Goal: Information Seeking & Learning: Find contact information

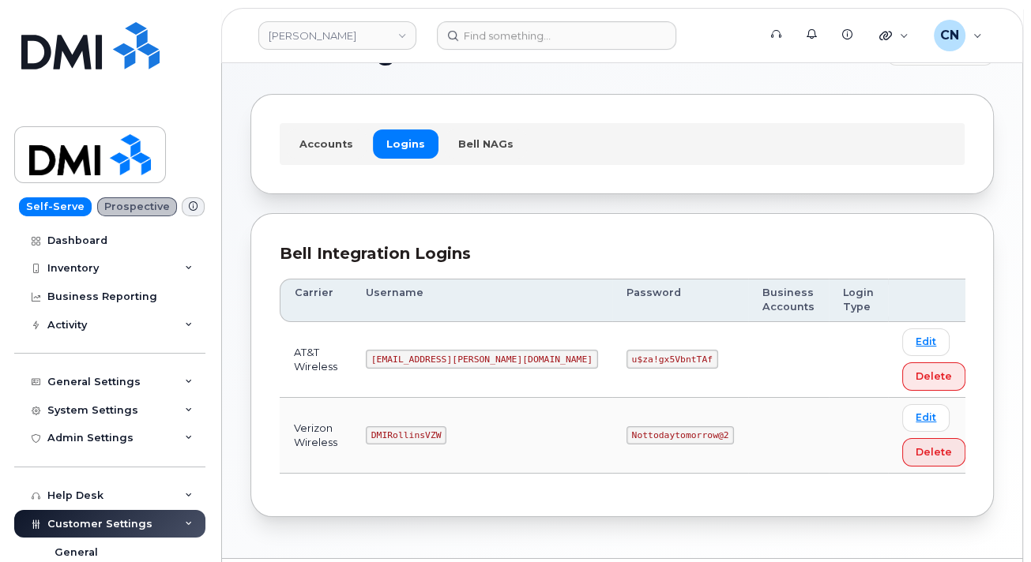
scroll to position [97, 0]
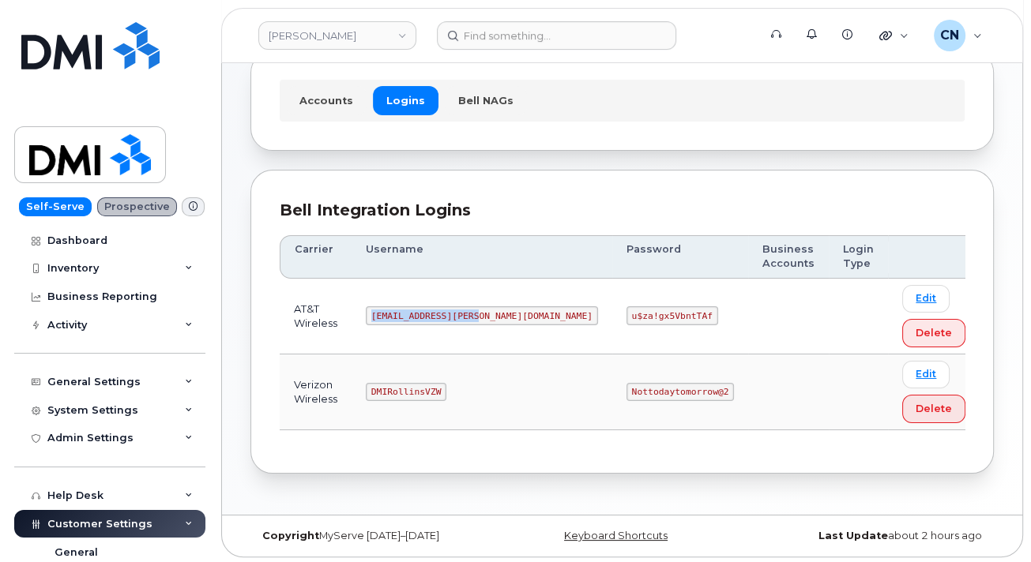
drag, startPoint x: 401, startPoint y: 312, endPoint x: 516, endPoint y: 310, distance: 114.5
click at [516, 310] on td "MS-Rollins@dminc.com" at bounding box center [481, 317] width 261 height 76
copy code "MS-Rollins@dminc.com"
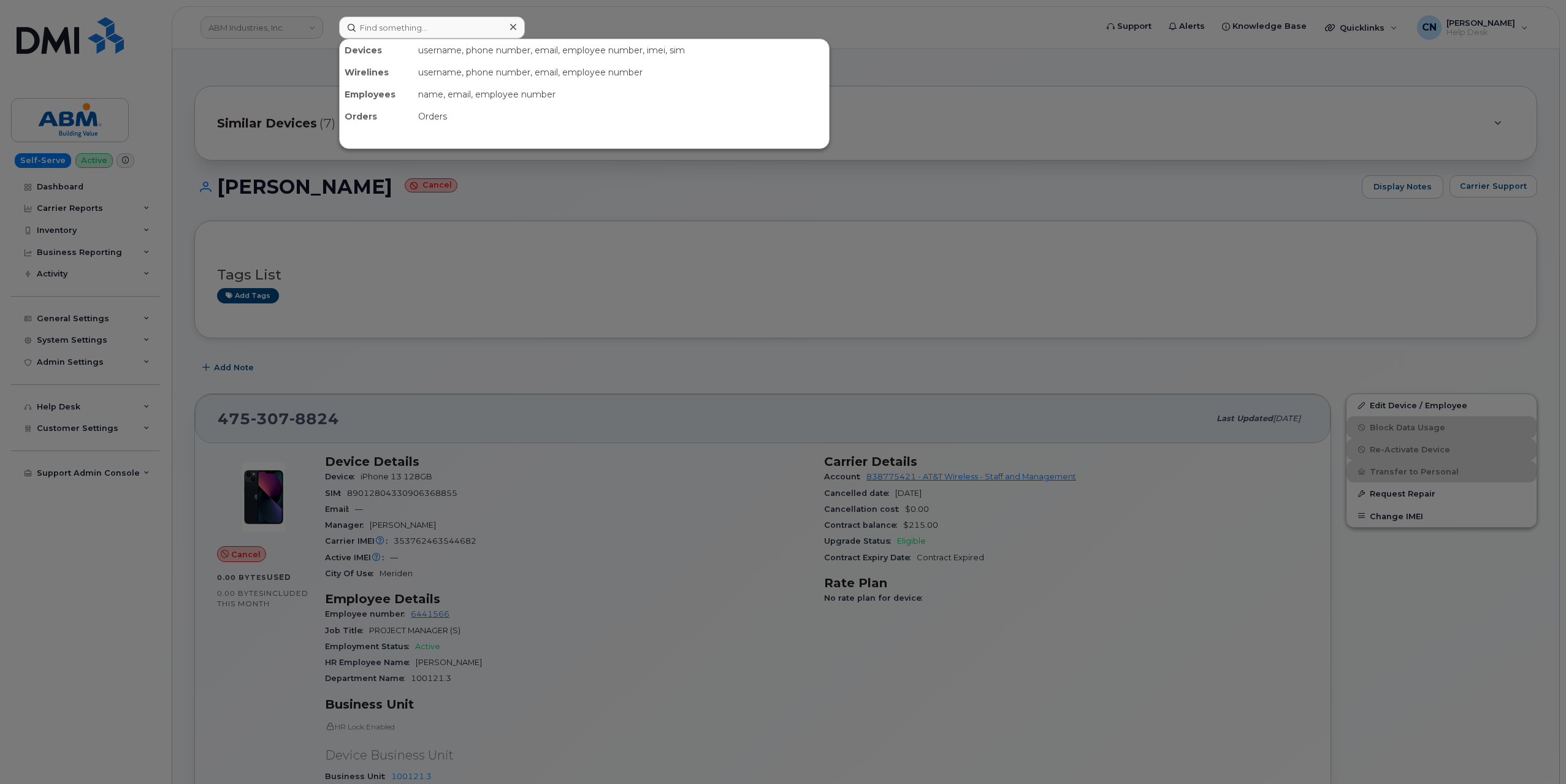
click at [374, 33] on input at bounding box center [432, 27] width 186 height 22
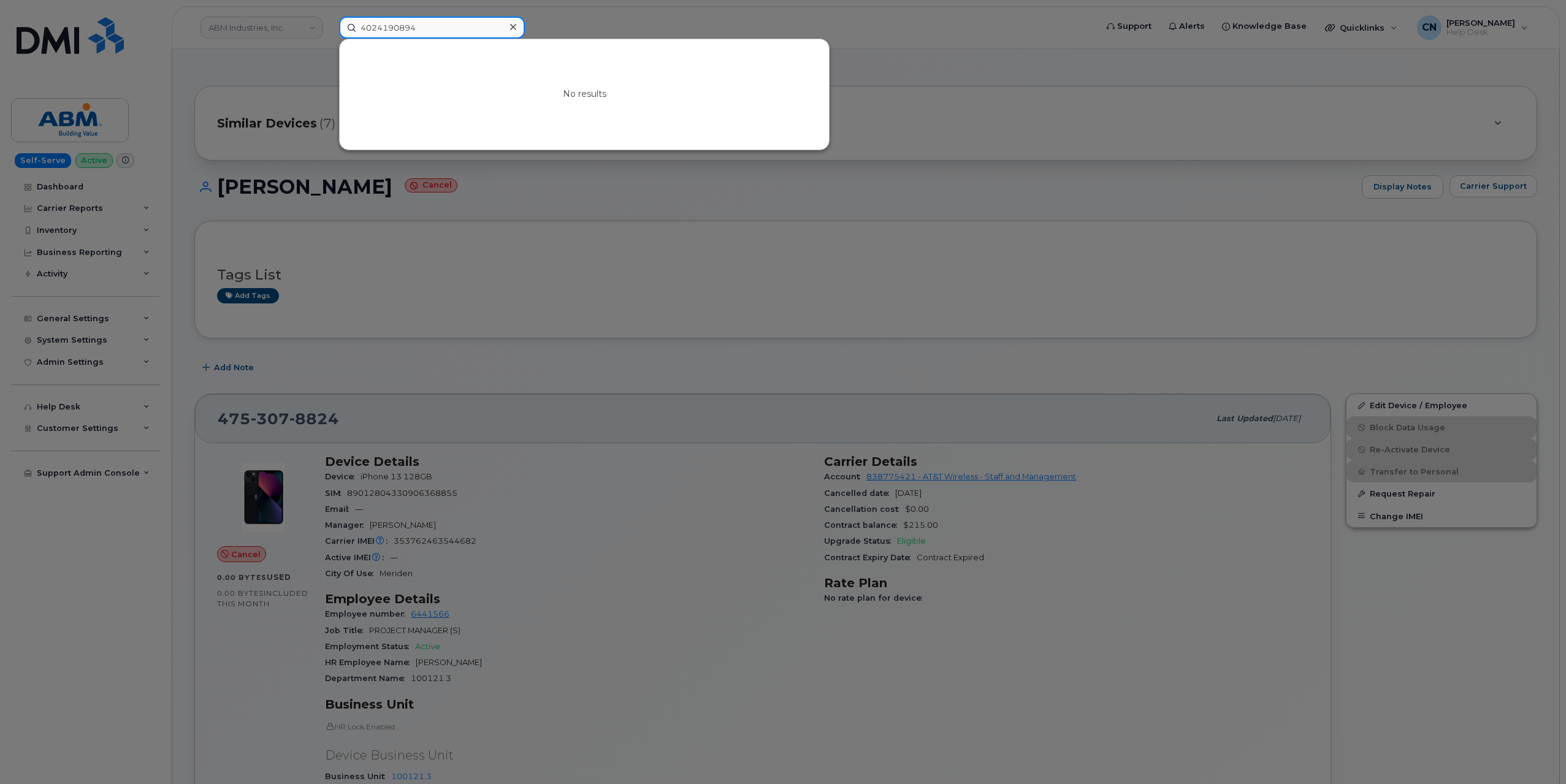
drag, startPoint x: 430, startPoint y: 26, endPoint x: 128, endPoint y: 45, distance: 302.6
click at [329, 39] on div "4024190894 No results" at bounding box center [714, 27] width 769 height 22
paste input "8165165631"
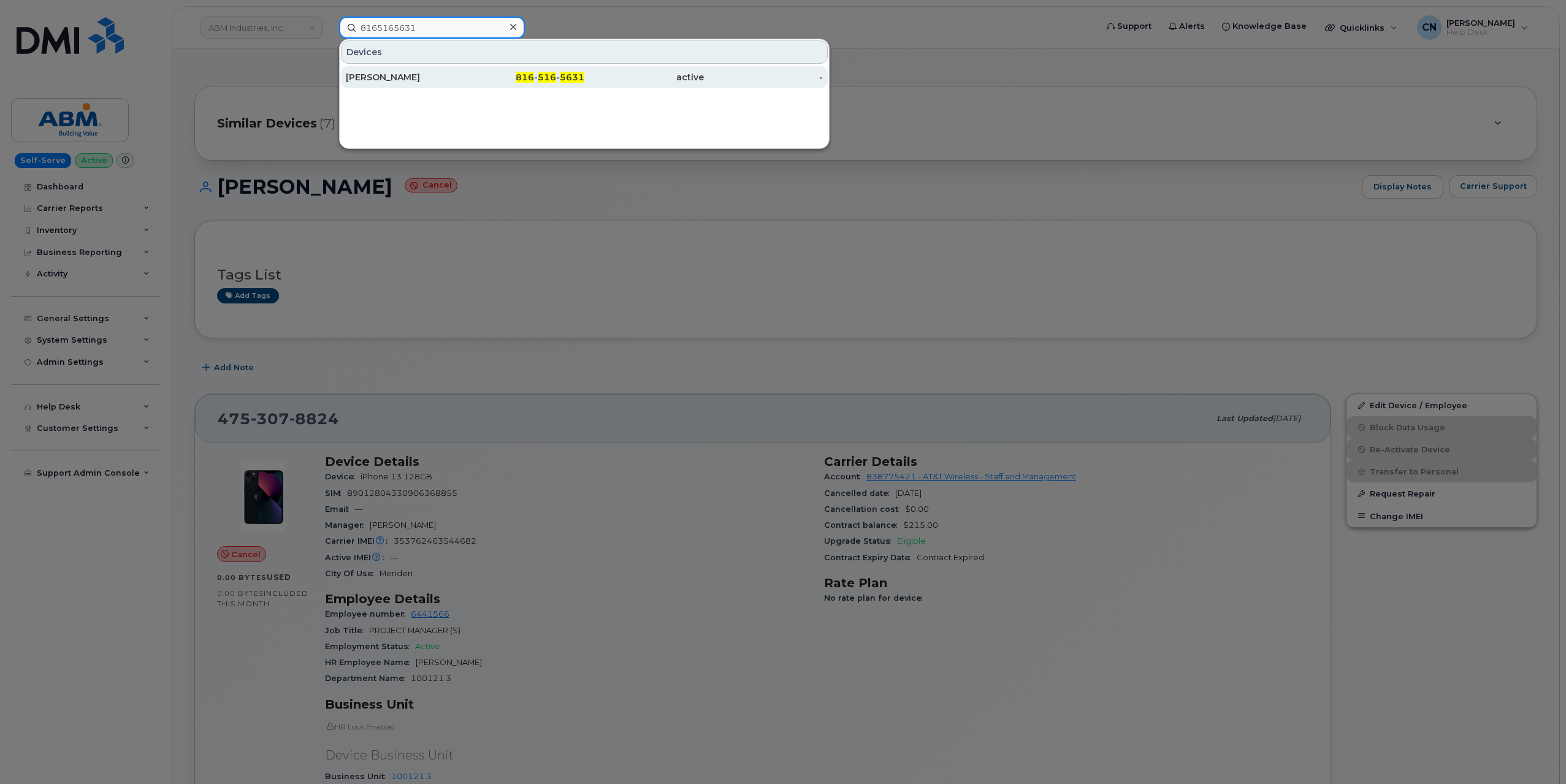
type input "8165165631"
click at [369, 73] on div "Patrick Winterberger" at bounding box center [405, 78] width 120 height 12
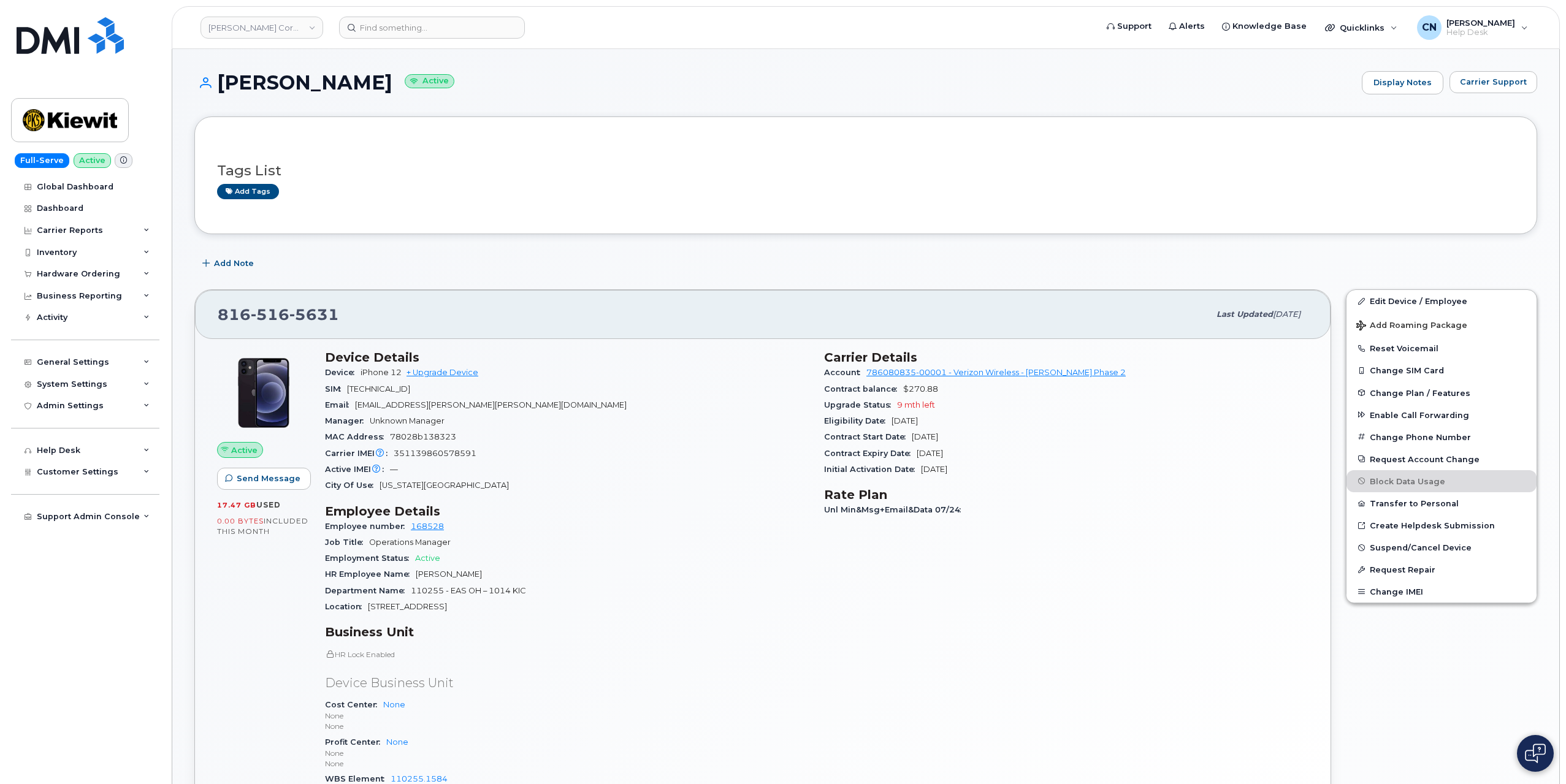
drag, startPoint x: 214, startPoint y: 83, endPoint x: 430, endPoint y: 86, distance: 216.0
click at [436, 90] on h1 "Patrick Winterberger Active" at bounding box center [775, 82] width 1161 height 22
copy h1 "Patrick Winterberger"
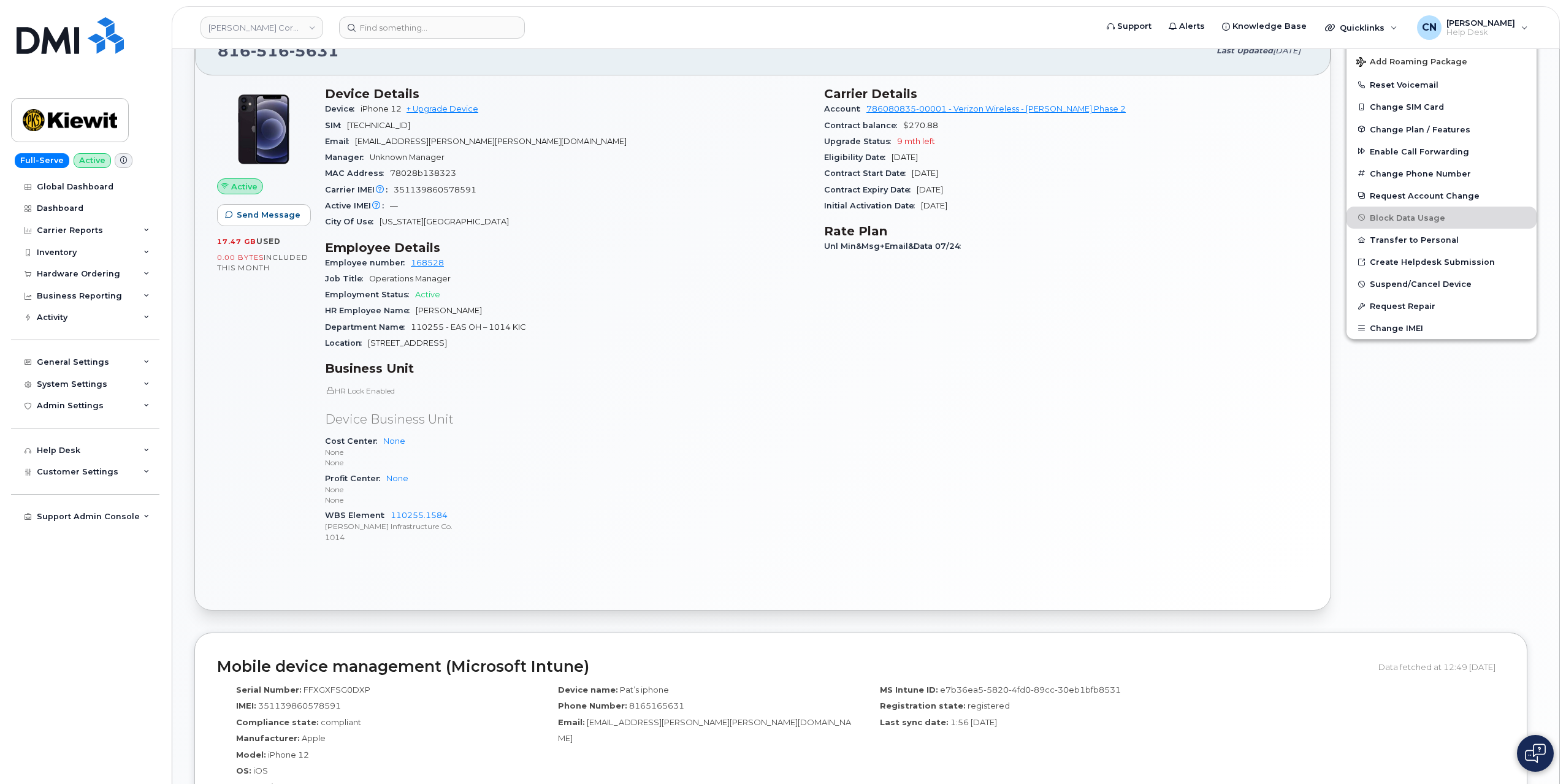
scroll to position [307, 0]
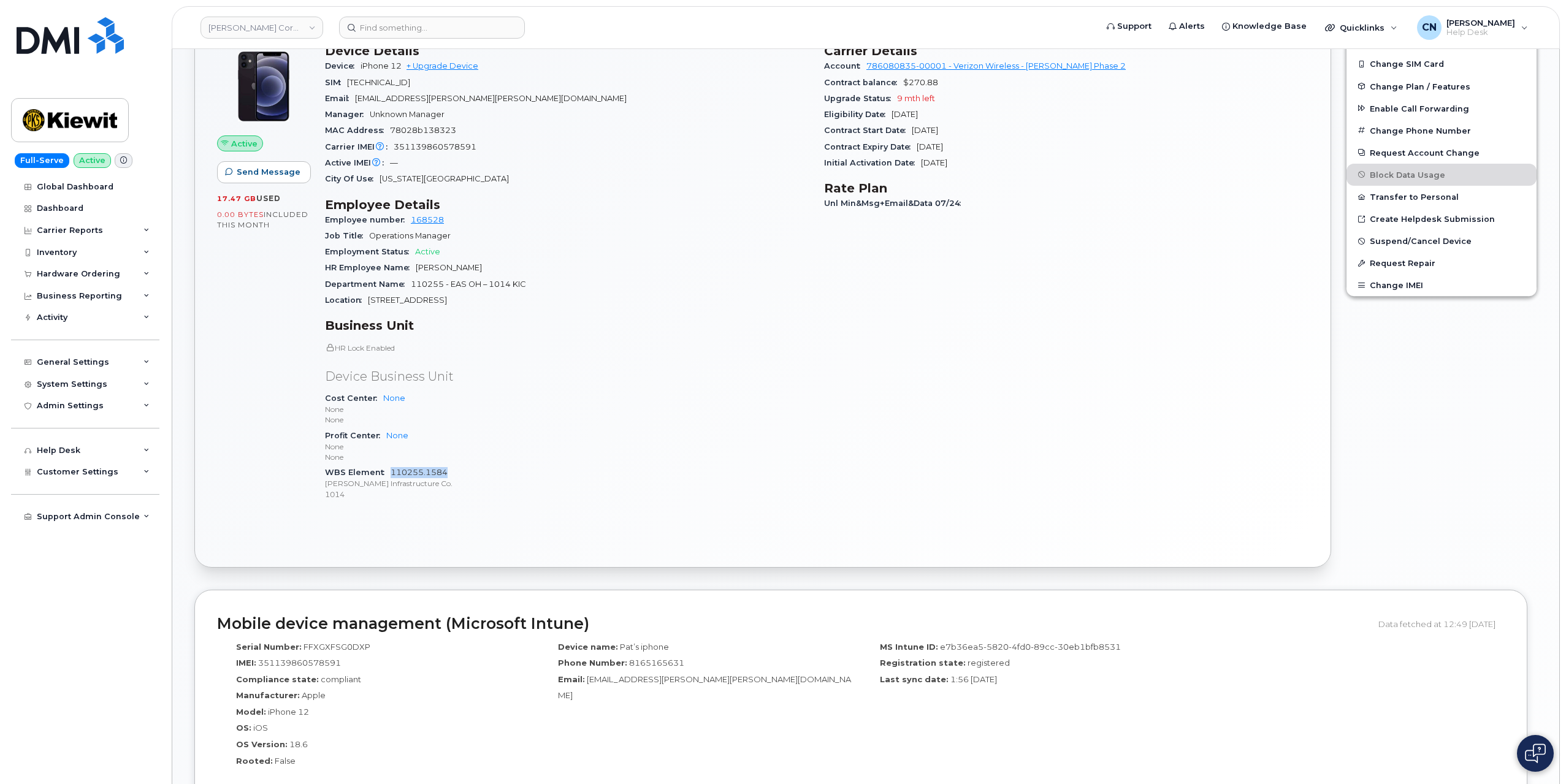
drag, startPoint x: 463, startPoint y: 477, endPoint x: 391, endPoint y: 476, distance: 72.0
click at [391, 476] on div "WBS Element 110255.1584 Kiewit Infrastructure Co. 1014" at bounding box center [568, 484] width 484 height 37
copy link "110255.1584"
click at [70, 355] on div "General Settings" at bounding box center [85, 363] width 148 height 22
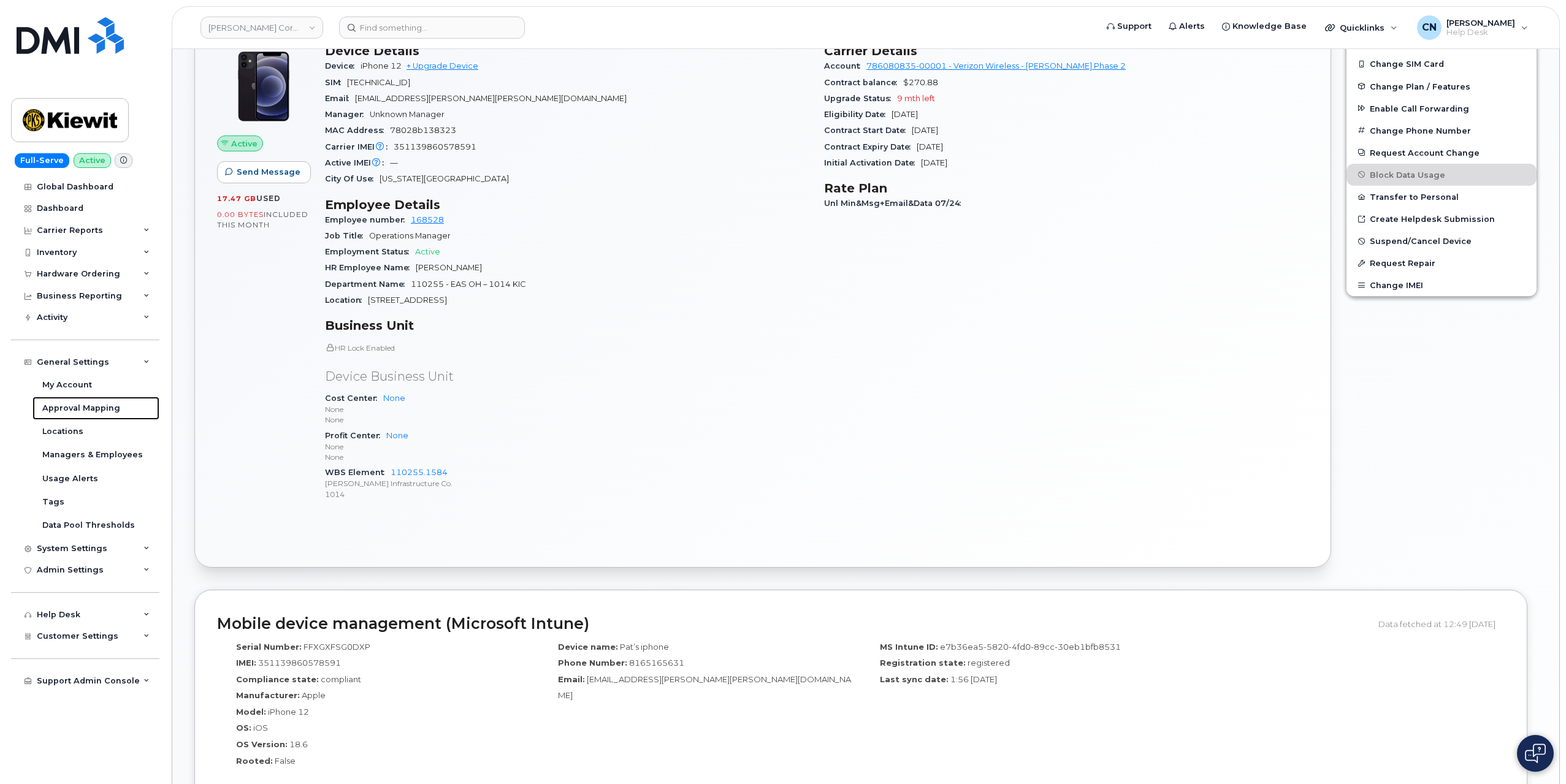
scroll to position [0, 0]
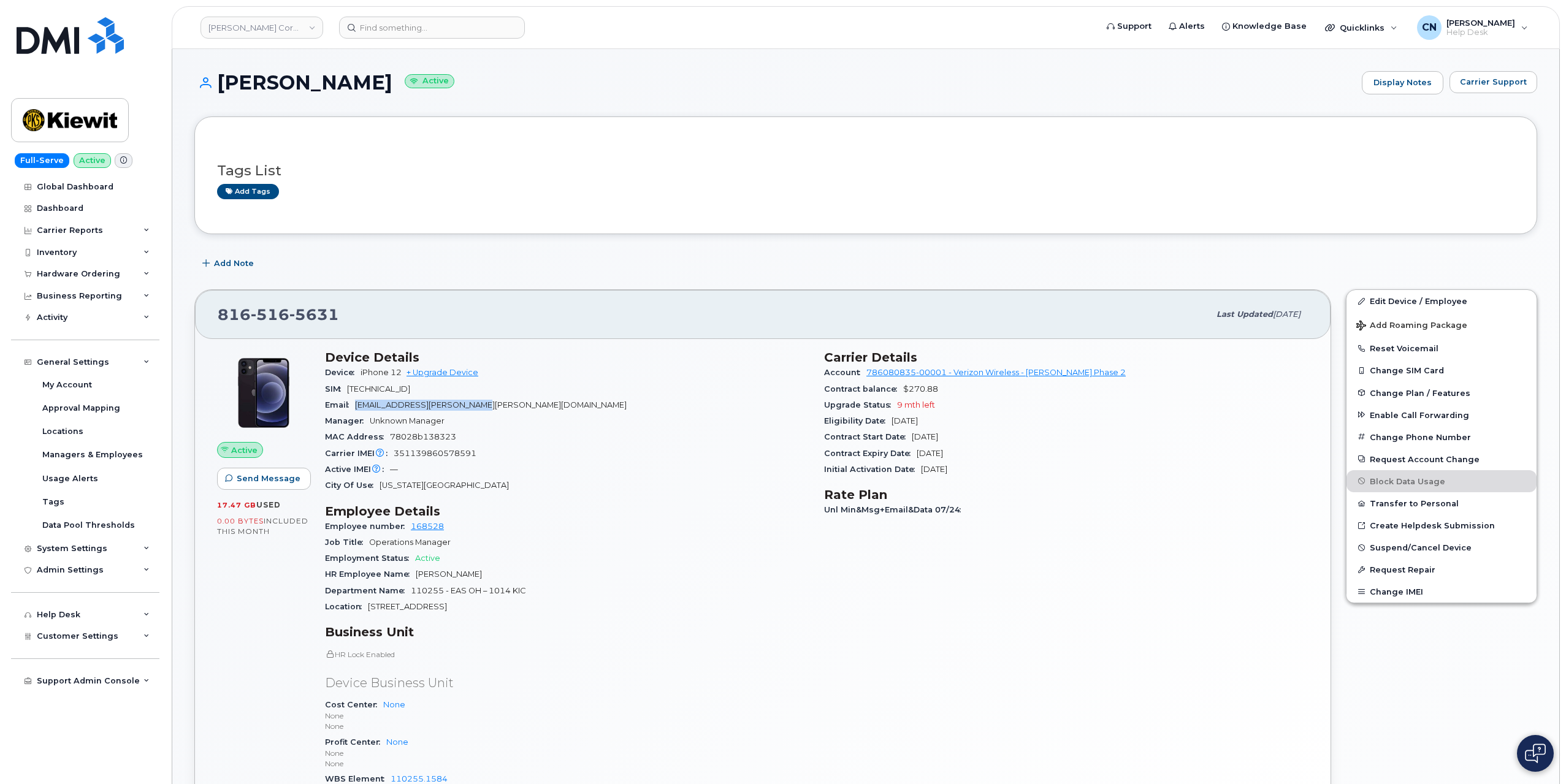
drag, startPoint x: 357, startPoint y: 402, endPoint x: 504, endPoint y: 407, distance: 147.1
click at [504, 407] on div "Email PAT.WINTERBERGER@KIEWIT.COM" at bounding box center [568, 405] width 484 height 16
copy span "PAT.WINTERBERGER@KIEWIT.COM"
drag, startPoint x: 344, startPoint y: 307, endPoint x: 203, endPoint y: 307, distance: 141.0
click at [203, 307] on div "816 516 5631 Last updated Jul 31, 2025" at bounding box center [762, 314] width 1136 height 49
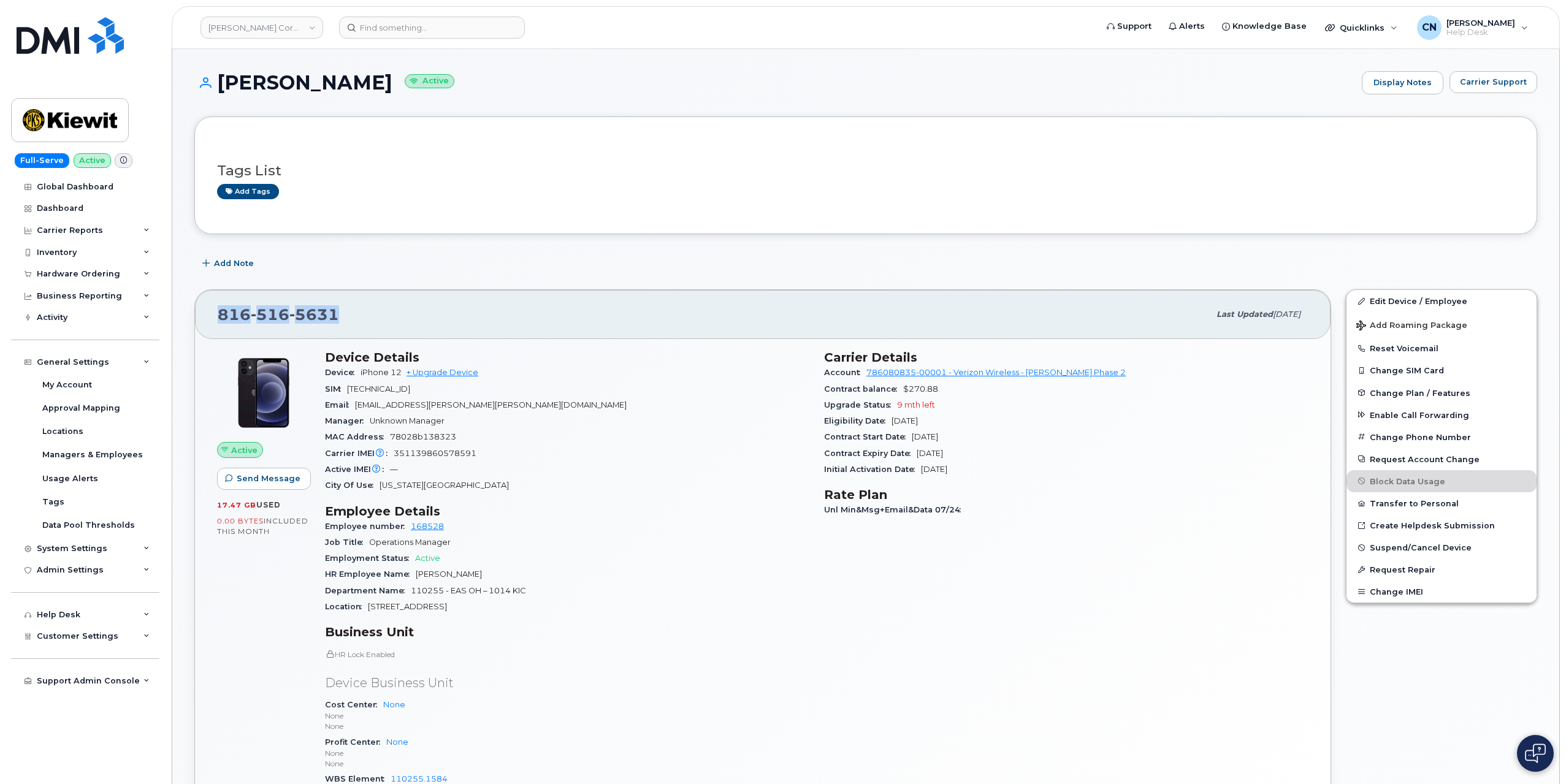
copy span "816 516 5631"
drag, startPoint x: 401, startPoint y: 370, endPoint x: 359, endPoint y: 369, distance: 42.0
click at [359, 369] on div "Device iPhone 12 + Upgrade Device" at bounding box center [568, 373] width 484 height 16
copy span "iPhone 12"
click at [420, 453] on span "351139860578591" at bounding box center [435, 453] width 83 height 9
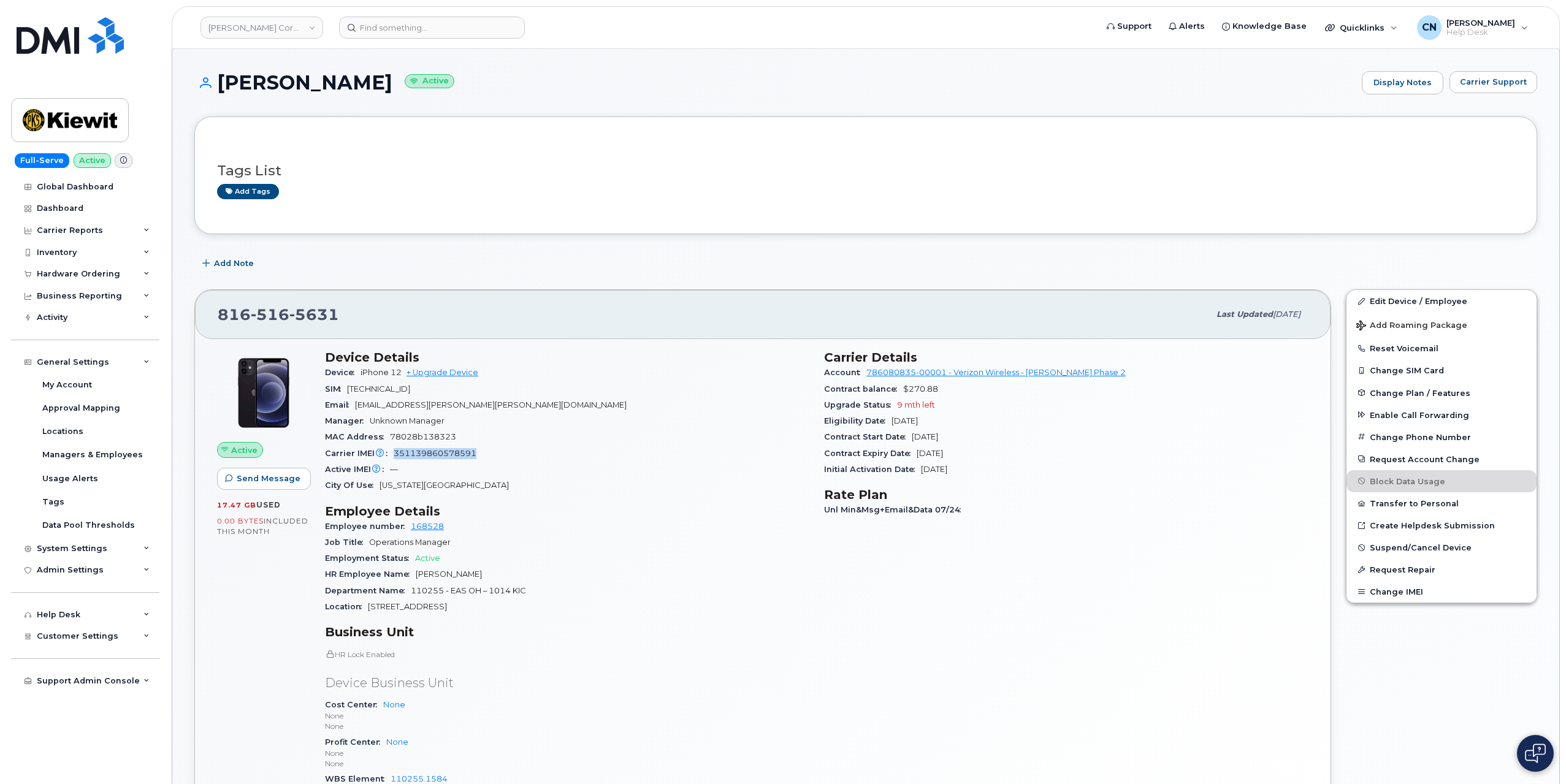
click at [420, 453] on span "351139860578591" at bounding box center [435, 453] width 83 height 9
copy span "351139860578591"
click at [280, 25] on link "Kiewit Corporation" at bounding box center [262, 27] width 123 height 22
click at [68, 255] on div "Inventory" at bounding box center [56, 252] width 40 height 10
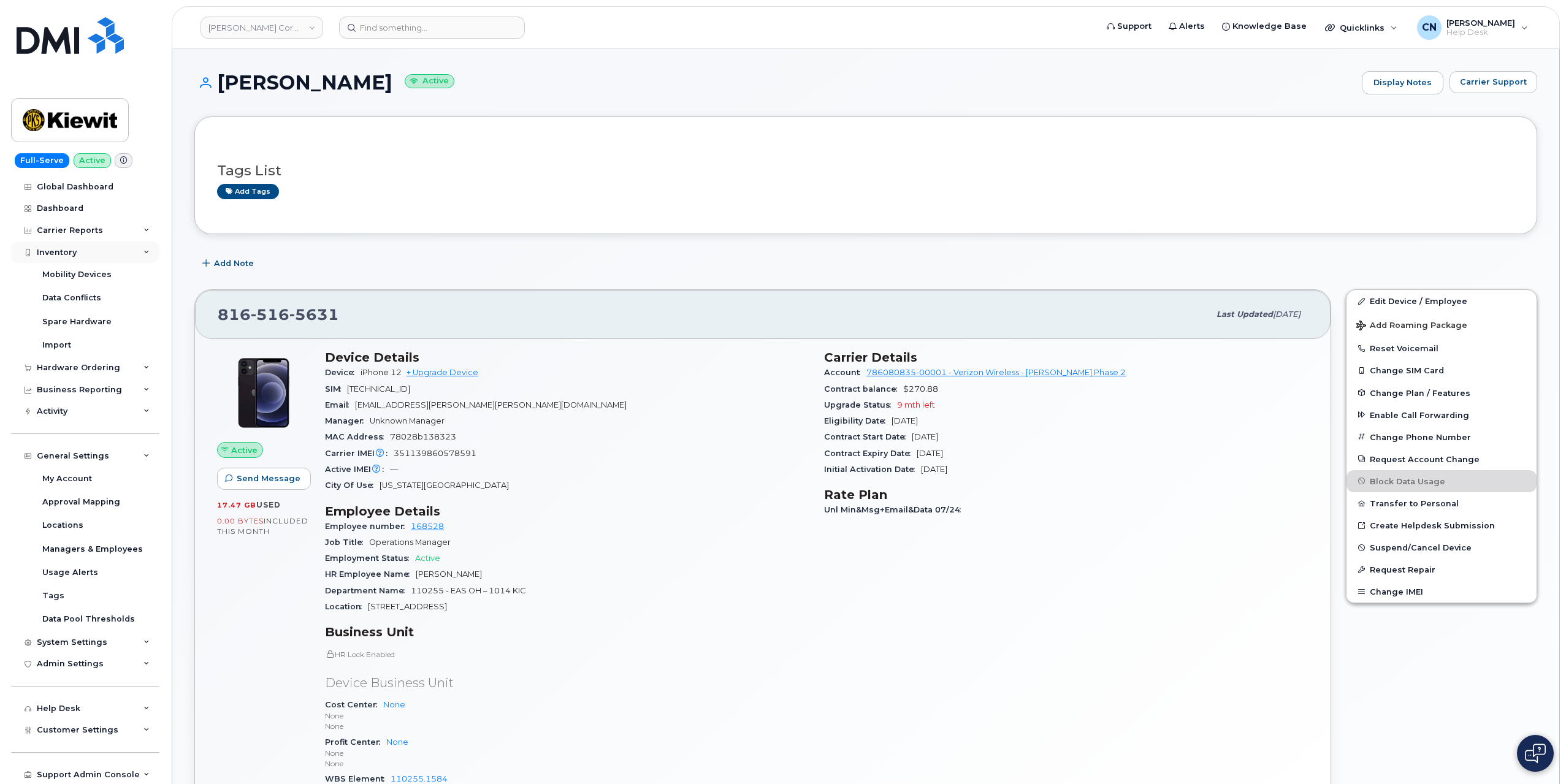
click at [68, 255] on div "Inventory" at bounding box center [56, 252] width 40 height 10
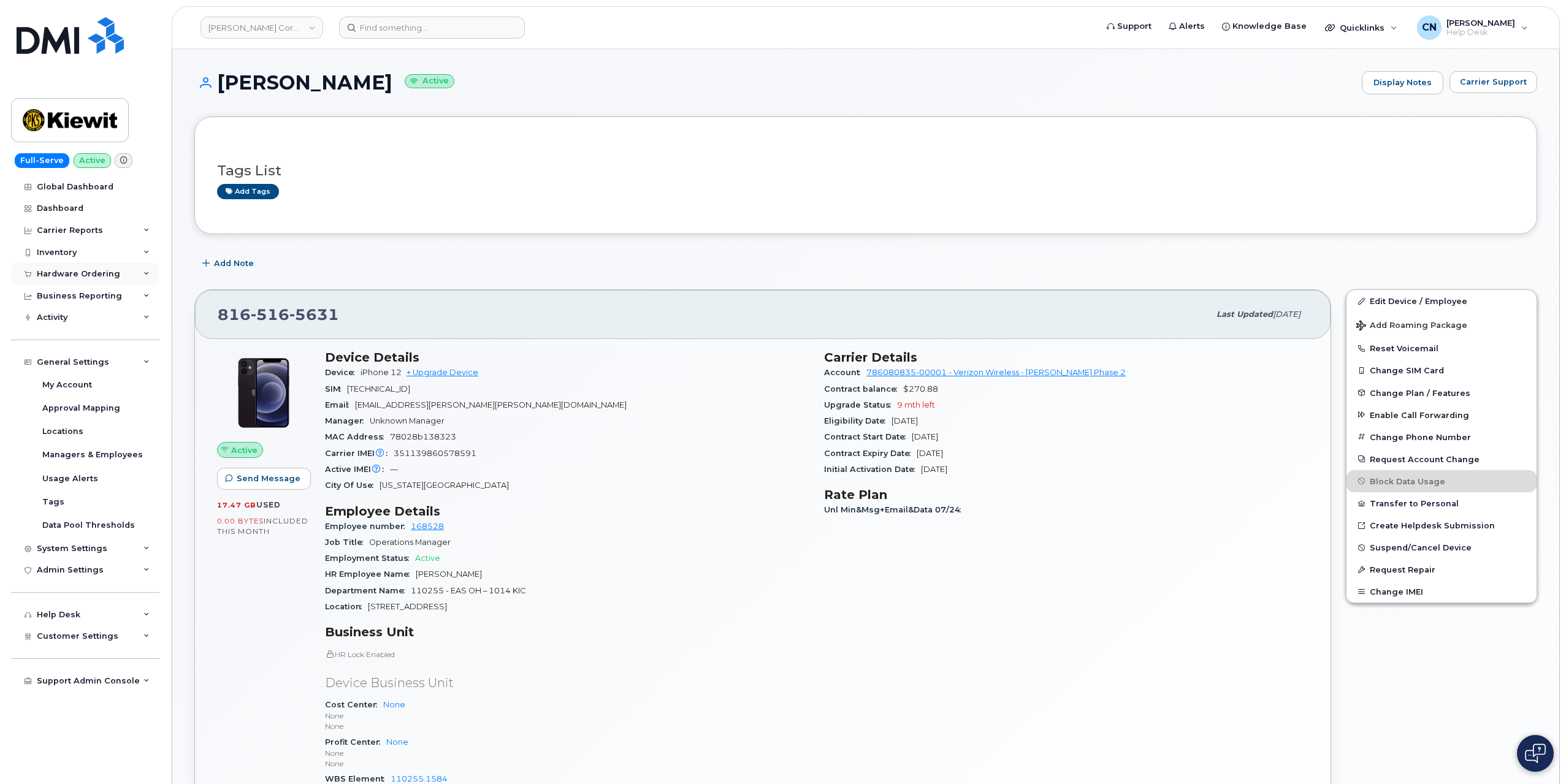
click at [60, 269] on div "Hardware Ordering" at bounding box center [78, 274] width 83 height 10
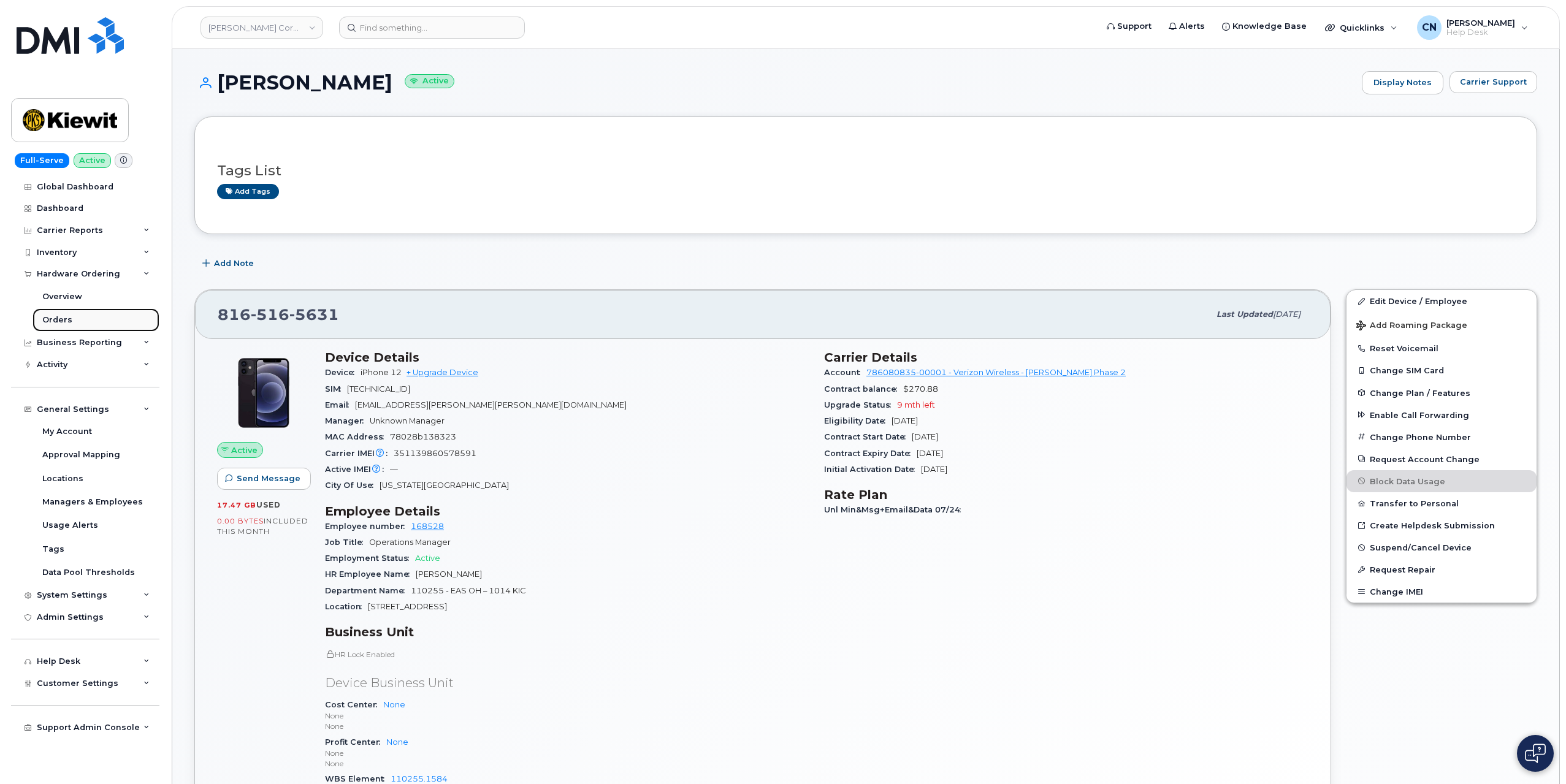
click at [45, 314] on div "Orders" at bounding box center [57, 320] width 30 height 11
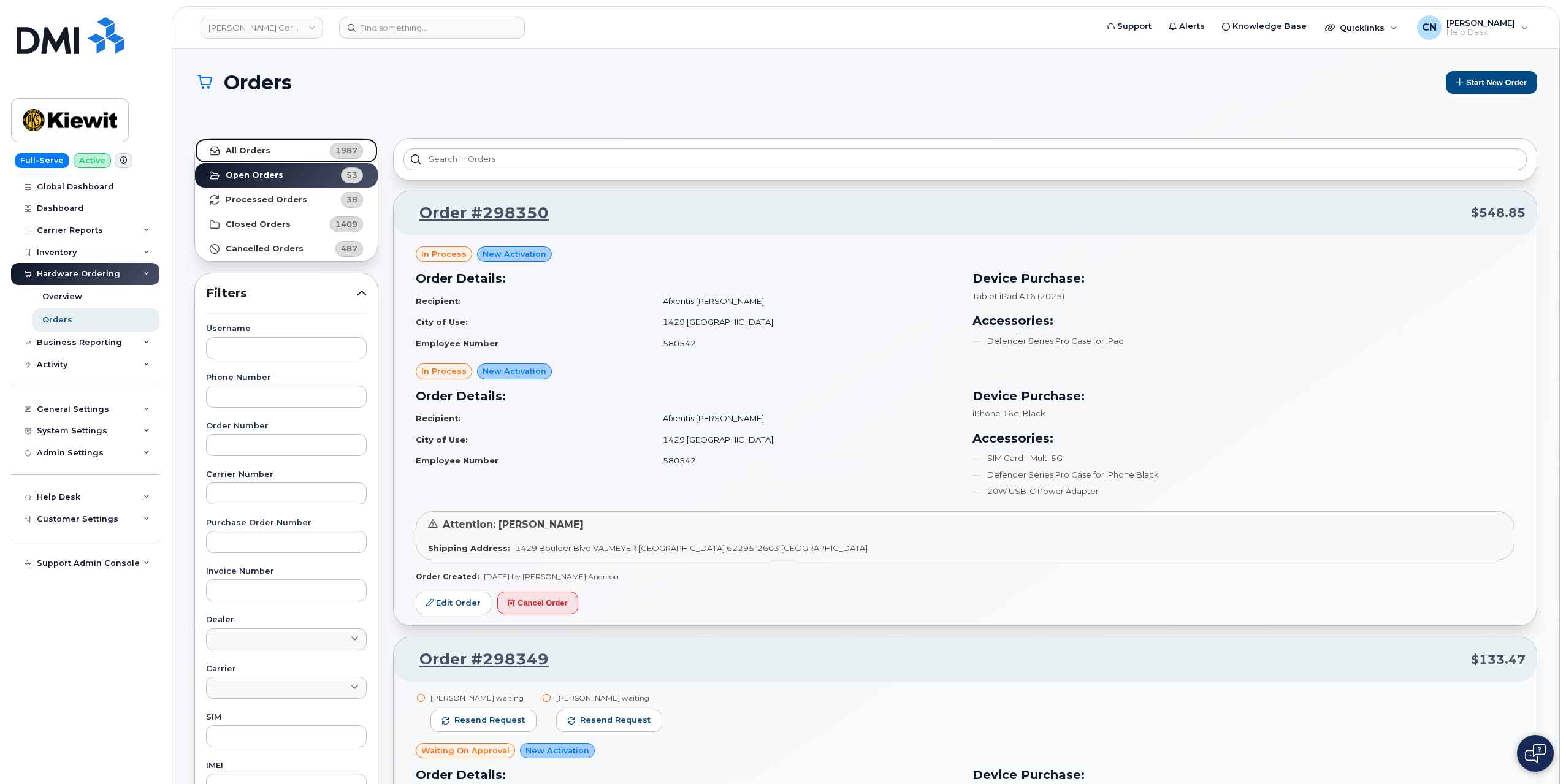
click at [254, 153] on strong "All Orders" at bounding box center [248, 151] width 45 height 10
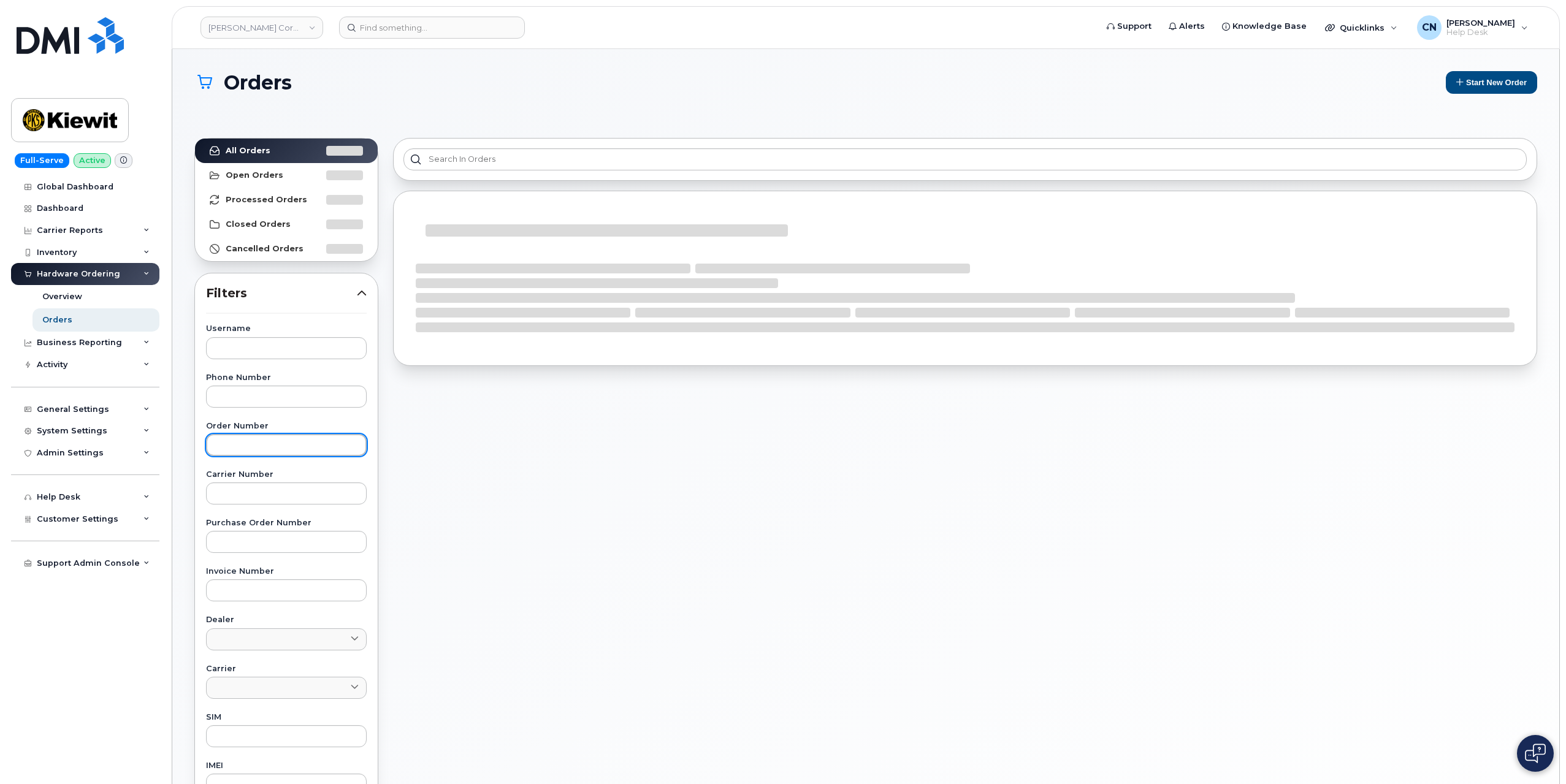
click at [264, 439] on input "text" at bounding box center [286, 445] width 161 height 22
paste input "298296"
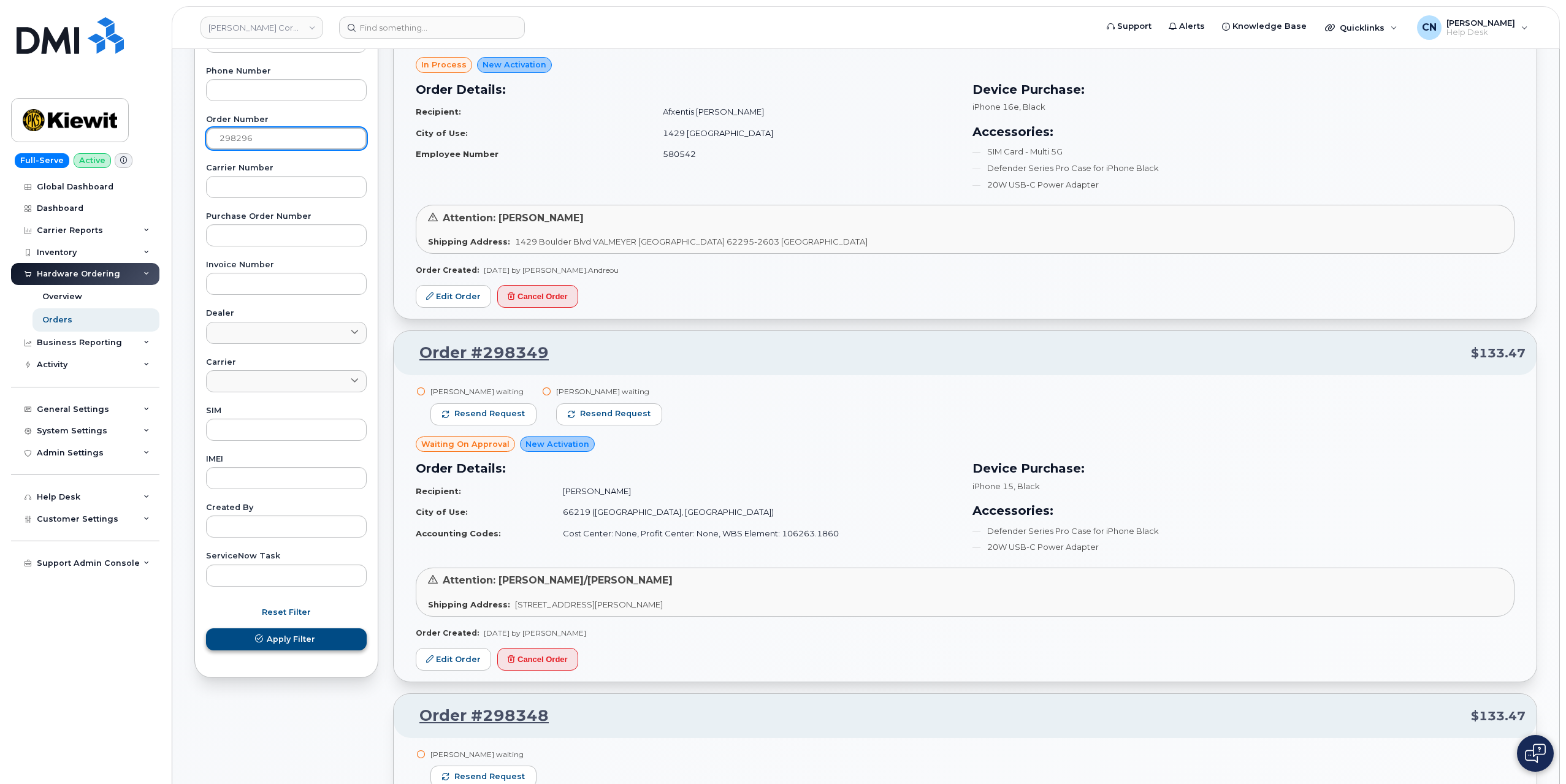
type input "298296"
click at [314, 640] on span "Apply Filter" at bounding box center [291, 639] width 48 height 12
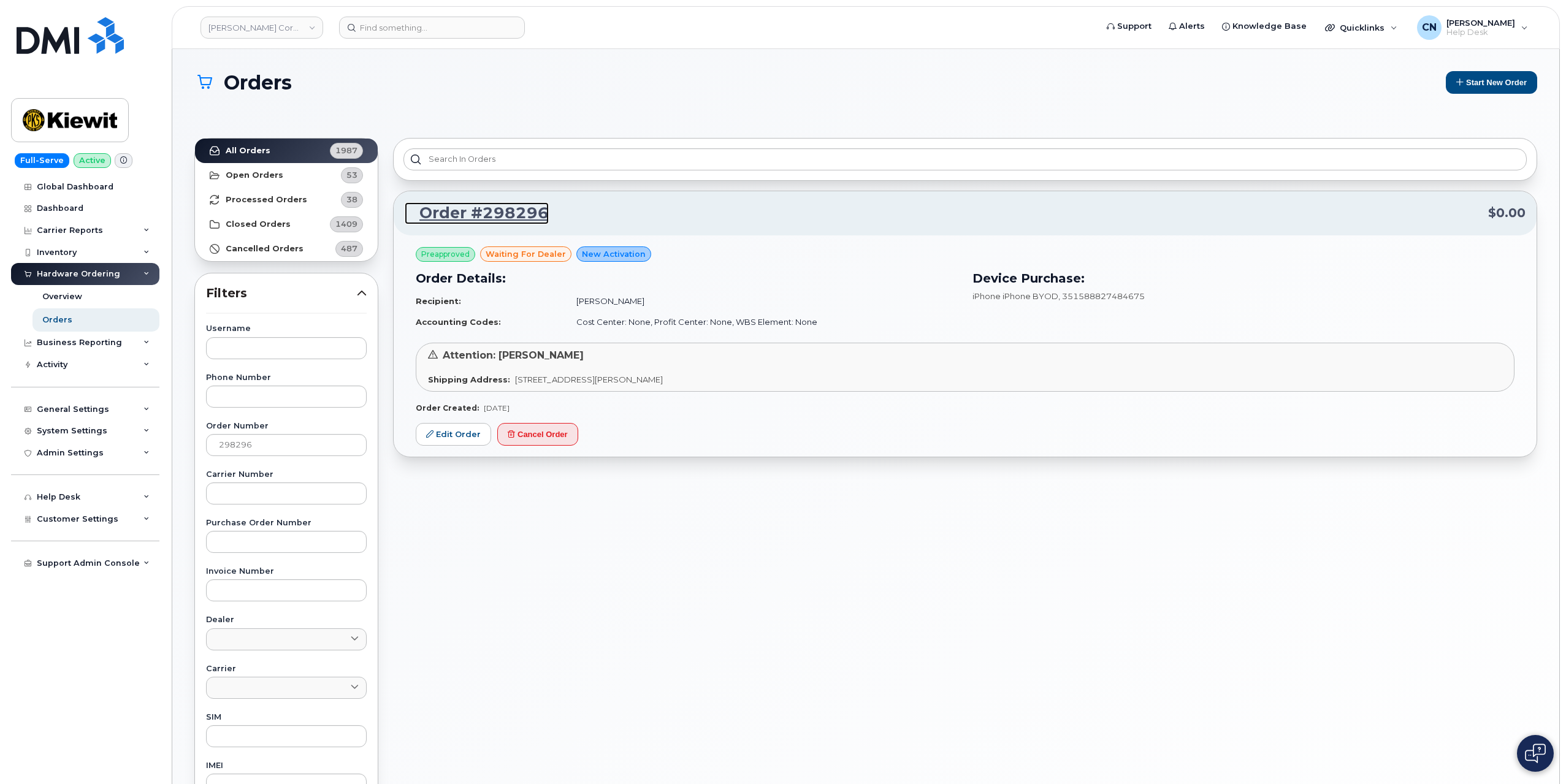
click at [454, 205] on link "Order #298296" at bounding box center [477, 213] width 144 height 22
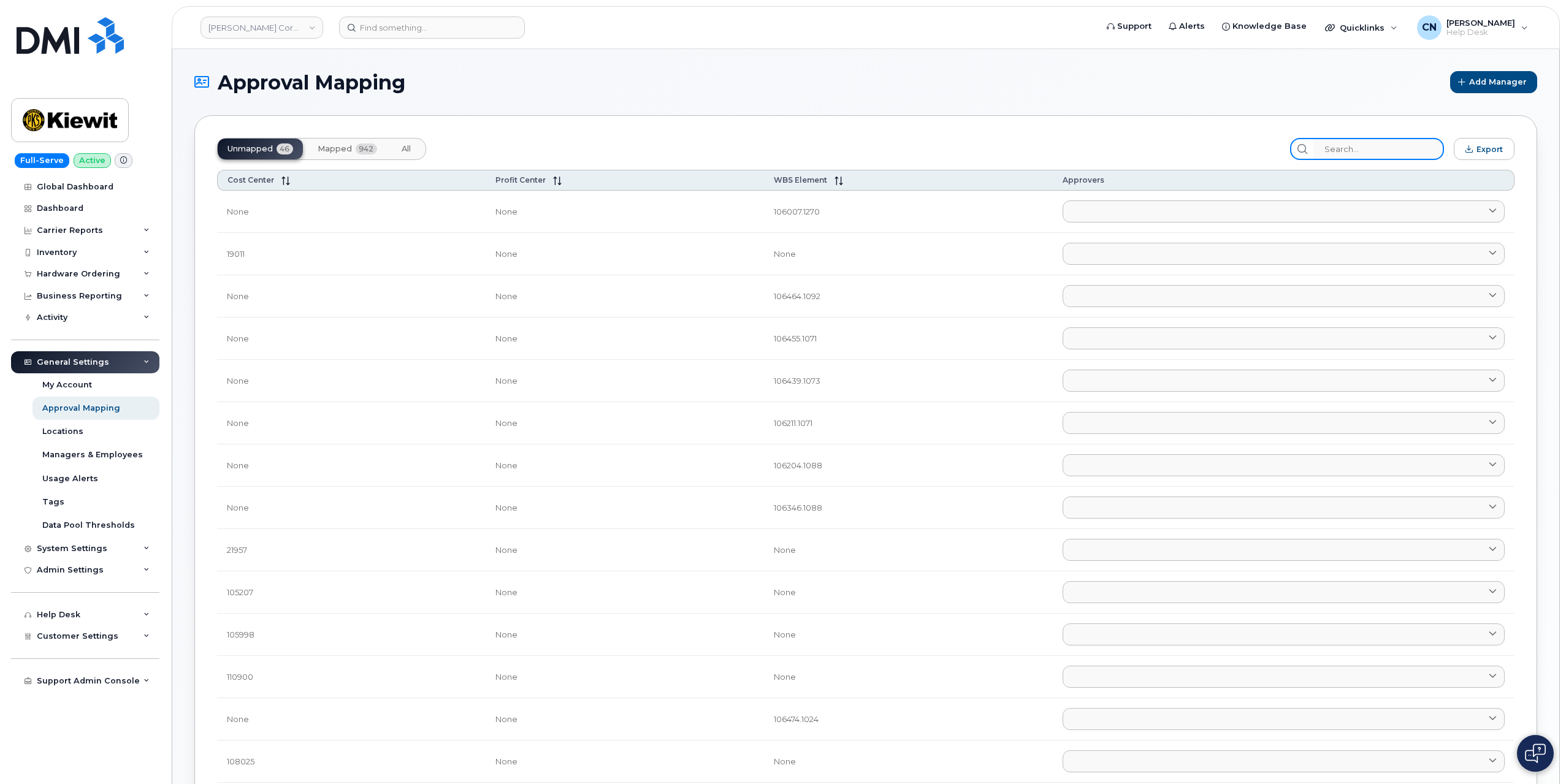
click at [1361, 144] on input "search" at bounding box center [1379, 149] width 130 height 22
paste input "110255.1584"
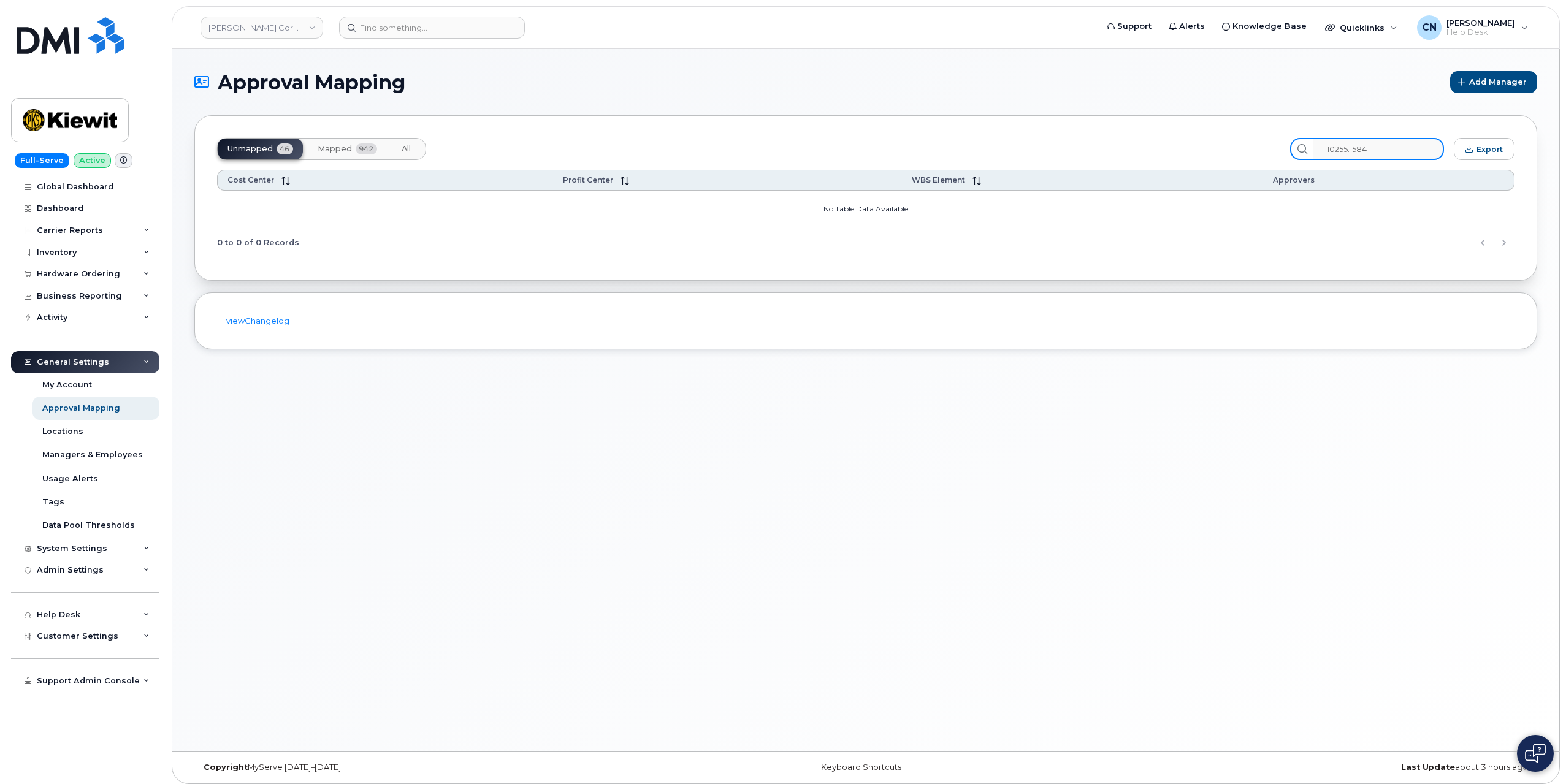
type input "110255.1584"
click at [341, 147] on span "Mapped" at bounding box center [335, 149] width 34 height 10
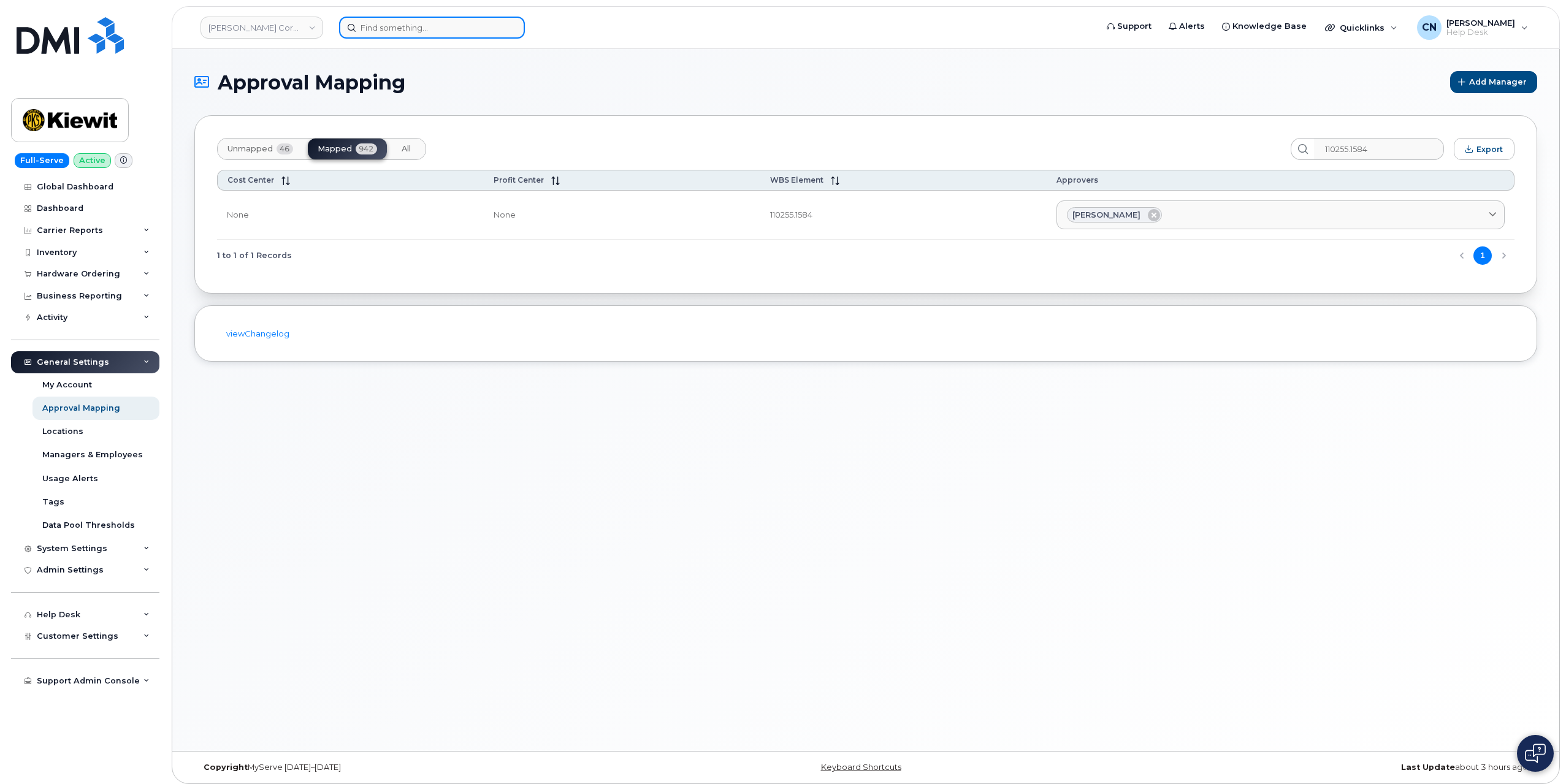
click at [436, 23] on input at bounding box center [432, 27] width 186 height 22
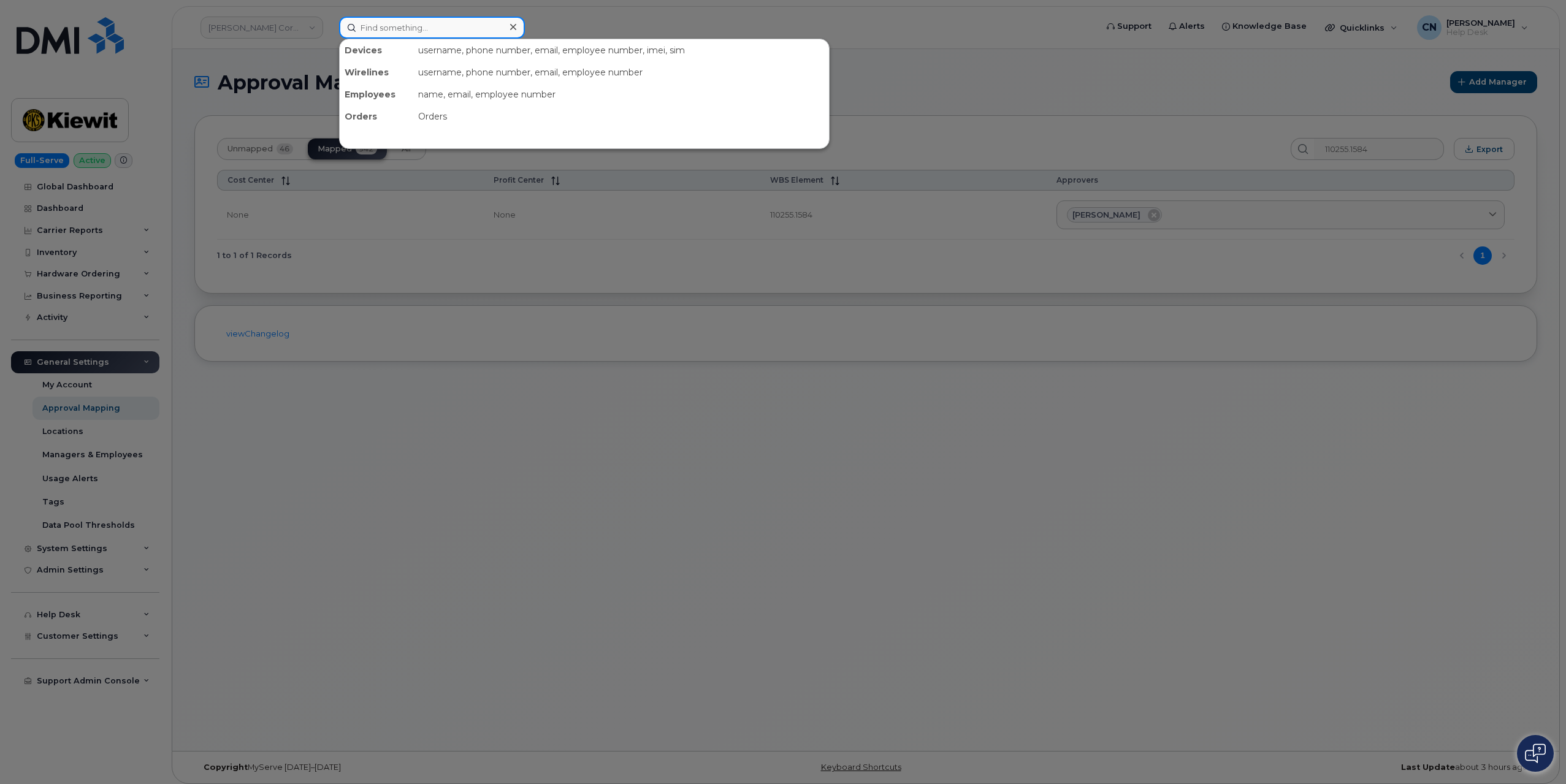
click at [411, 25] on input at bounding box center [432, 27] width 186 height 22
paste input "[PERSON_NAME]"
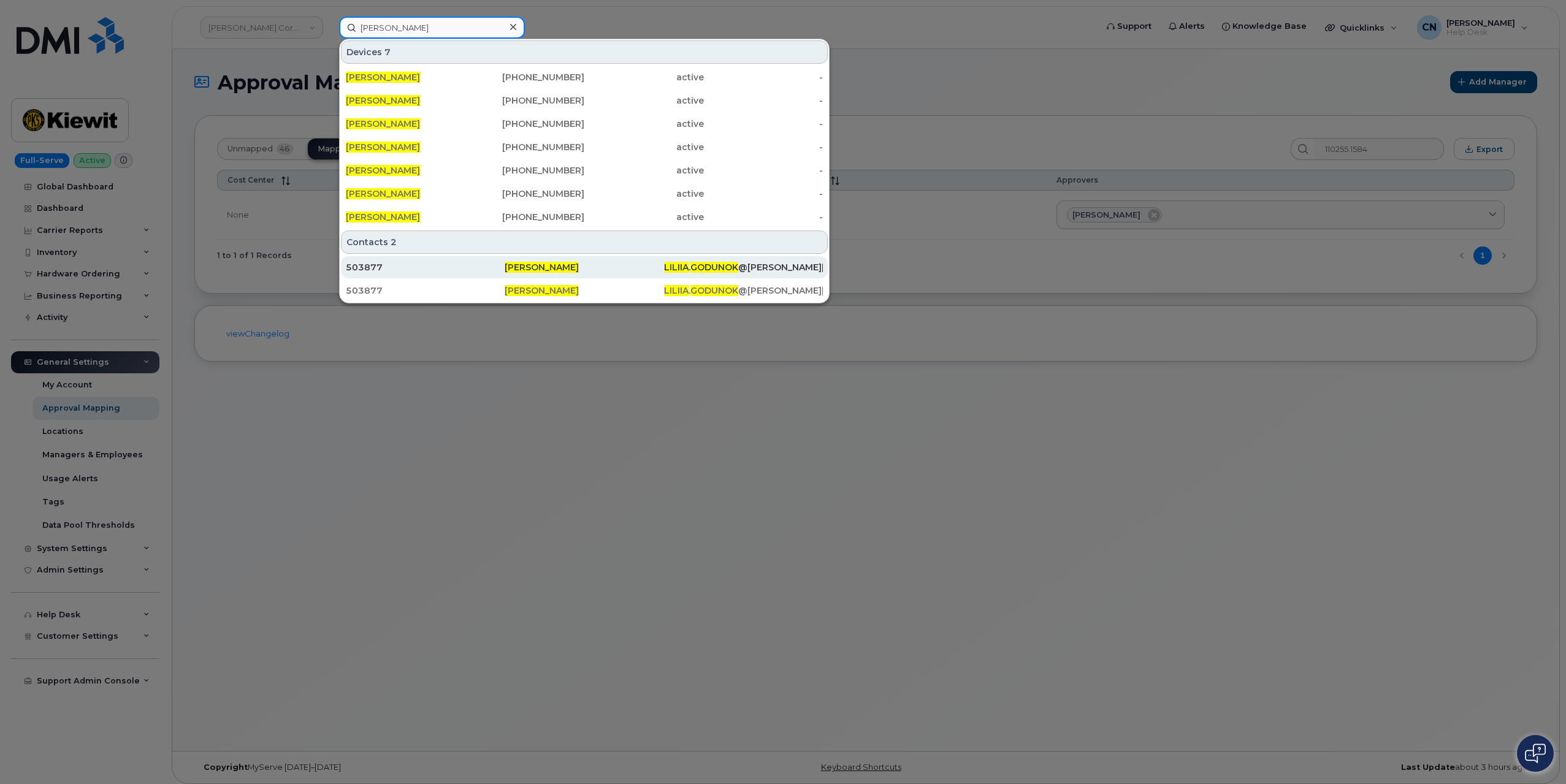
type input "[PERSON_NAME]"
click at [421, 264] on div "503877" at bounding box center [425, 267] width 159 height 12
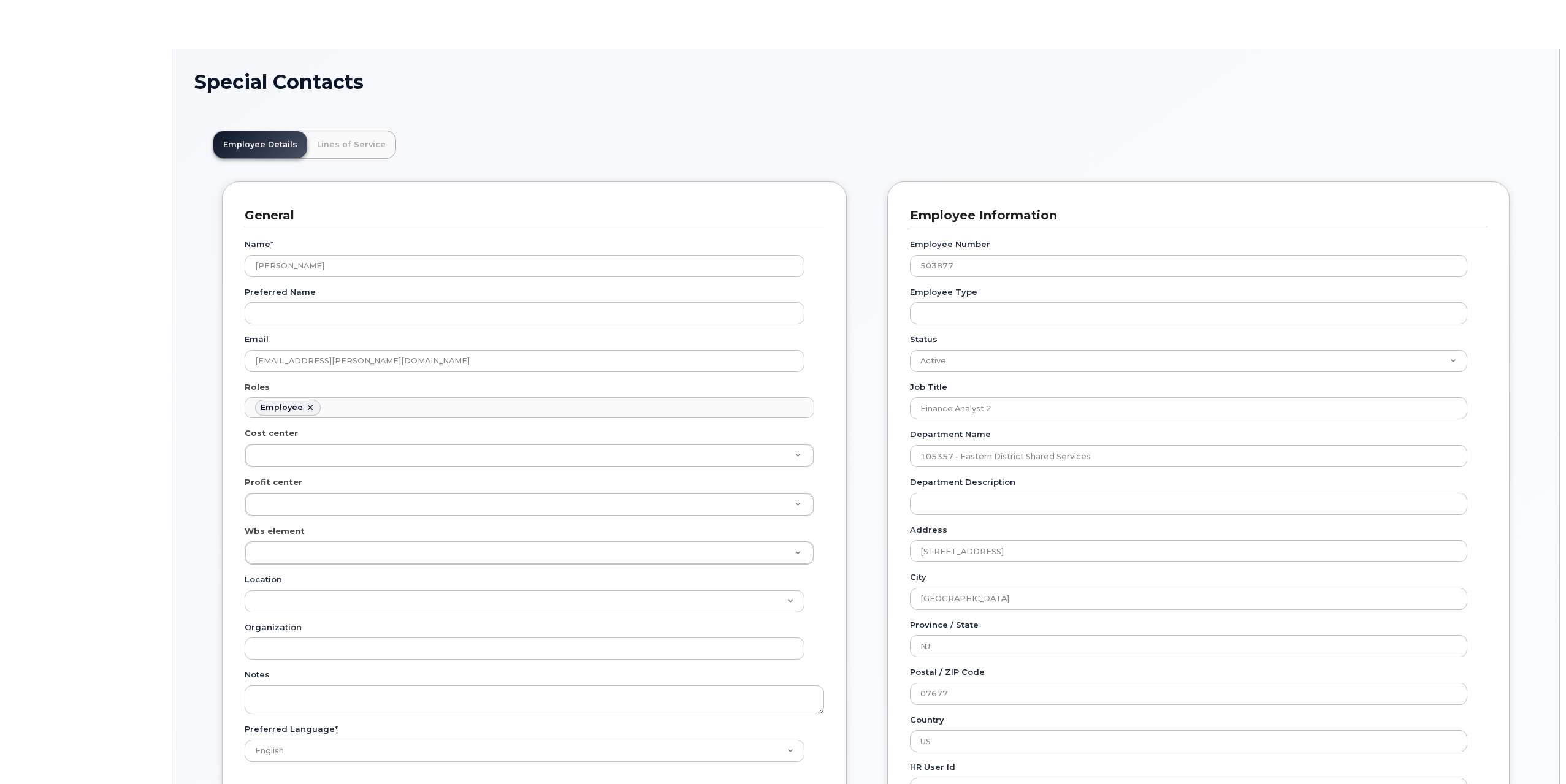
scroll to position [38, 0]
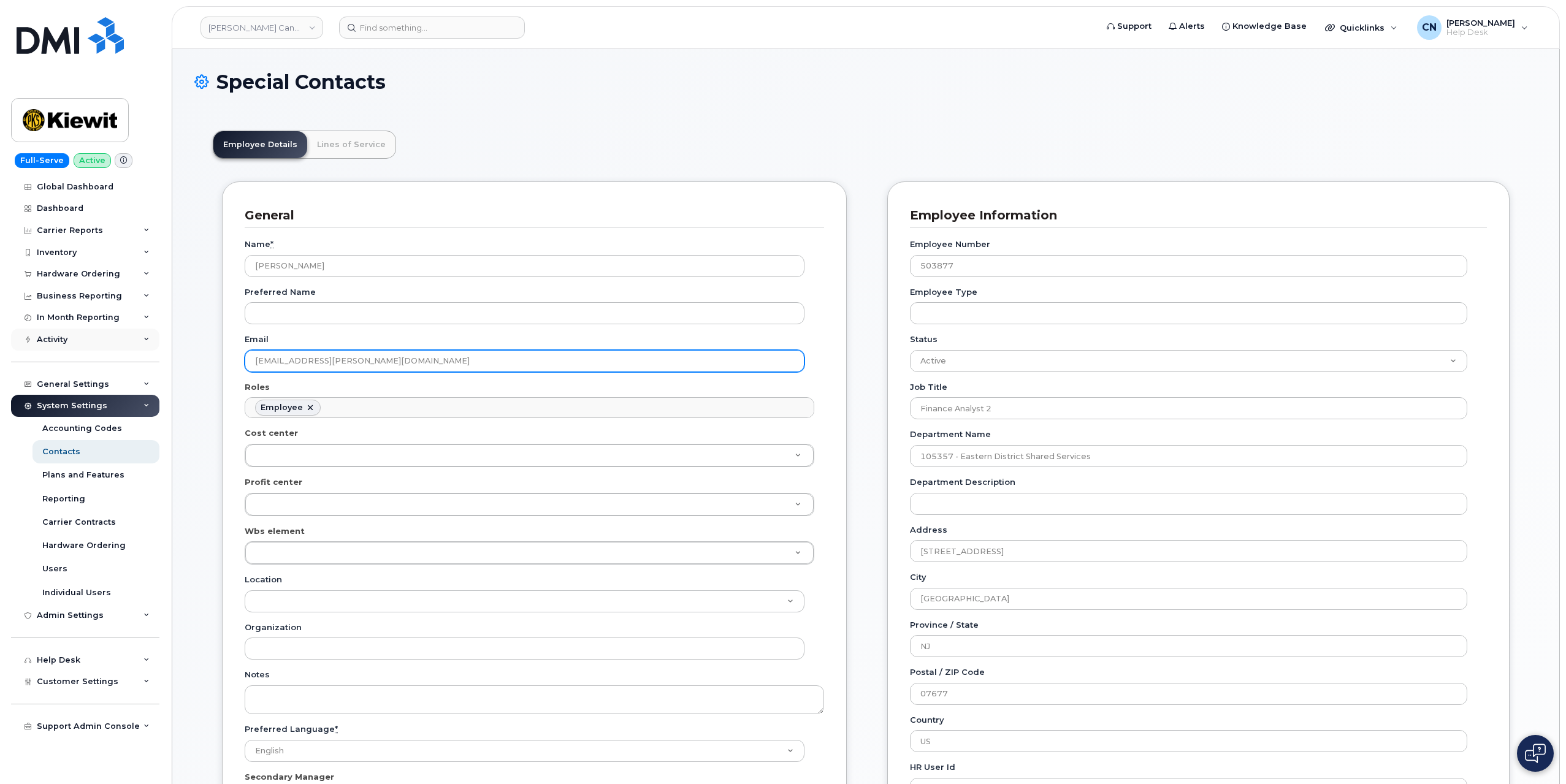
drag, startPoint x: 446, startPoint y: 365, endPoint x: 150, endPoint y: 348, distance: 296.5
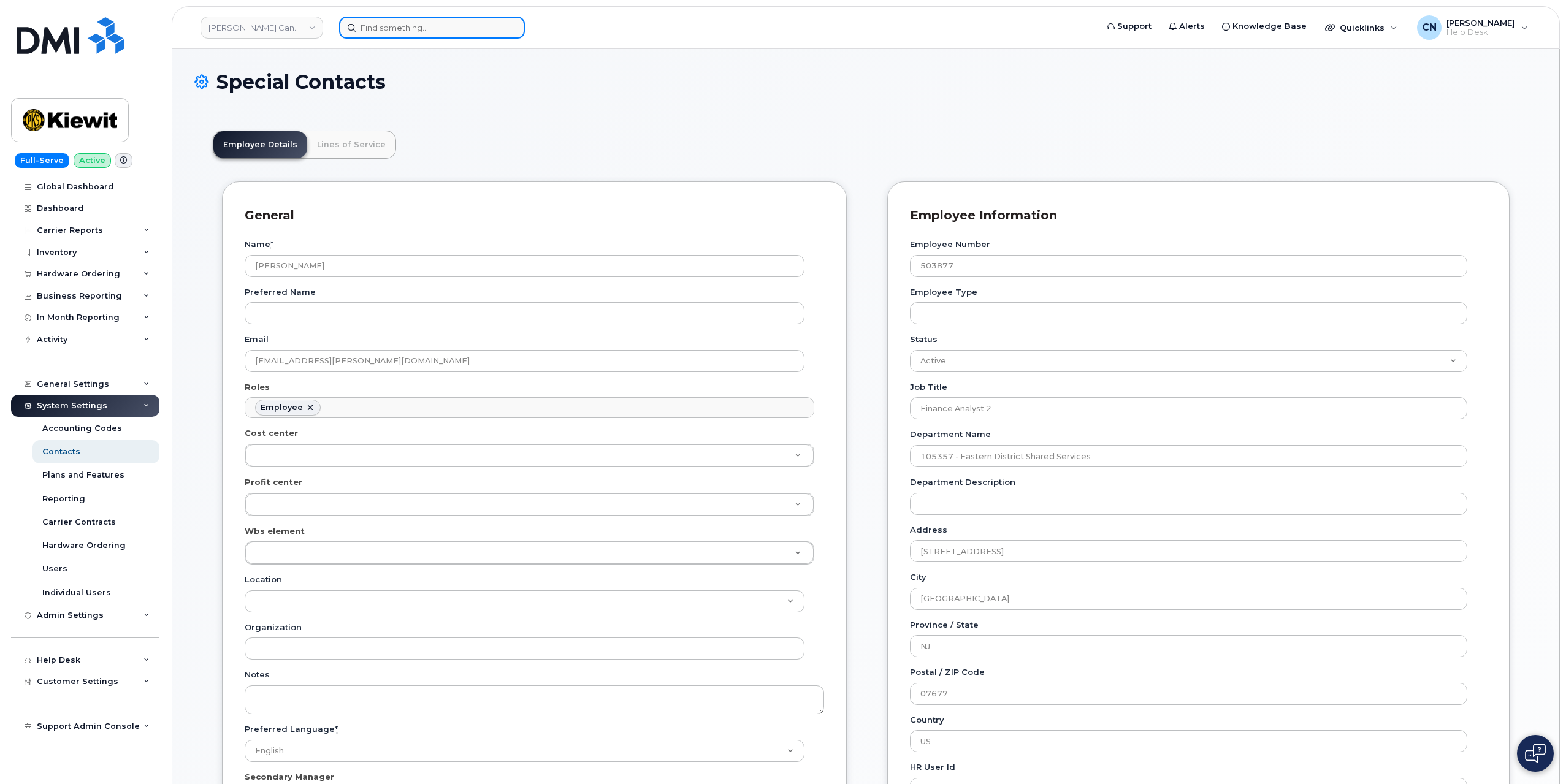
click at [392, 26] on input at bounding box center [432, 27] width 186 height 22
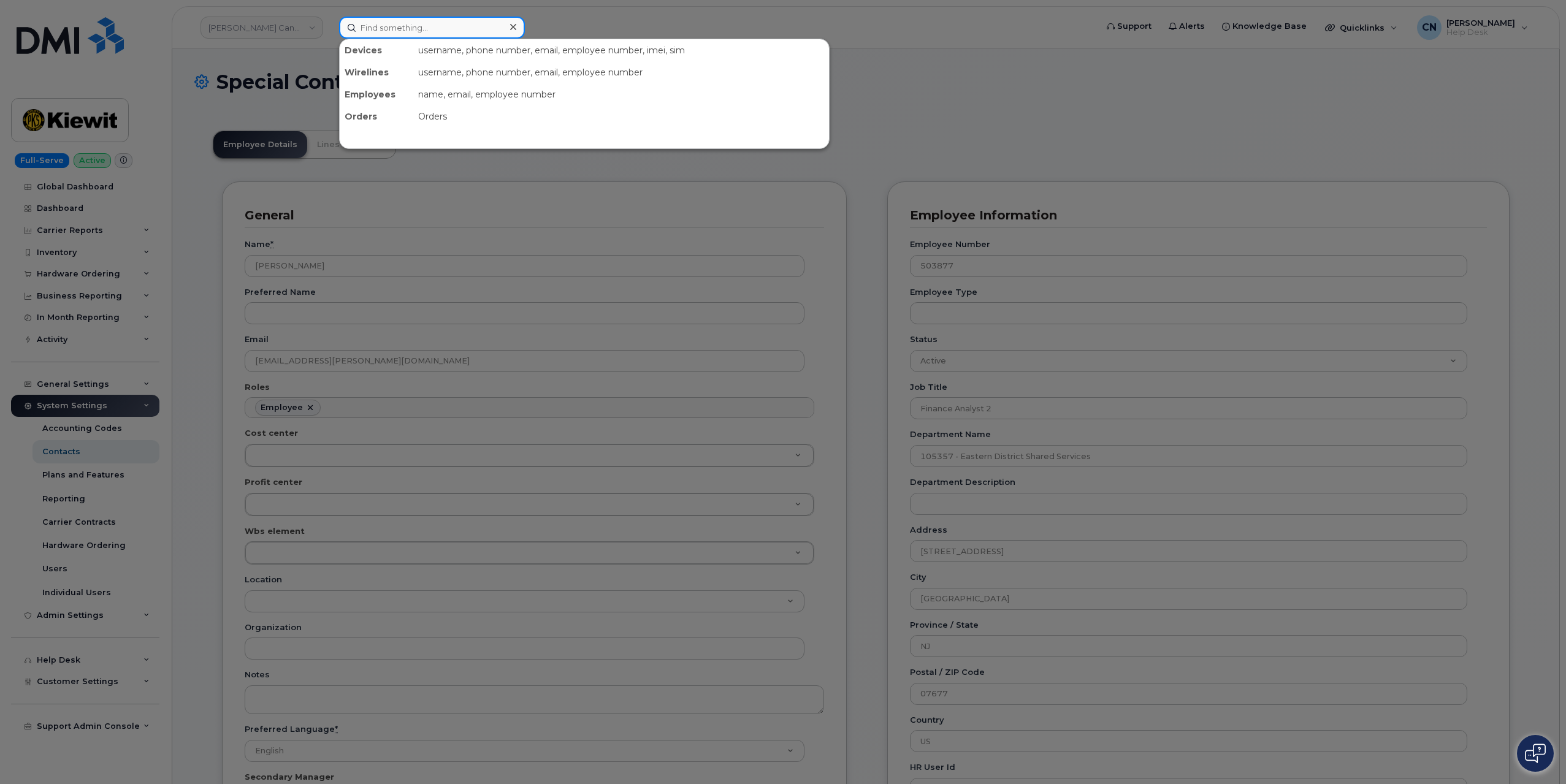
paste input "Peter Vogt"
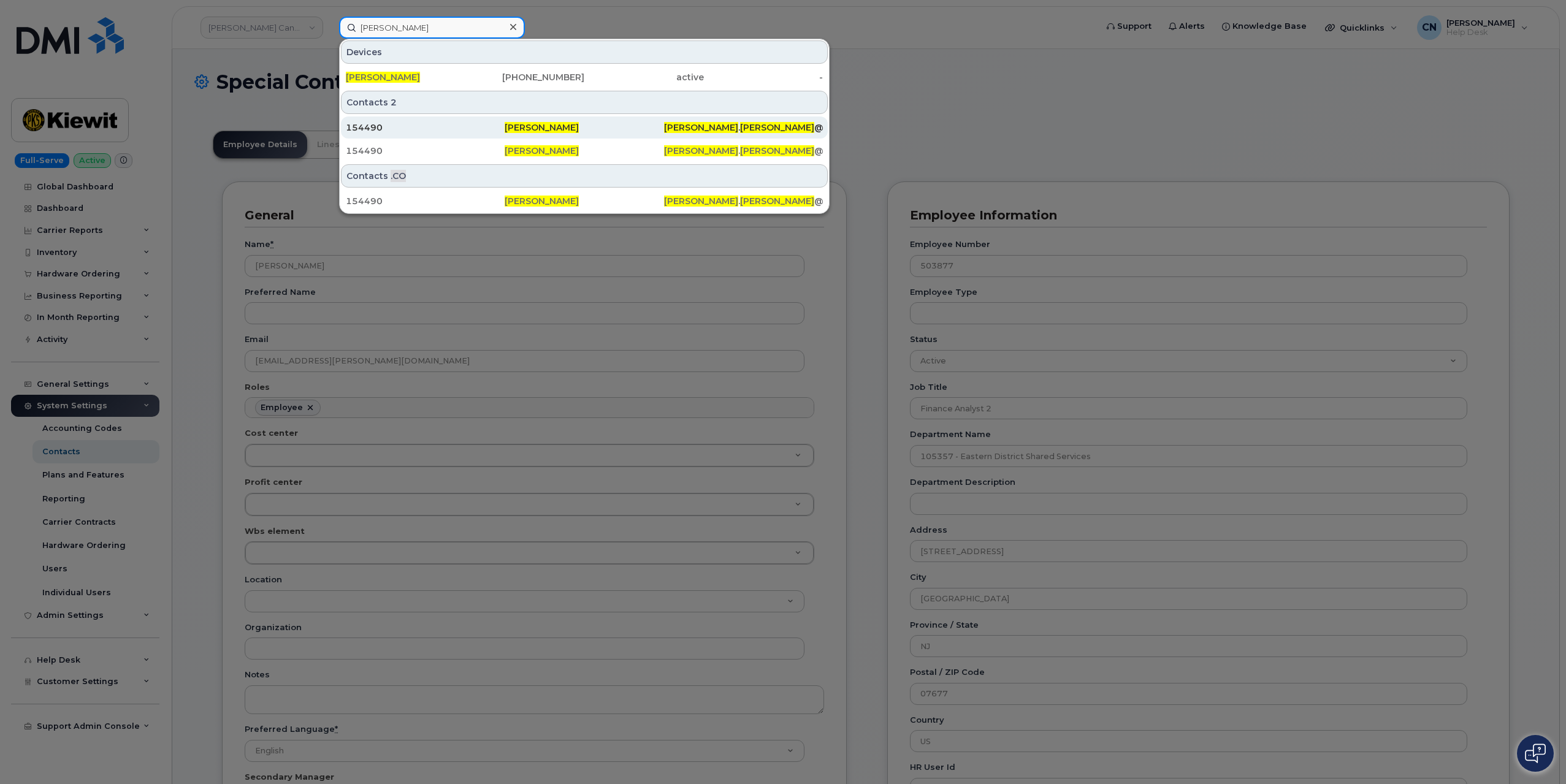
type input "Peter Vogt"
click at [415, 126] on div "154490" at bounding box center [425, 127] width 159 height 12
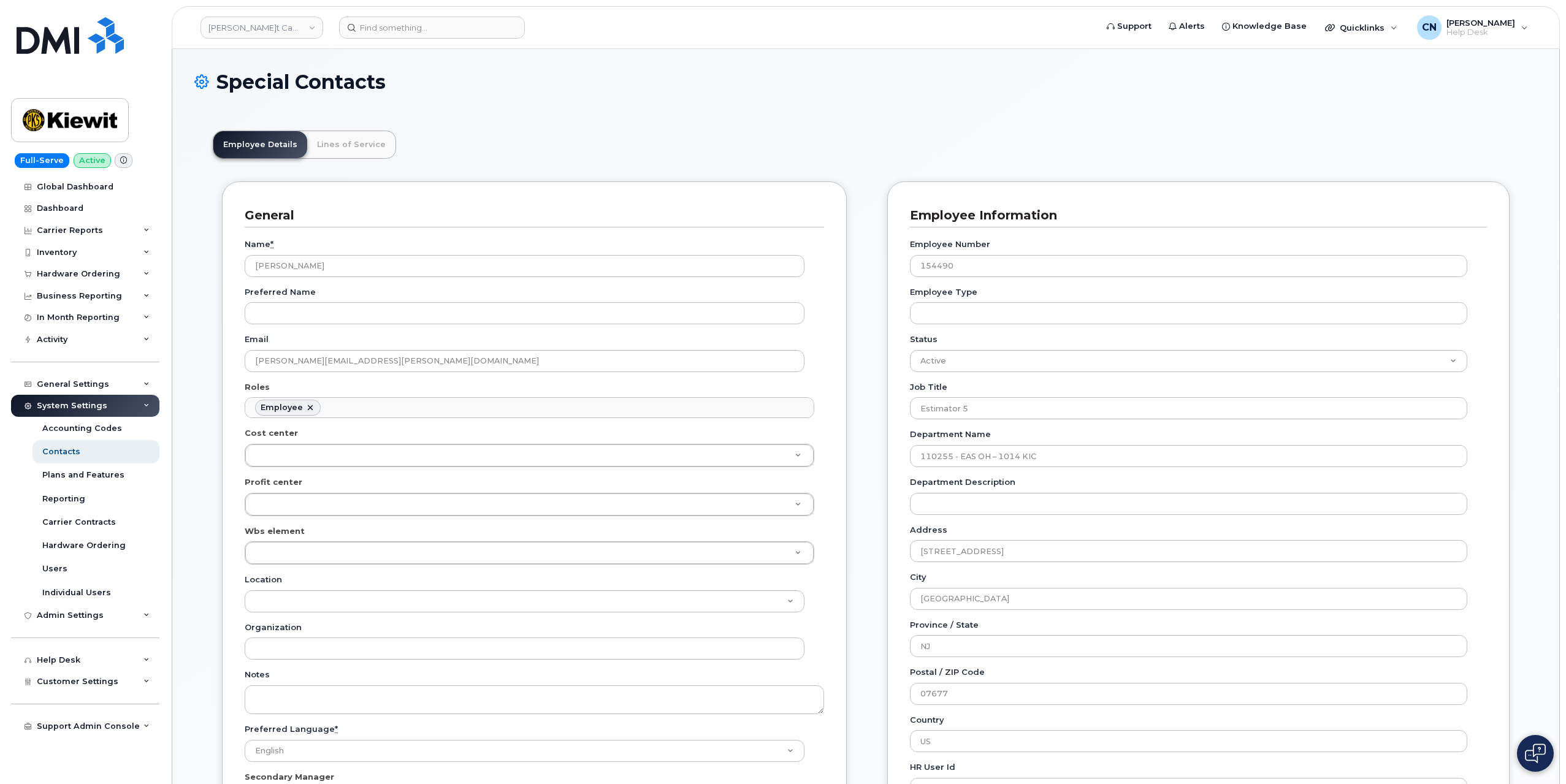
scroll to position [38, 0]
drag, startPoint x: 379, startPoint y: 361, endPoint x: 227, endPoint y: 359, distance: 152.0
click at [230, 360] on div "General Name * Peter Vogt Preferred Name Email PETER.VOGT@KIEWIT.COM Roles Empl…" at bounding box center [534, 518] width 625 height 672
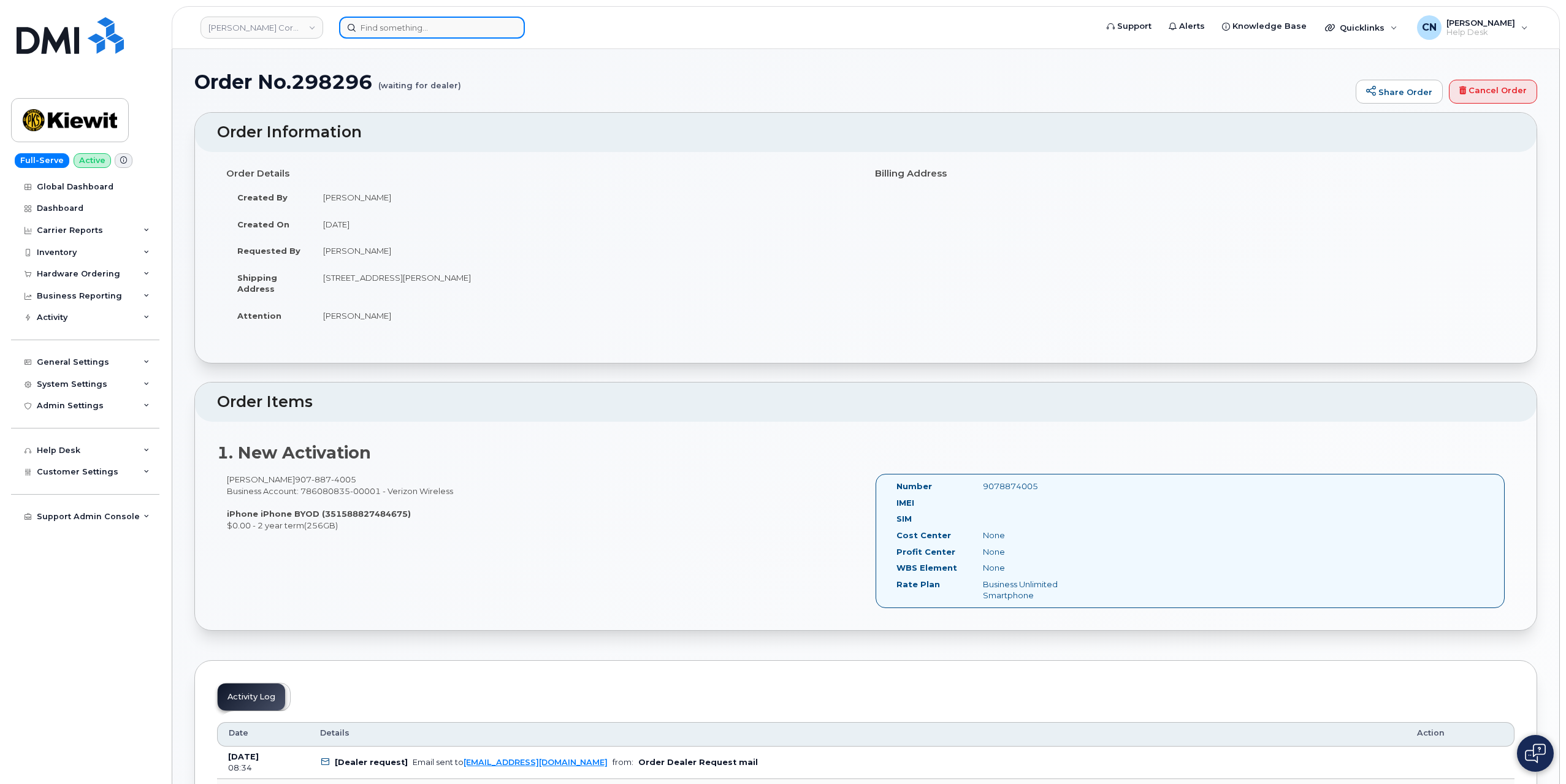
click at [395, 26] on input at bounding box center [432, 27] width 186 height 22
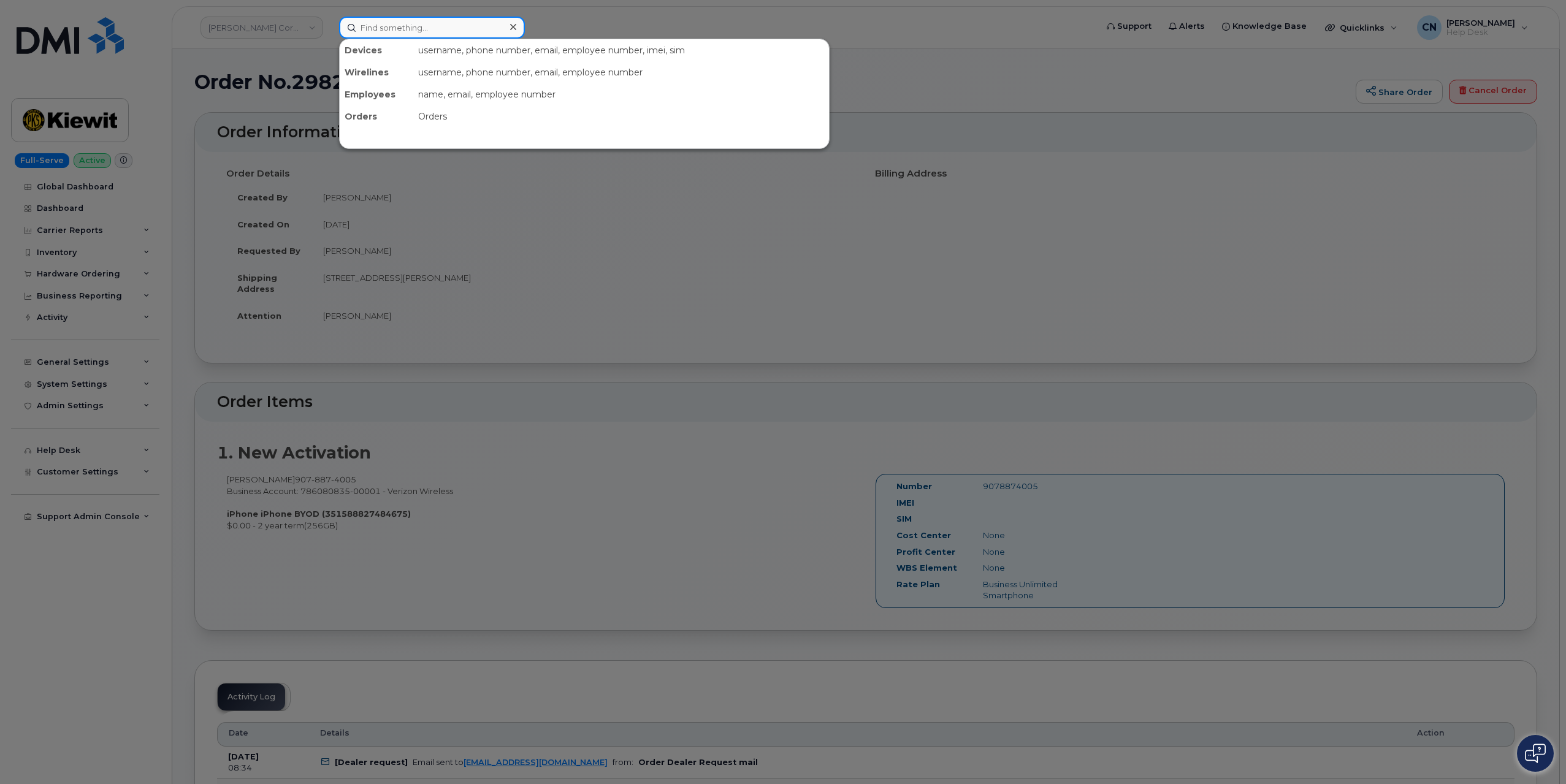
paste input "6028096331"
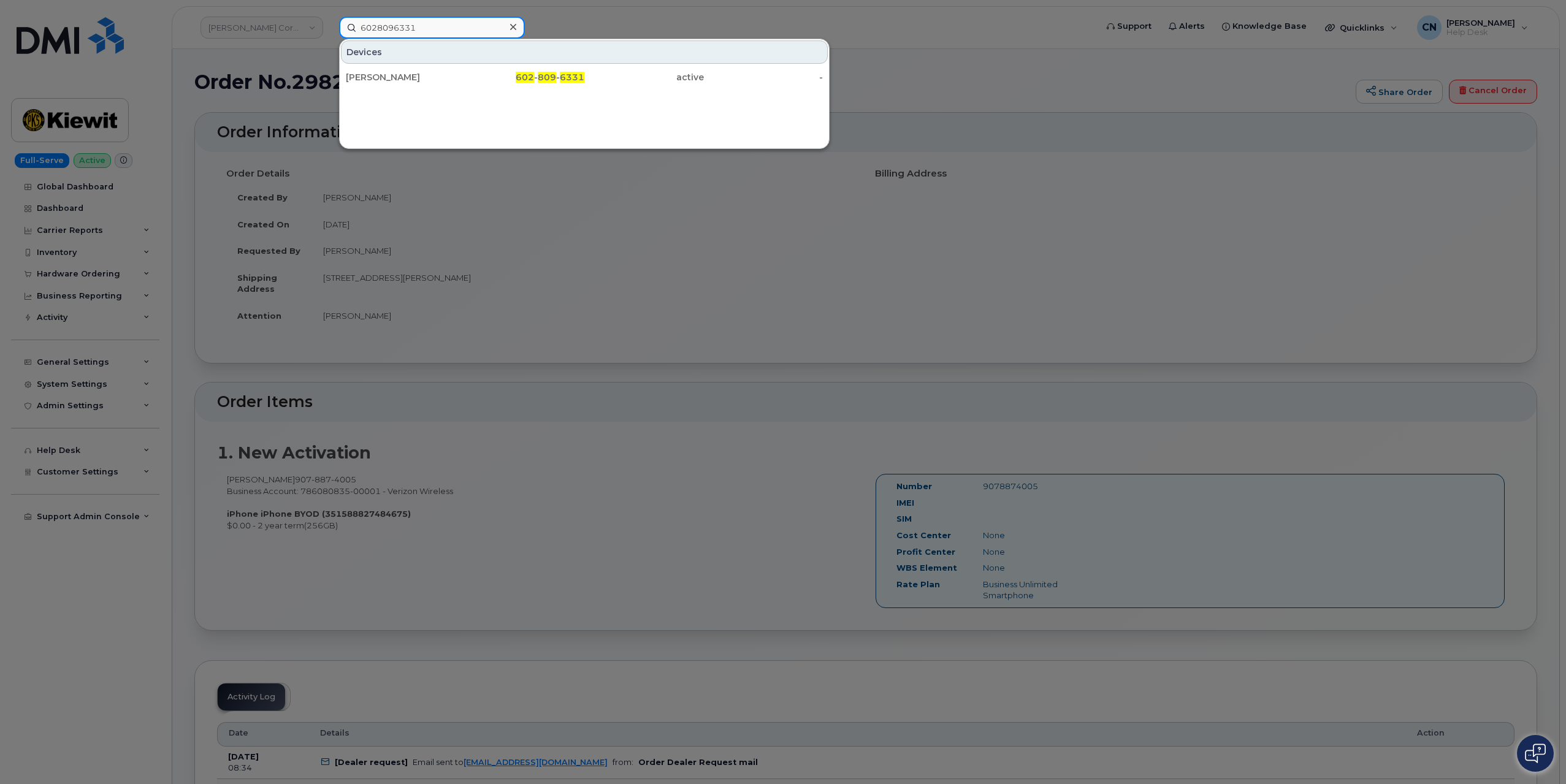
type input "6028096331"
click at [407, 89] on div "Devices BRADY HARRISON 602 - 809 - 6331 active -" at bounding box center [585, 94] width 491 height 110
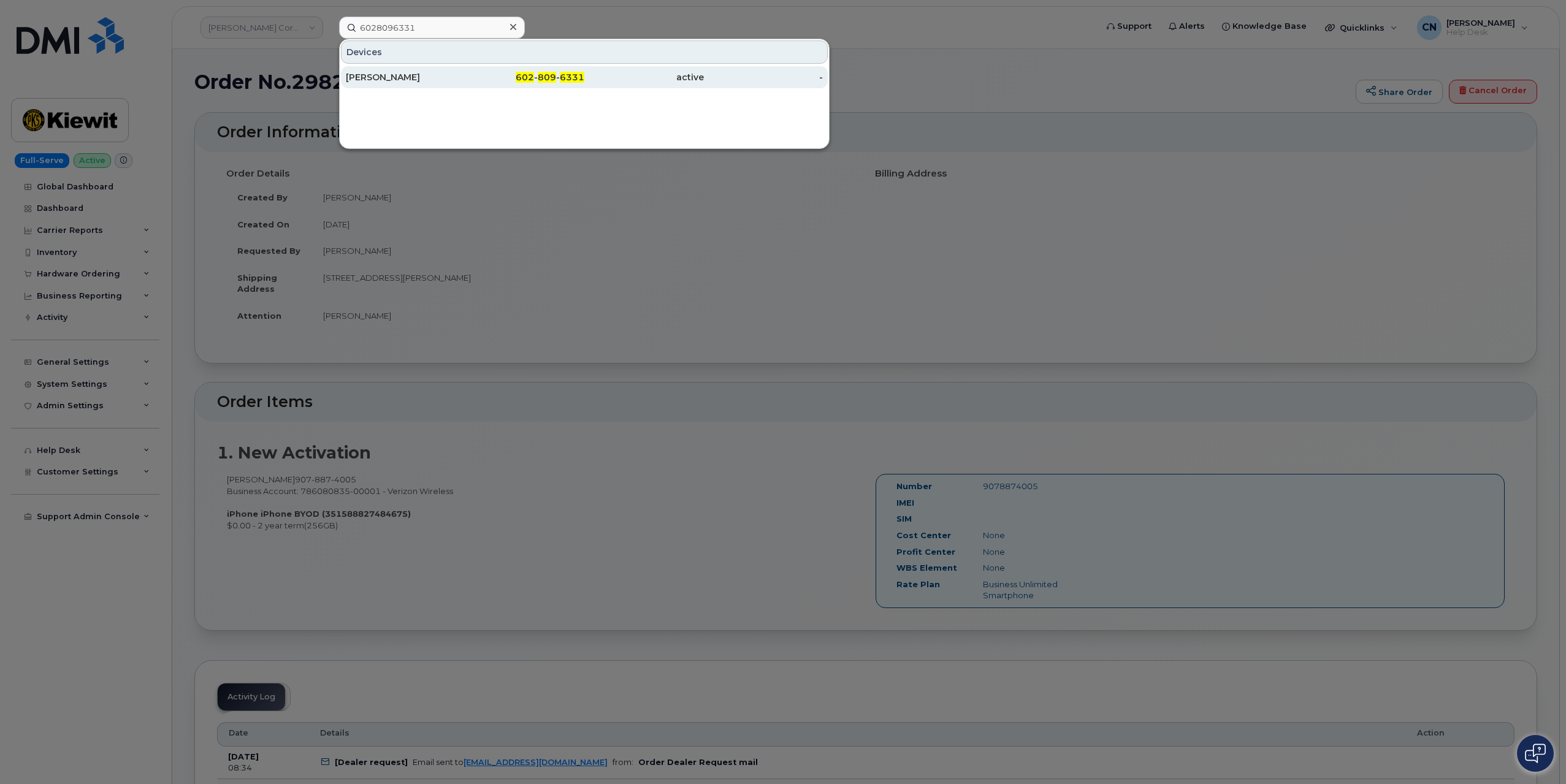
click at [407, 77] on div "BRADY HARRISON" at bounding box center [405, 78] width 120 height 12
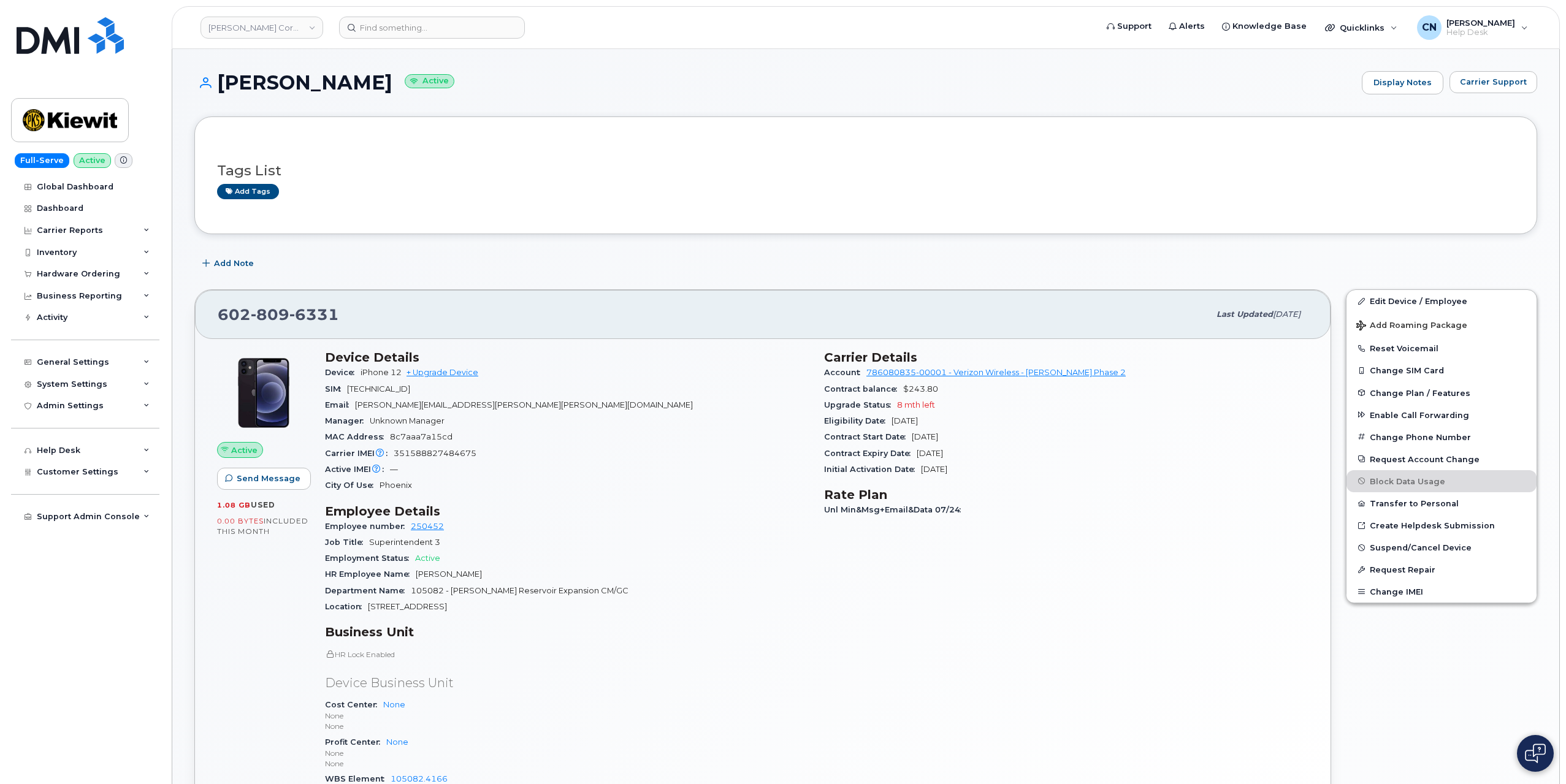
scroll to position [61, 0]
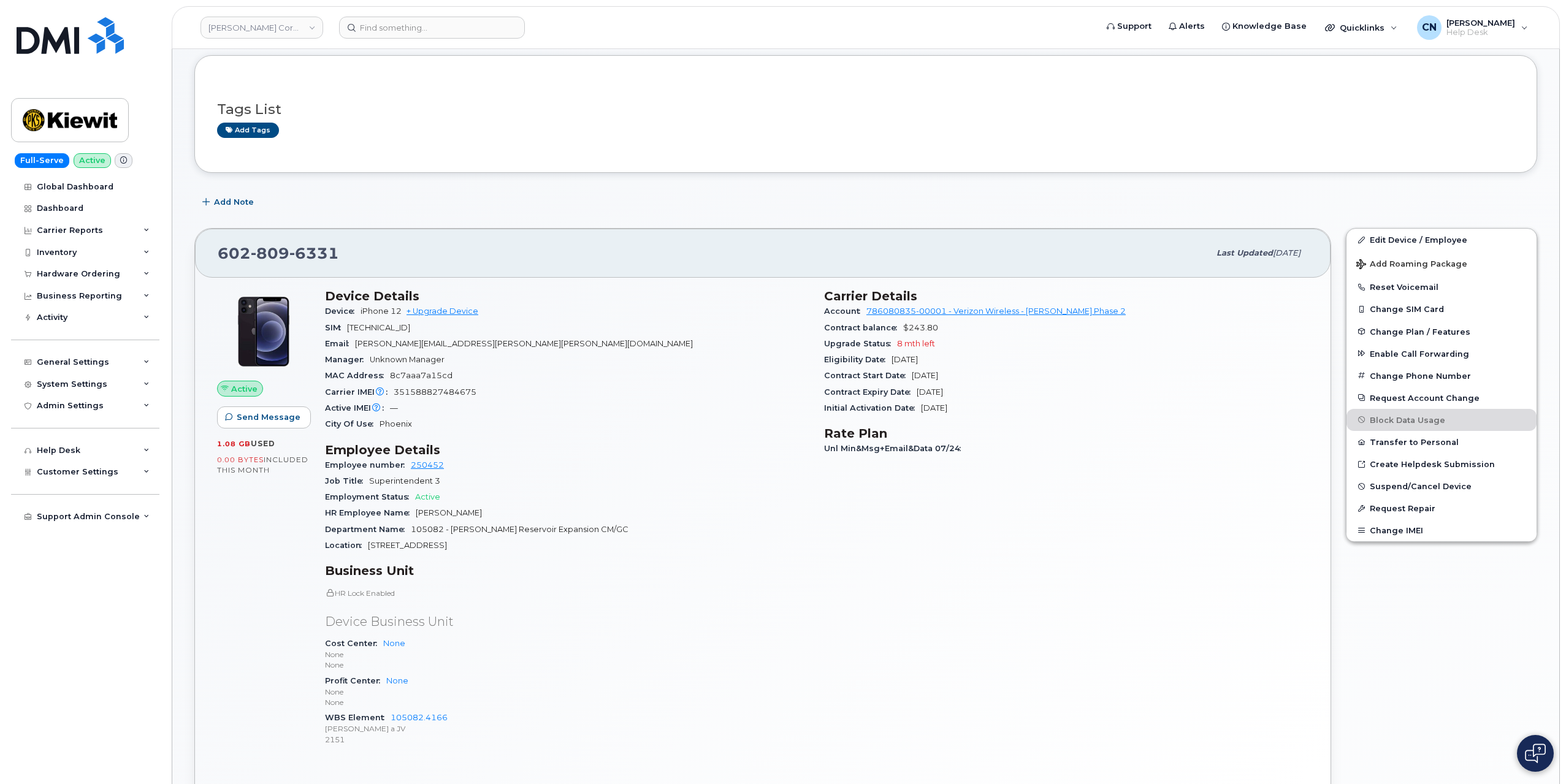
click at [447, 384] on div "Carrier IMEI Carrier IMEI is reported during the last billing cycle or change o…" at bounding box center [568, 392] width 484 height 16
copy span "351588827484675"
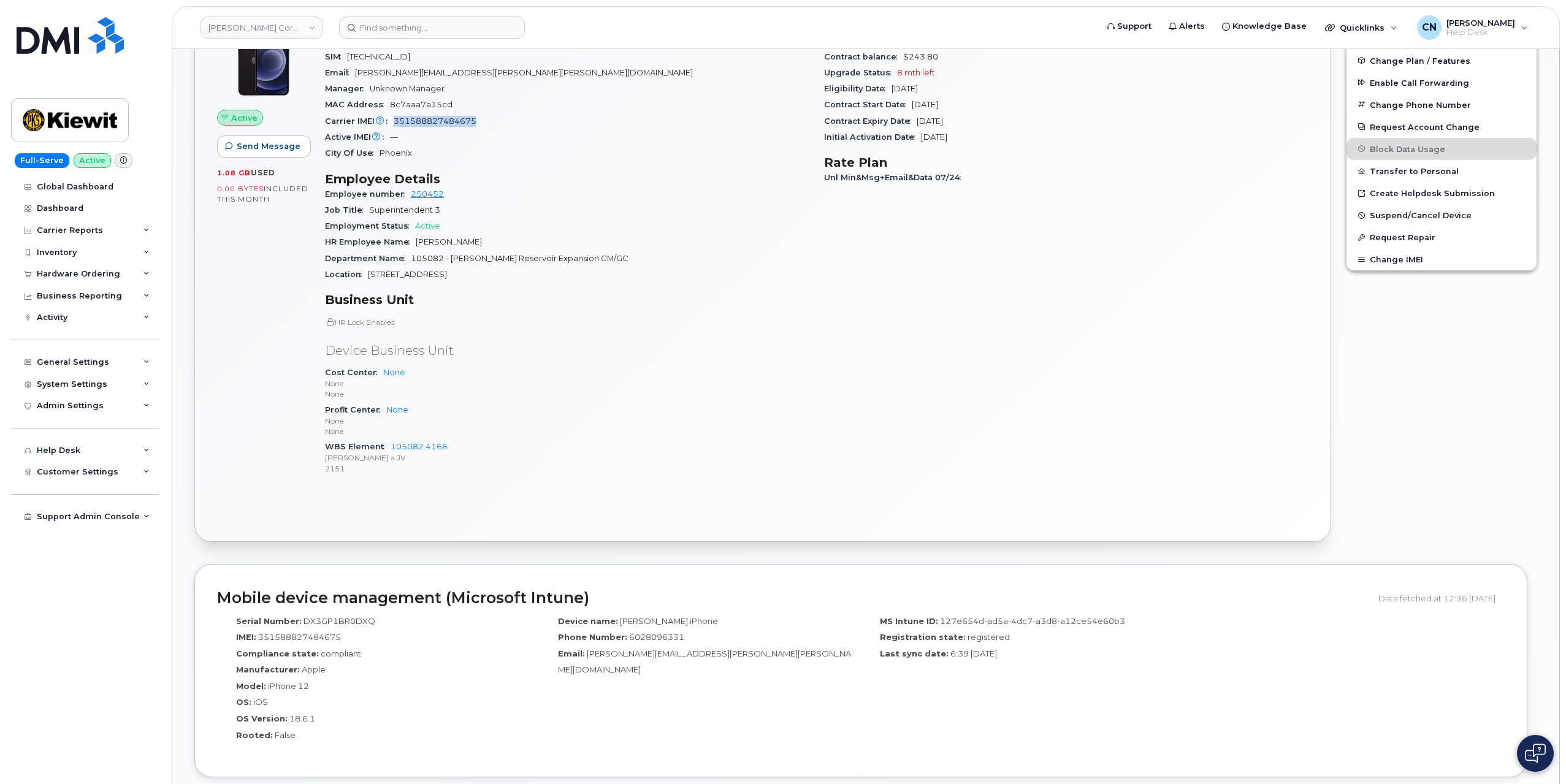
scroll to position [429, 0]
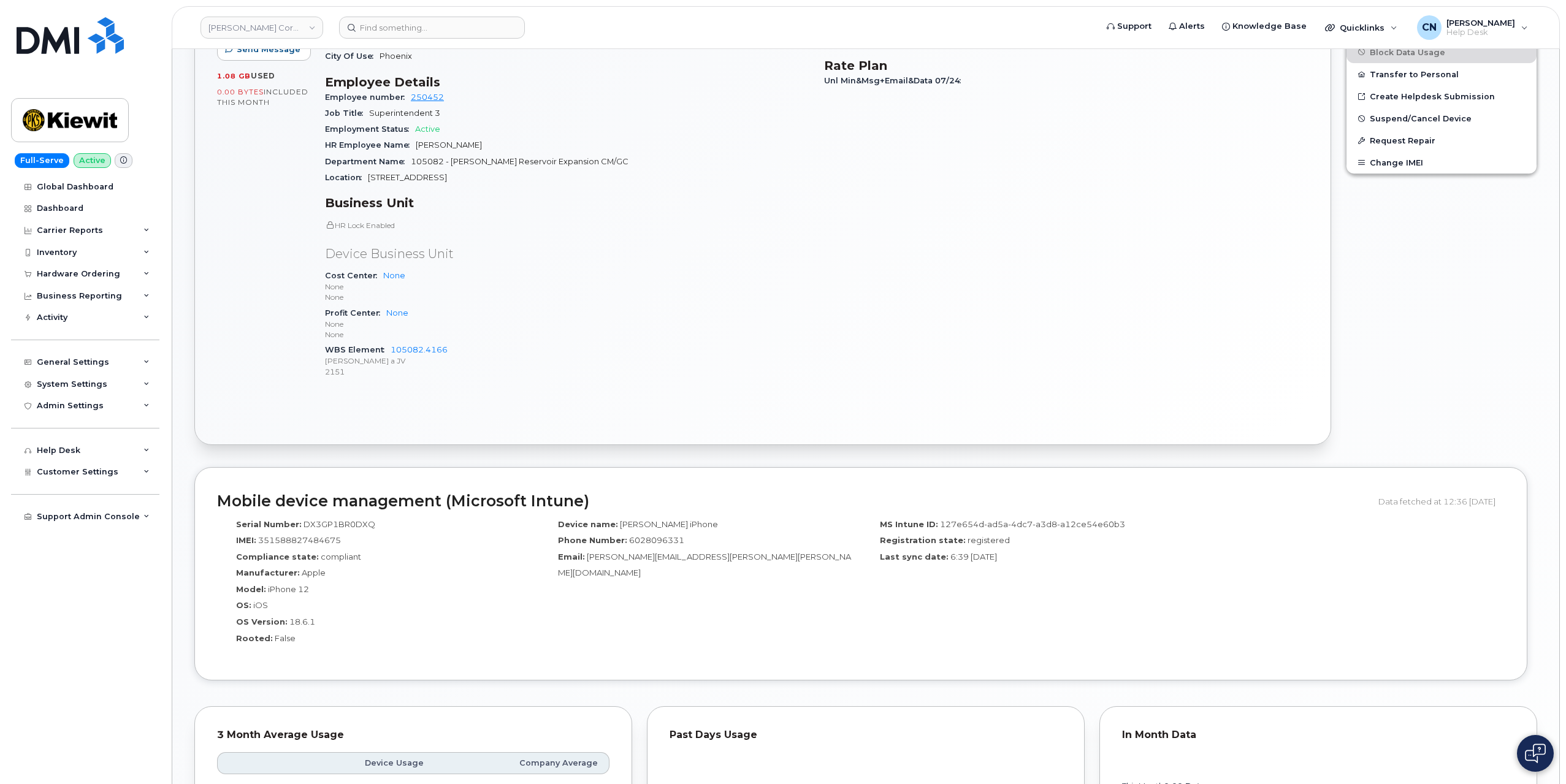
click at [325, 537] on span "351588827484675" at bounding box center [299, 539] width 83 height 10
click at [341, 545] on div "IMEI: 351588827484675" at bounding box center [377, 543] width 304 height 16
drag, startPoint x: 237, startPoint y: 525, endPoint x: 359, endPoint y: 540, distance: 122.9
click at [359, 540] on div "Serial Number: DX3GP1BR0DXQ IMEI: 351588827484675 Compliance state: compliant M…" at bounding box center [378, 585] width 322 height 145
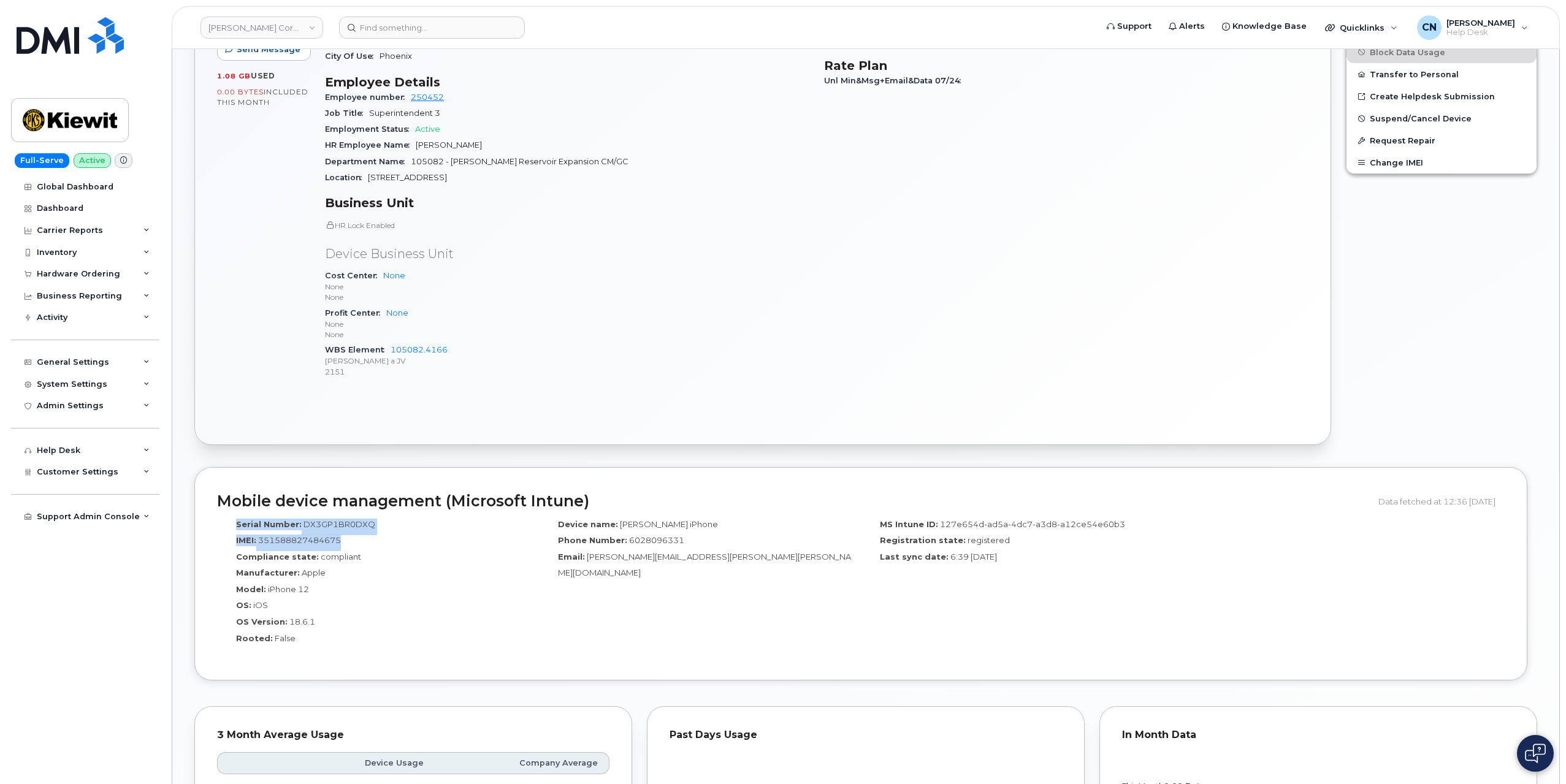
copy div "Serial Number: DX3GP1BR0DXQ IMEI: 351588827484675"
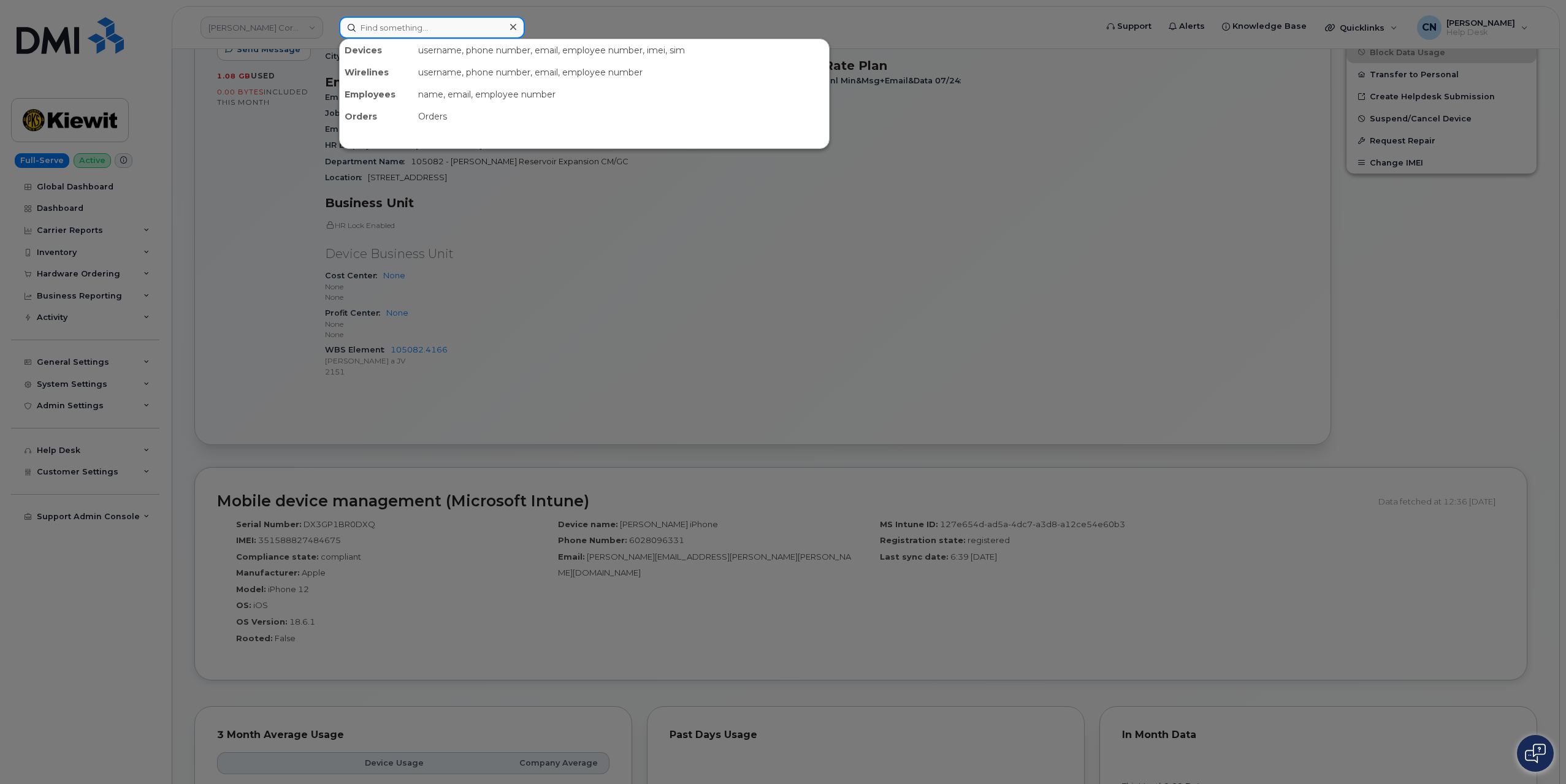
click at [407, 25] on input at bounding box center [432, 27] width 186 height 22
paste input "9174182507"
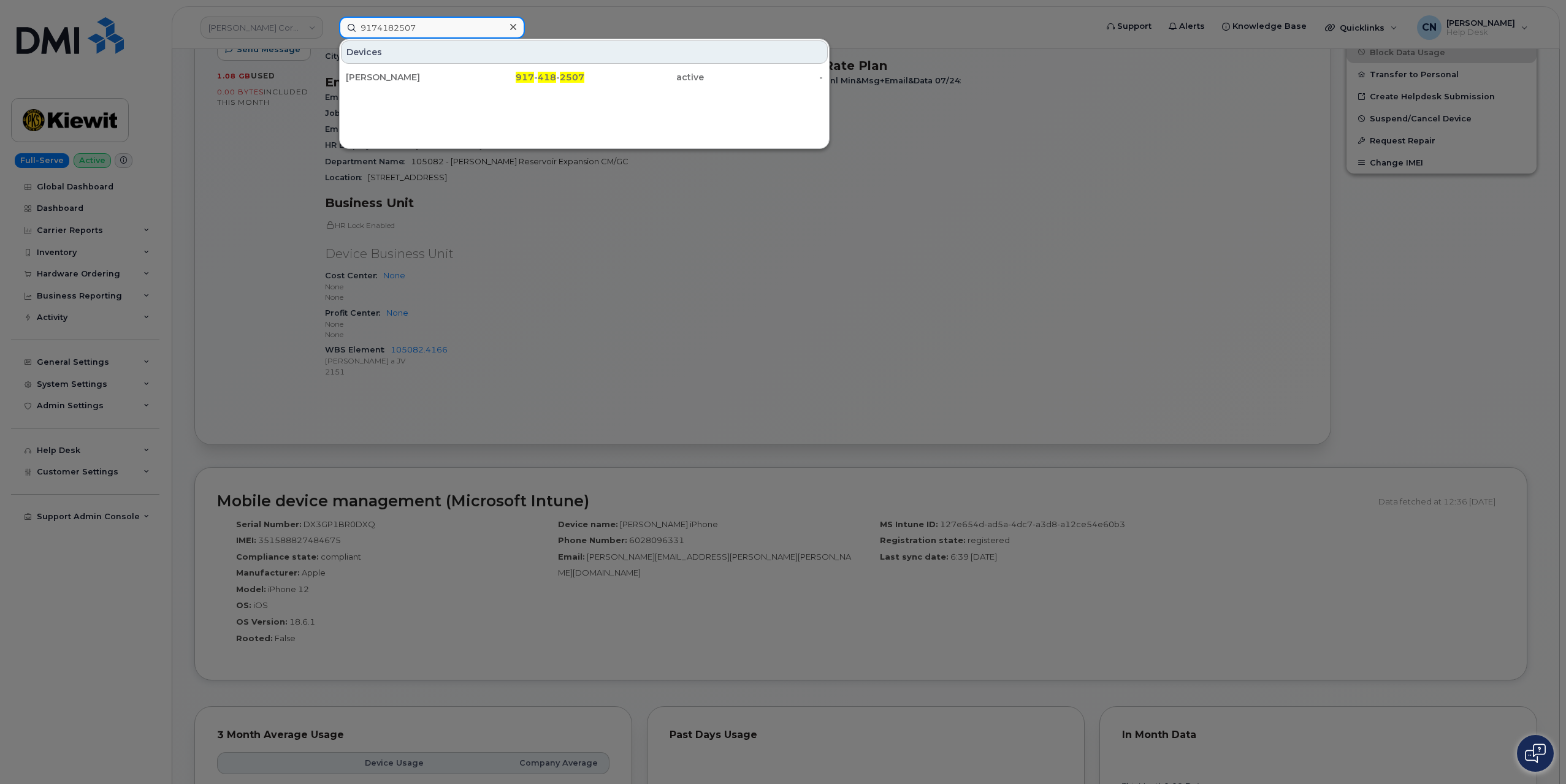
type input "9174182507"
click at [404, 76] on div "Matt Higgins" at bounding box center [405, 78] width 120 height 12
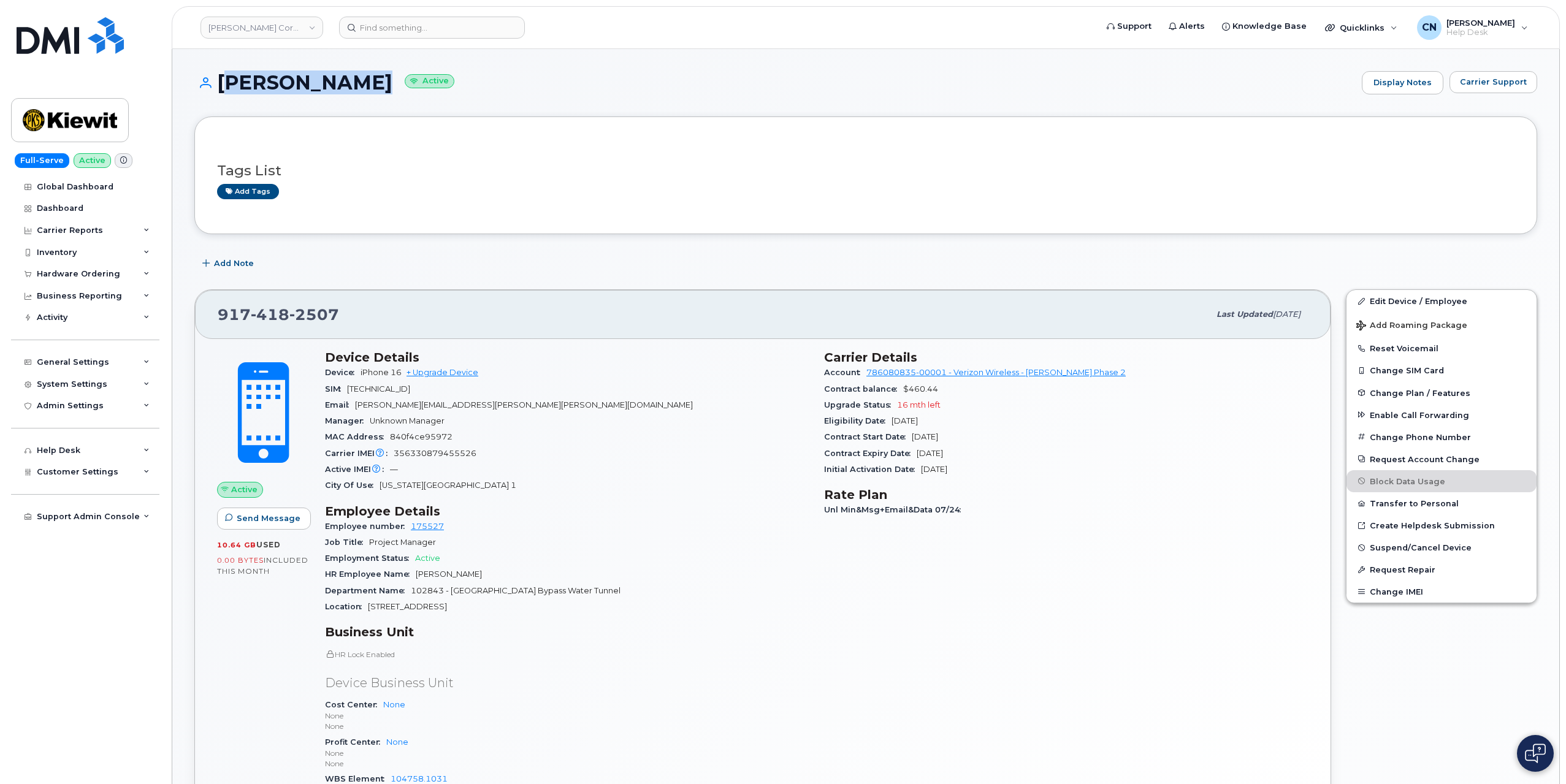
drag, startPoint x: 348, startPoint y: 82, endPoint x: 220, endPoint y: 92, distance: 128.4
click at [220, 92] on h1 "[PERSON_NAME] Active" at bounding box center [775, 82] width 1161 height 22
copy h1 "[PERSON_NAME]"
drag, startPoint x: 359, startPoint y: 404, endPoint x: 489, endPoint y: 400, distance: 130.1
click at [489, 400] on div "Email [PERSON_NAME][EMAIL_ADDRESS][PERSON_NAME][PERSON_NAME][DOMAIN_NAME]" at bounding box center [568, 405] width 484 height 16
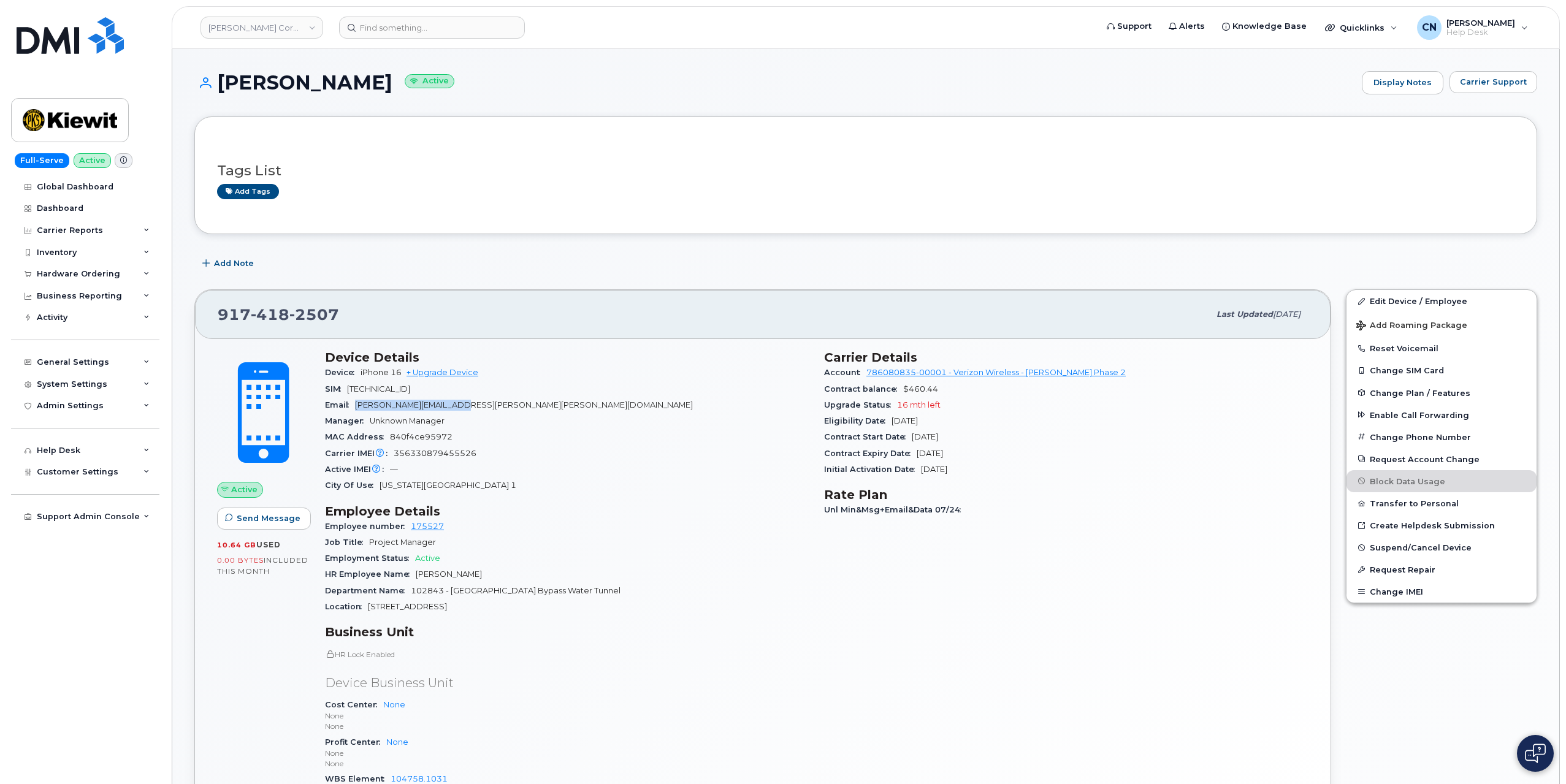
copy span "[PERSON_NAME][EMAIL_ADDRESS][PERSON_NAME][PERSON_NAME][DOMAIN_NAME]"
drag, startPoint x: 349, startPoint y: 82, endPoint x: 220, endPoint y: 85, distance: 129.0
click at [220, 85] on h1 "[PERSON_NAME] Active" at bounding box center [775, 82] width 1161 height 22
copy h1 "[PERSON_NAME]"
drag, startPoint x: 360, startPoint y: 401, endPoint x: 471, endPoint y: 398, distance: 111.0
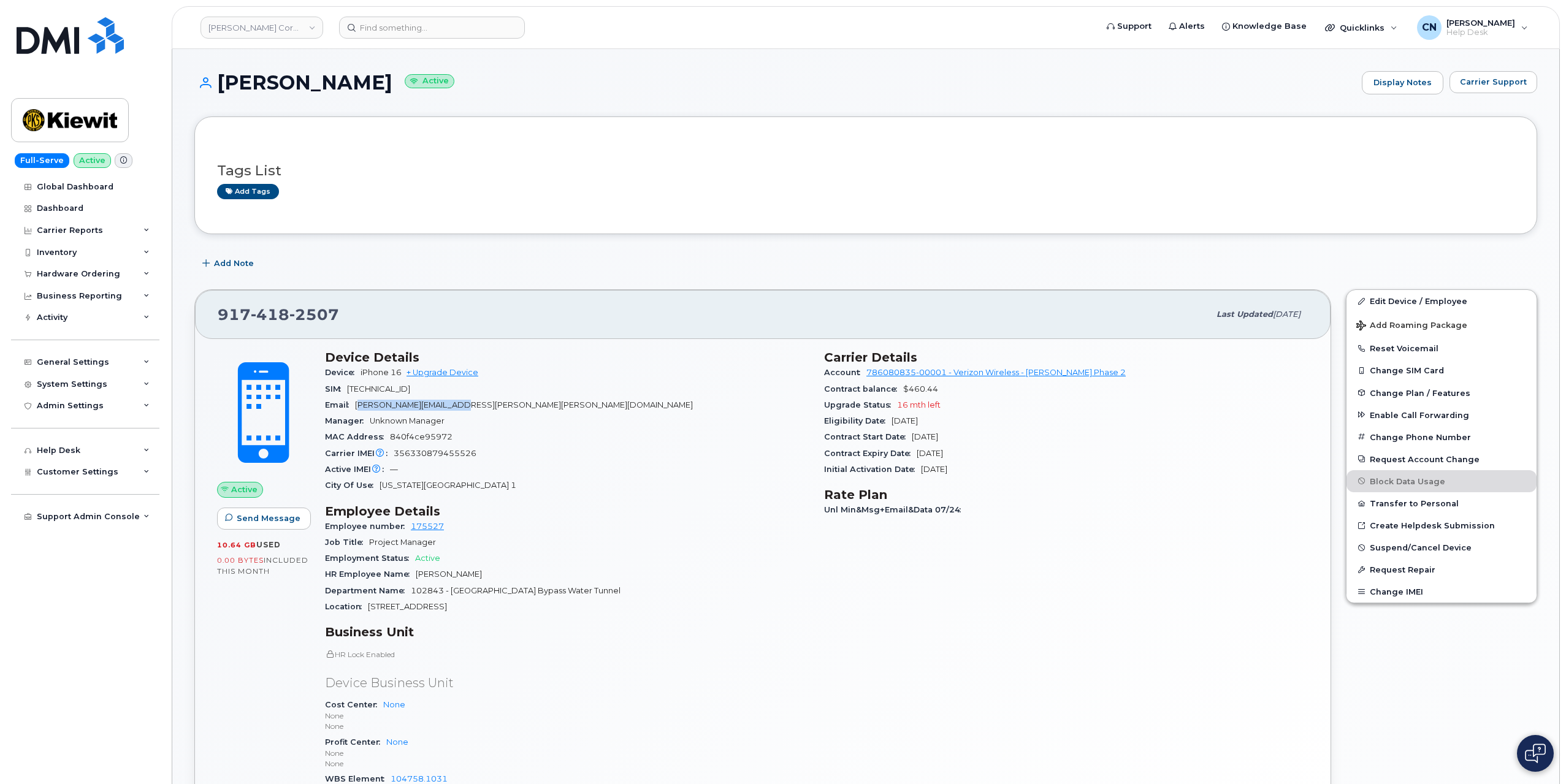
click at [471, 398] on div "Email [PERSON_NAME][EMAIL_ADDRESS][PERSON_NAME][PERSON_NAME][DOMAIN_NAME]" at bounding box center [568, 405] width 484 height 16
copy span "[EMAIL_ADDRESS][PERSON_NAME][PERSON_NAME][DOMAIN_NAME]"
click at [1477, 86] on span "Carrier Support" at bounding box center [1493, 82] width 67 height 12
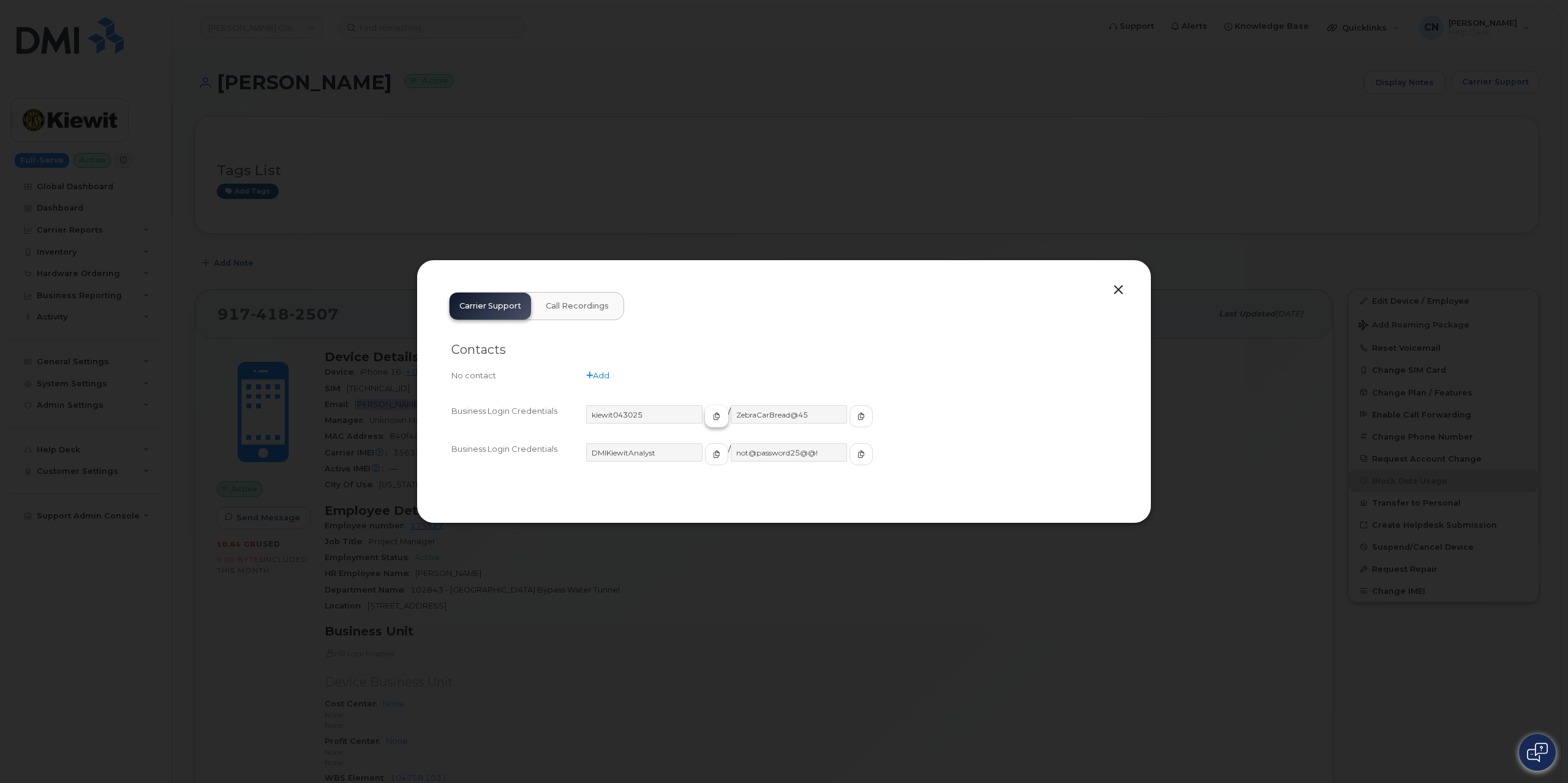
click at [713, 417] on icon "button" at bounding box center [716, 416] width 7 height 7
click at [817, 419] on input "ZebraCarBread@45" at bounding box center [789, 415] width 118 height 19
click at [849, 416] on button "button" at bounding box center [861, 416] width 23 height 22
click at [310, 305] on div at bounding box center [784, 392] width 1568 height 783
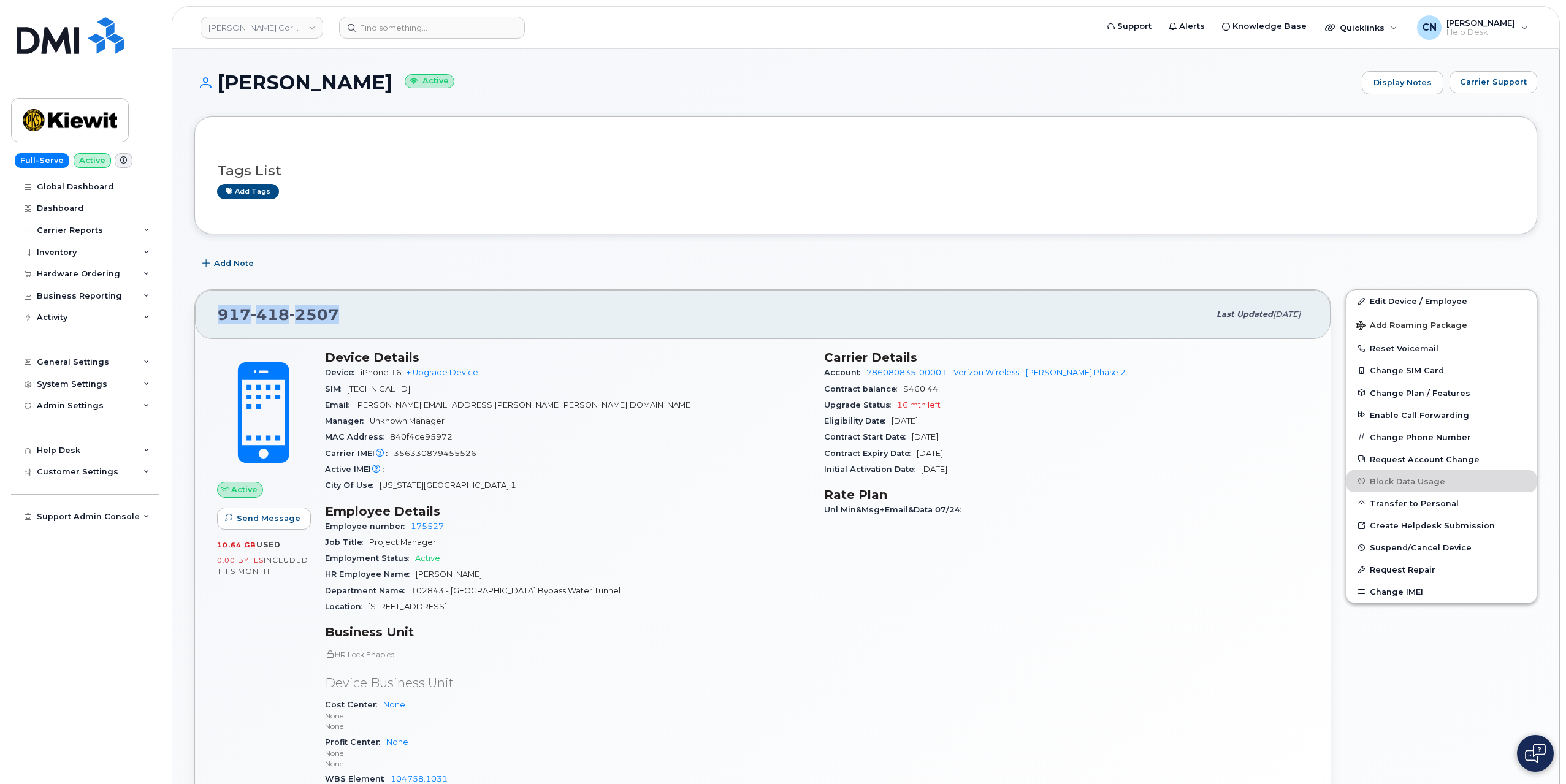
drag, startPoint x: 345, startPoint y: 315, endPoint x: 218, endPoint y: 305, distance: 127.4
click at [218, 305] on div "[PHONE_NUMBER]" at bounding box center [713, 314] width 991 height 26
copy span "[PHONE_NUMBER]"
click at [382, 24] on input at bounding box center [432, 27] width 186 height 22
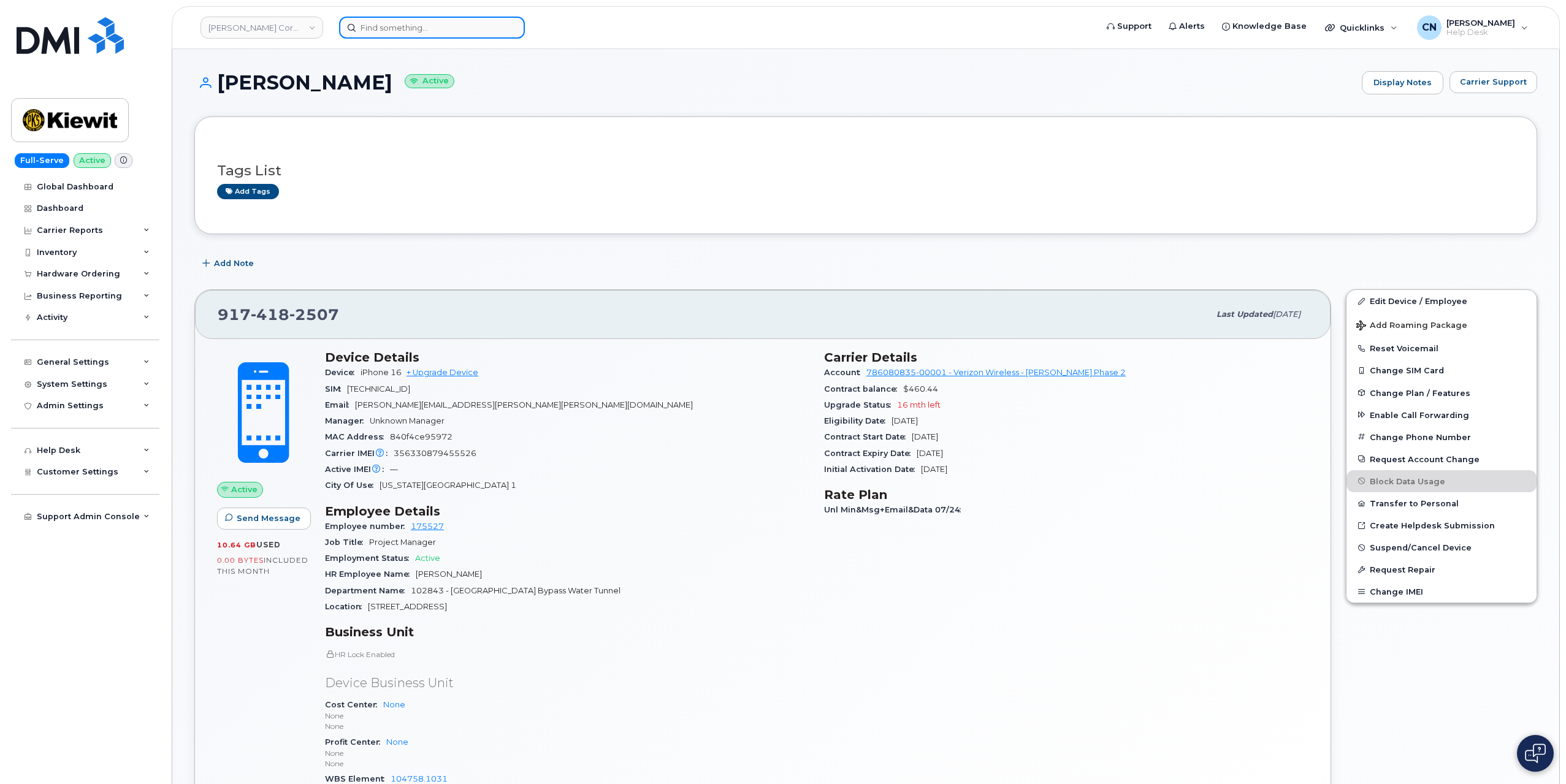
paste input "7857477935"
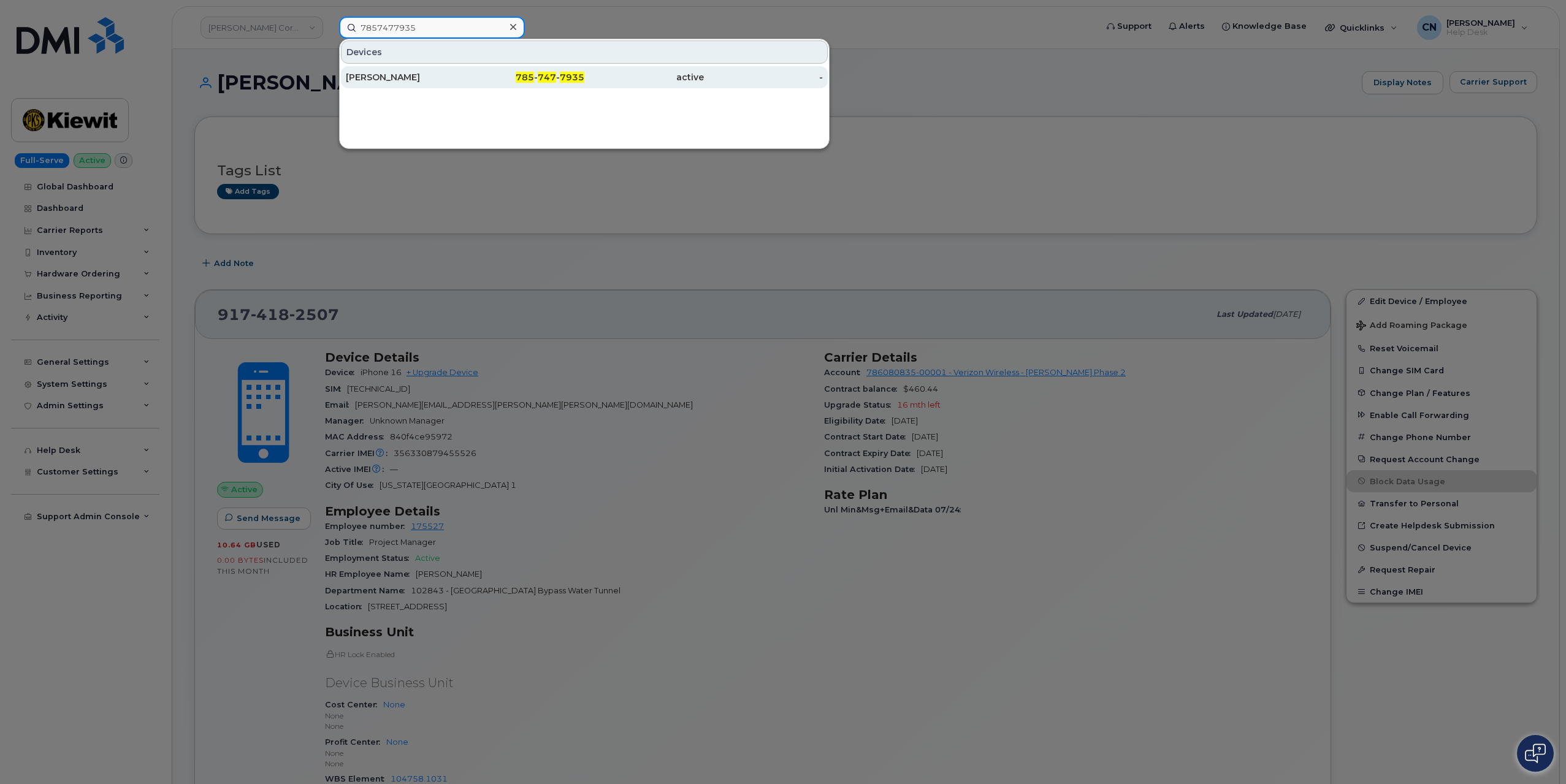
type input "7857477935"
click at [369, 79] on div "[PERSON_NAME]" at bounding box center [405, 78] width 120 height 12
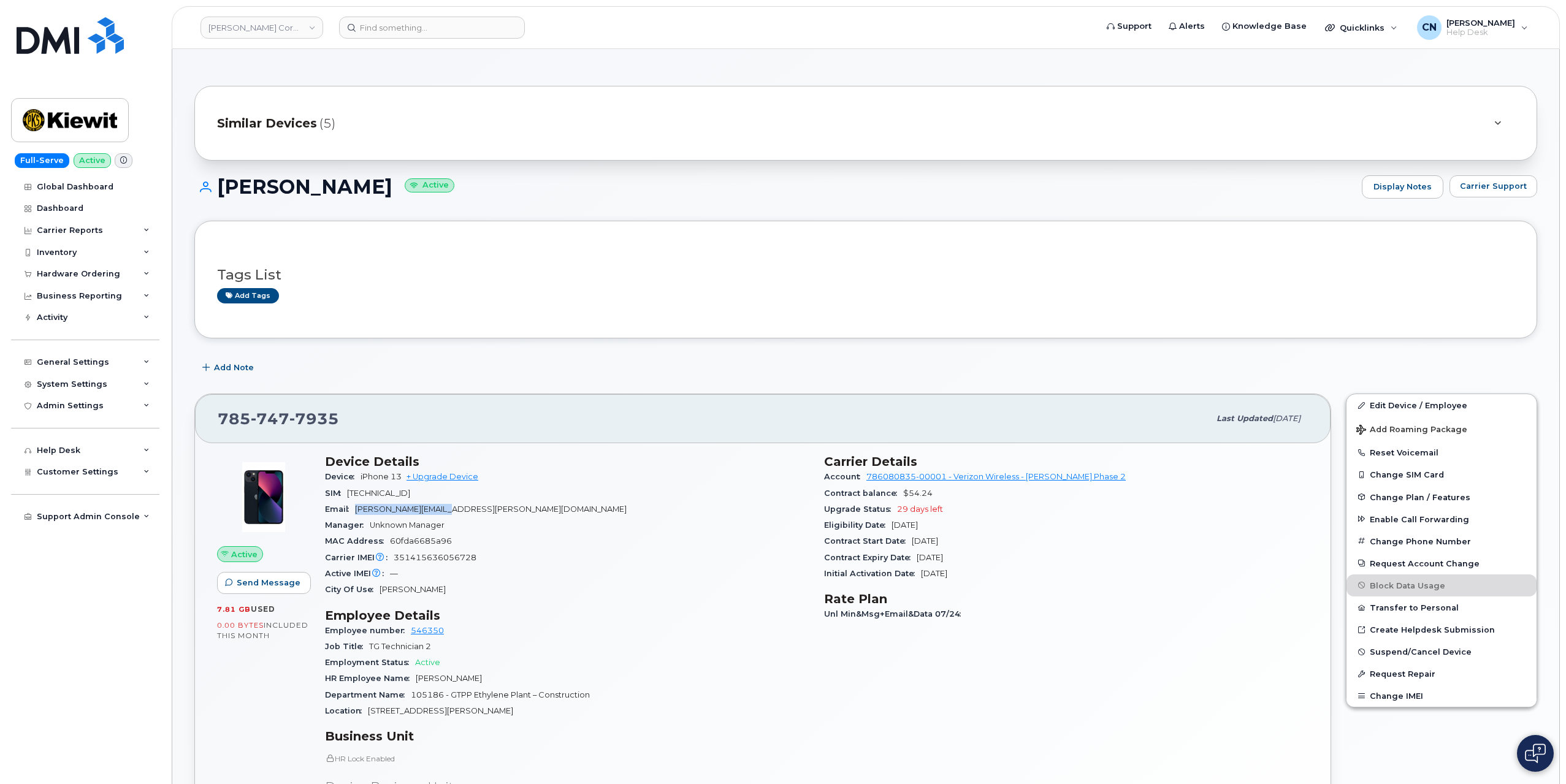
drag, startPoint x: 357, startPoint y: 509, endPoint x: 461, endPoint y: 505, distance: 104.1
click at [461, 505] on div "Email [PERSON_NAME][EMAIL_ADDRESS][PERSON_NAME][DOMAIN_NAME]" at bounding box center [568, 509] width 484 height 16
copy span "[PERSON_NAME][EMAIL_ADDRESS][PERSON_NAME][DOMAIN_NAME]"
click at [359, 24] on input at bounding box center [432, 27] width 186 height 22
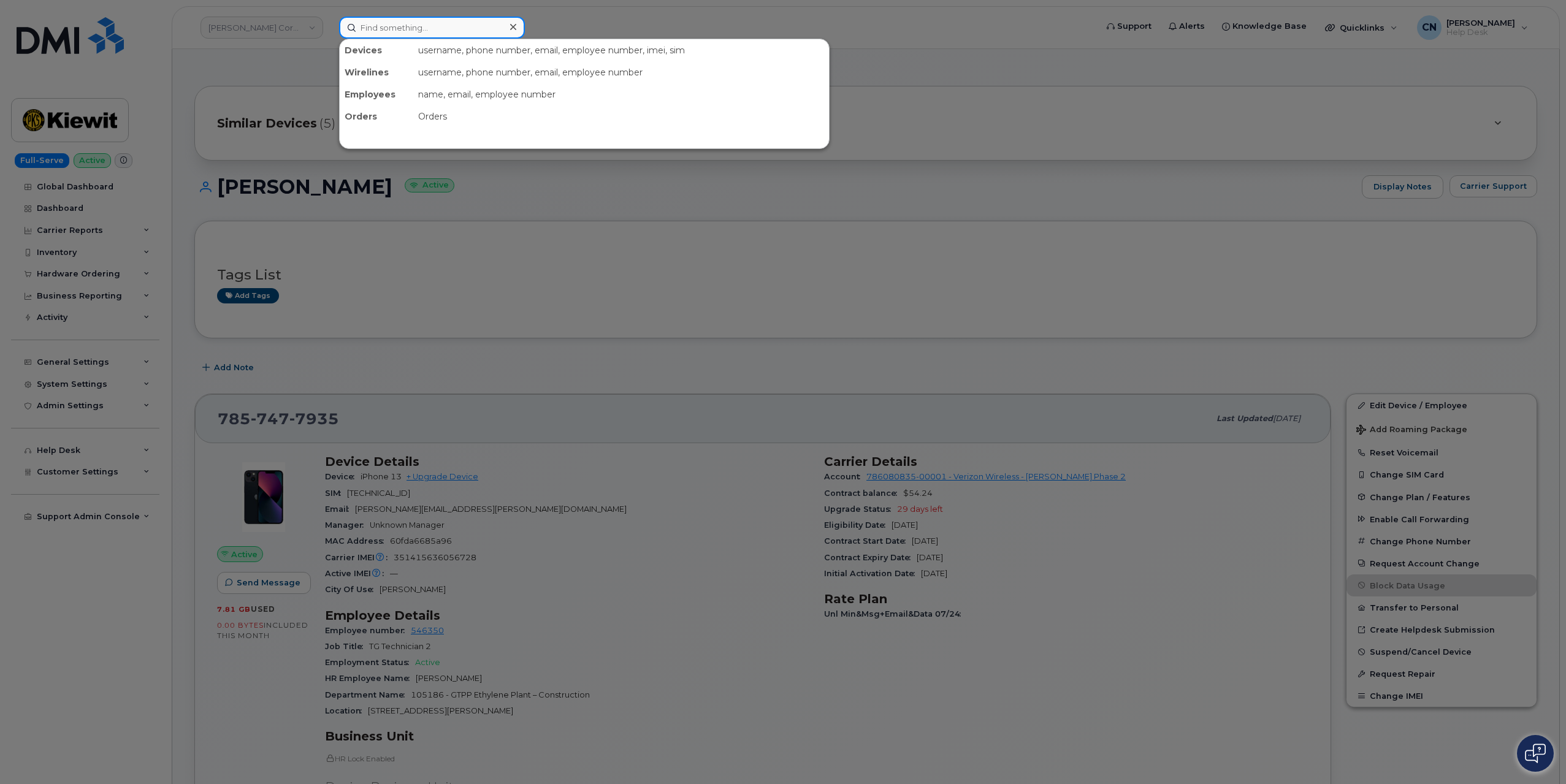
paste input "4096563554"
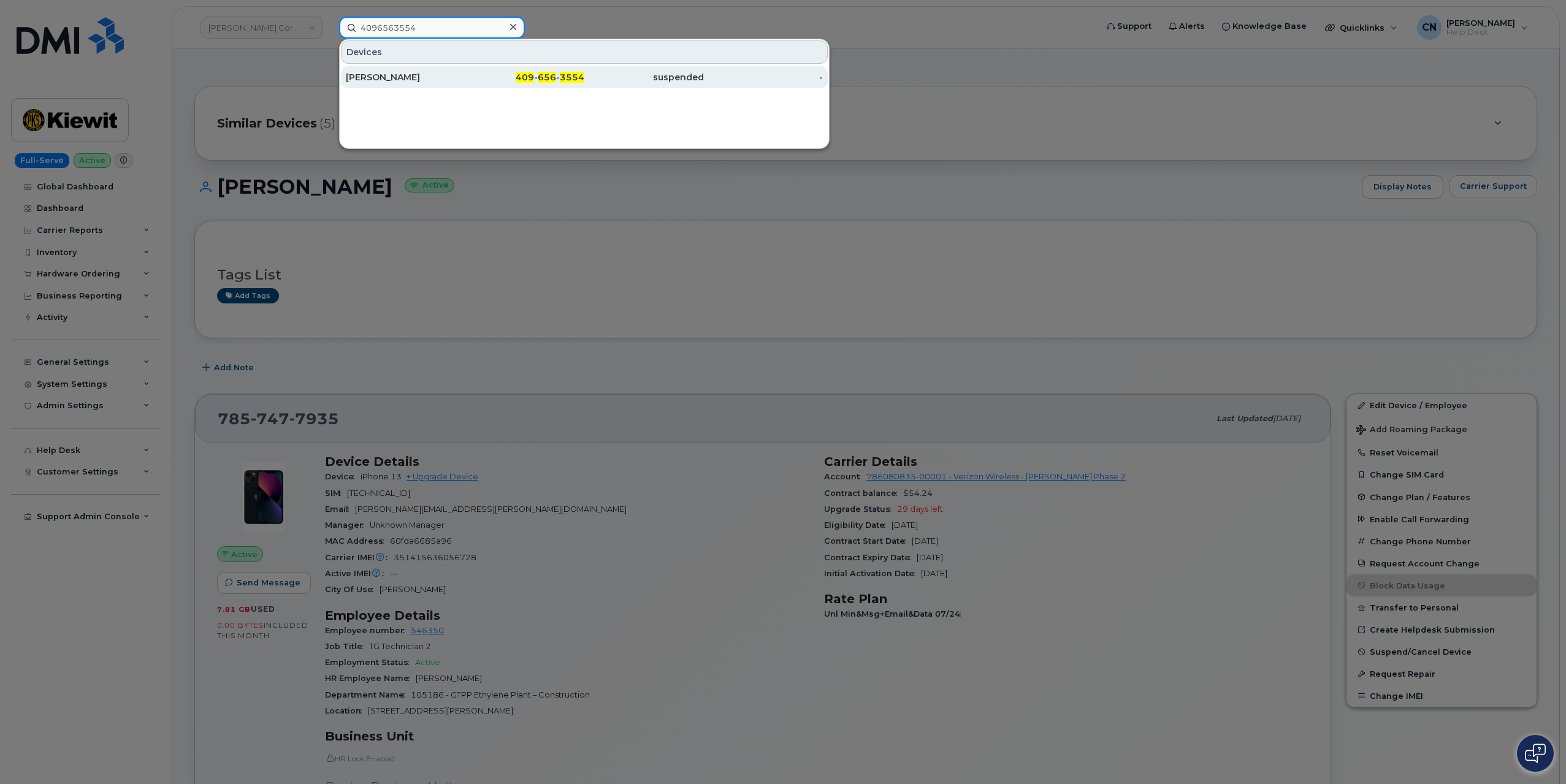
type input "4096563554"
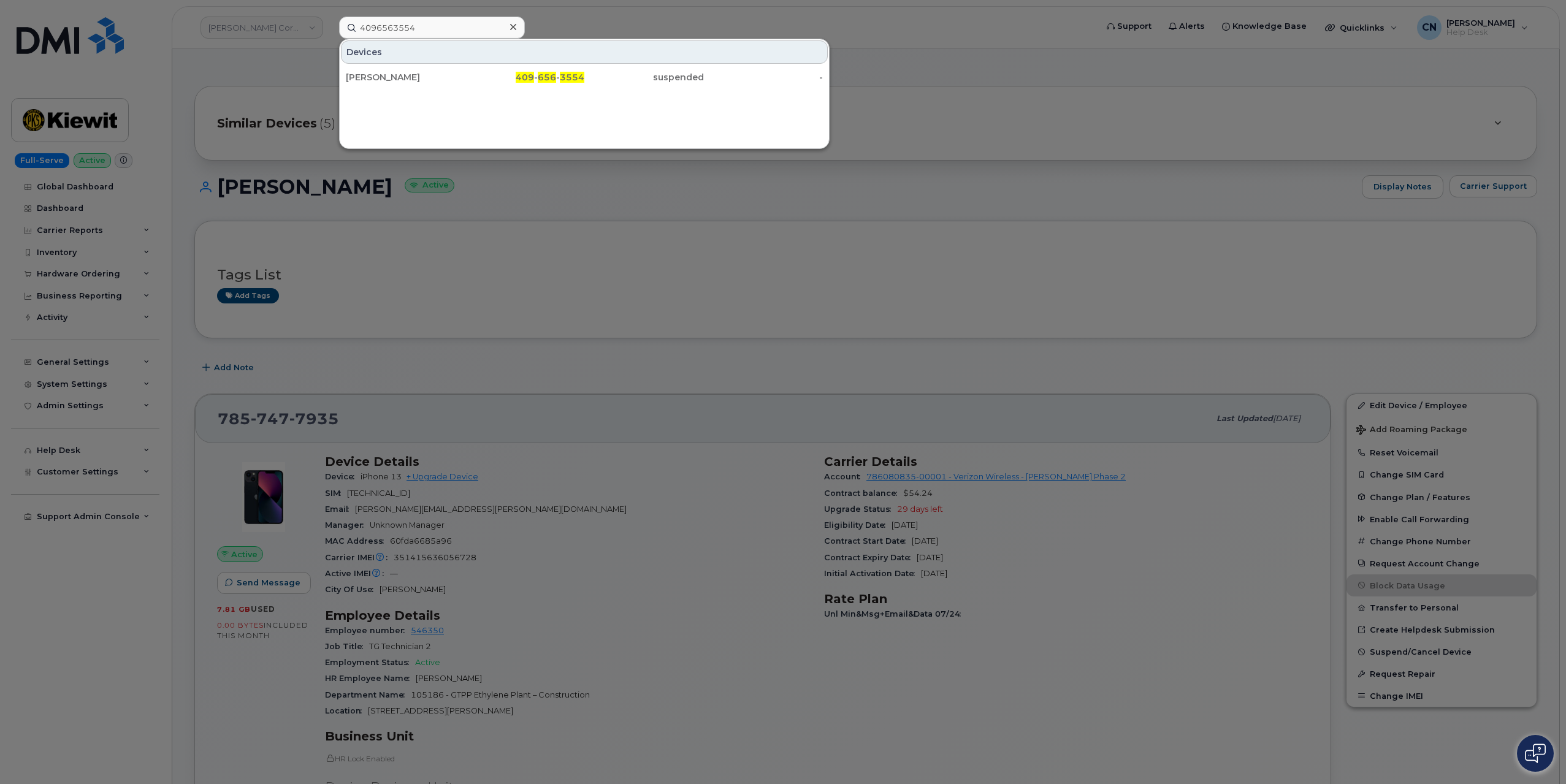
drag, startPoint x: 839, startPoint y: 428, endPoint x: 845, endPoint y: 424, distance: 7.2
click at [842, 426] on div at bounding box center [783, 392] width 1566 height 784
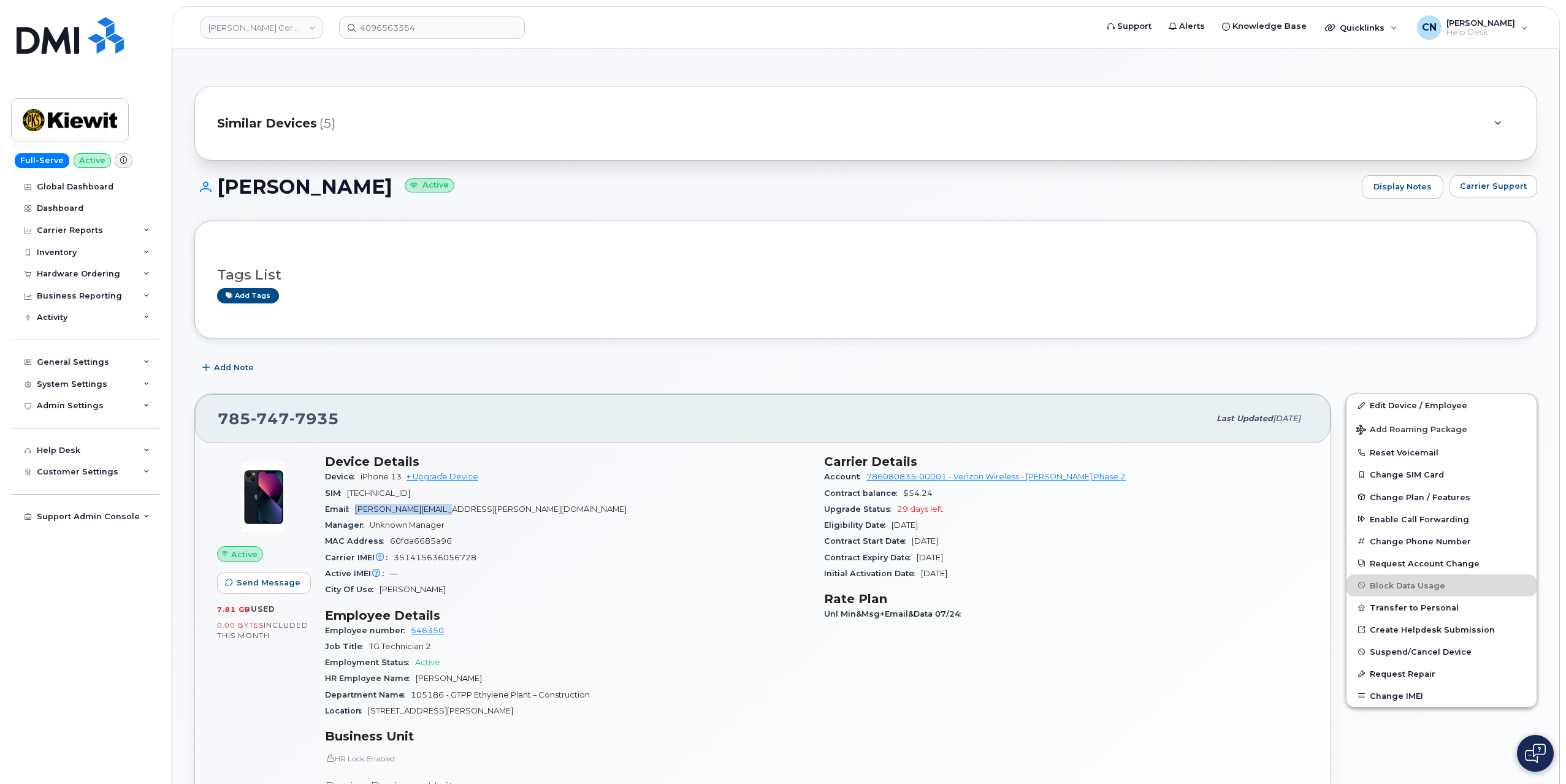
drag, startPoint x: 357, startPoint y: 504, endPoint x: 460, endPoint y: 506, distance: 103.0
click at [460, 506] on div "Email RILEY.NASH@TICUS.COM" at bounding box center [568, 509] width 484 height 16
copy span "RILEY.NASH@TICUS.COM"
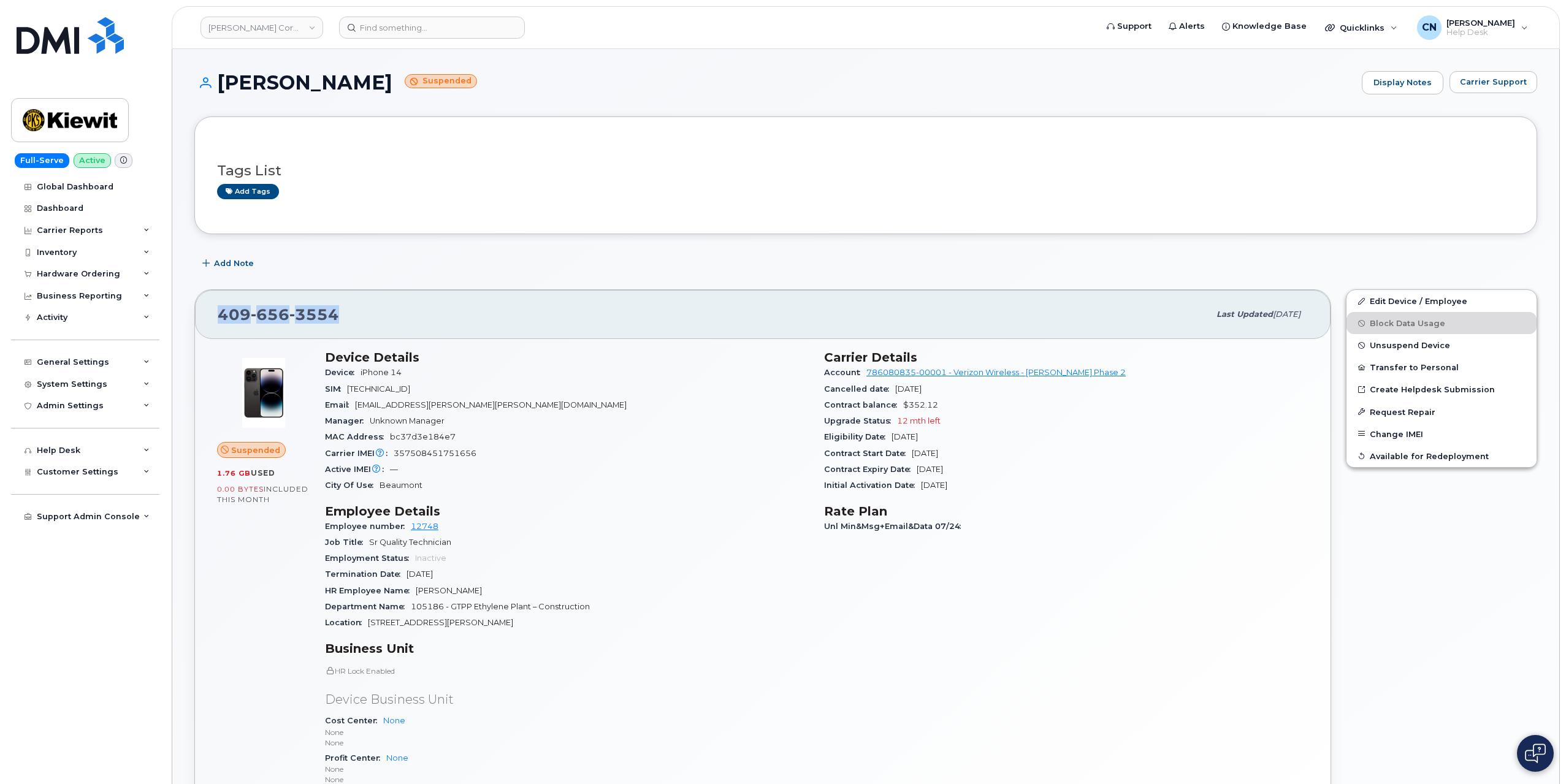
drag, startPoint x: 349, startPoint y: 314, endPoint x: 200, endPoint y: 316, distance: 149.0
click at [200, 316] on div "409 656 3554 Last updated Aug 12, 2025" at bounding box center [762, 314] width 1136 height 49
copy span "409 656 3554"
click at [412, 449] on span "357508451751656" at bounding box center [435, 453] width 83 height 9
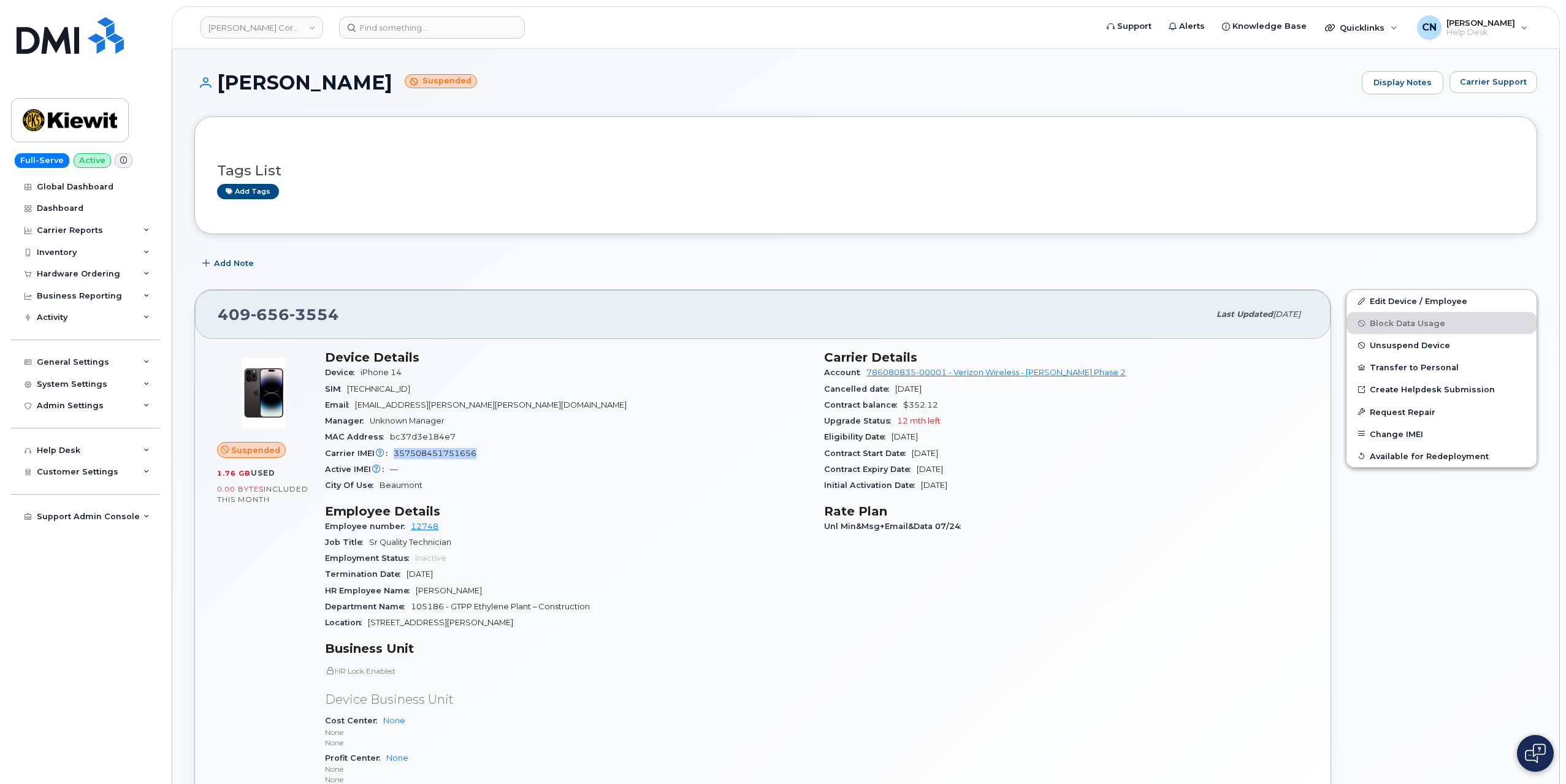
copy span "357508451751656"
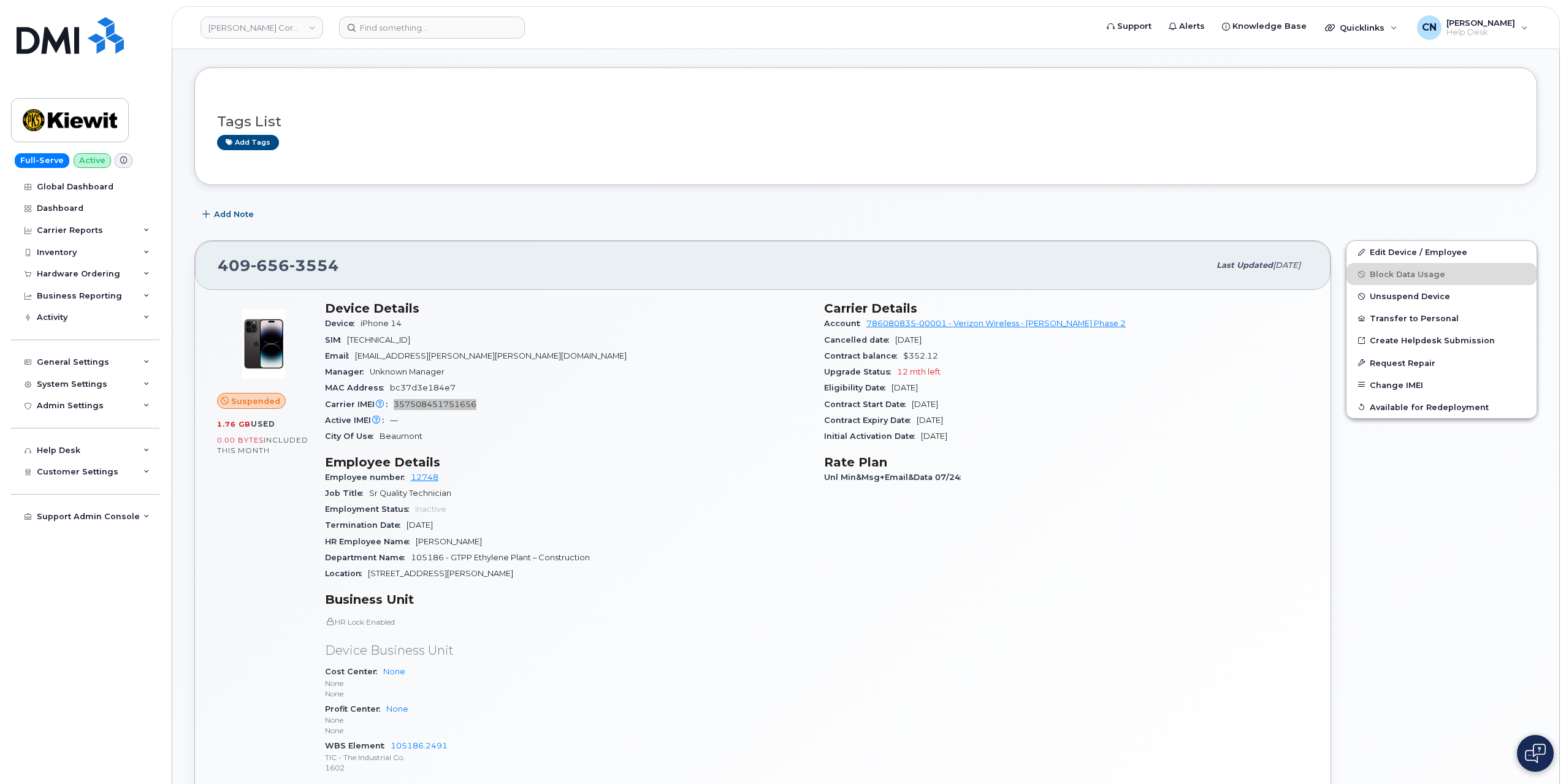
scroll to position [245, 0]
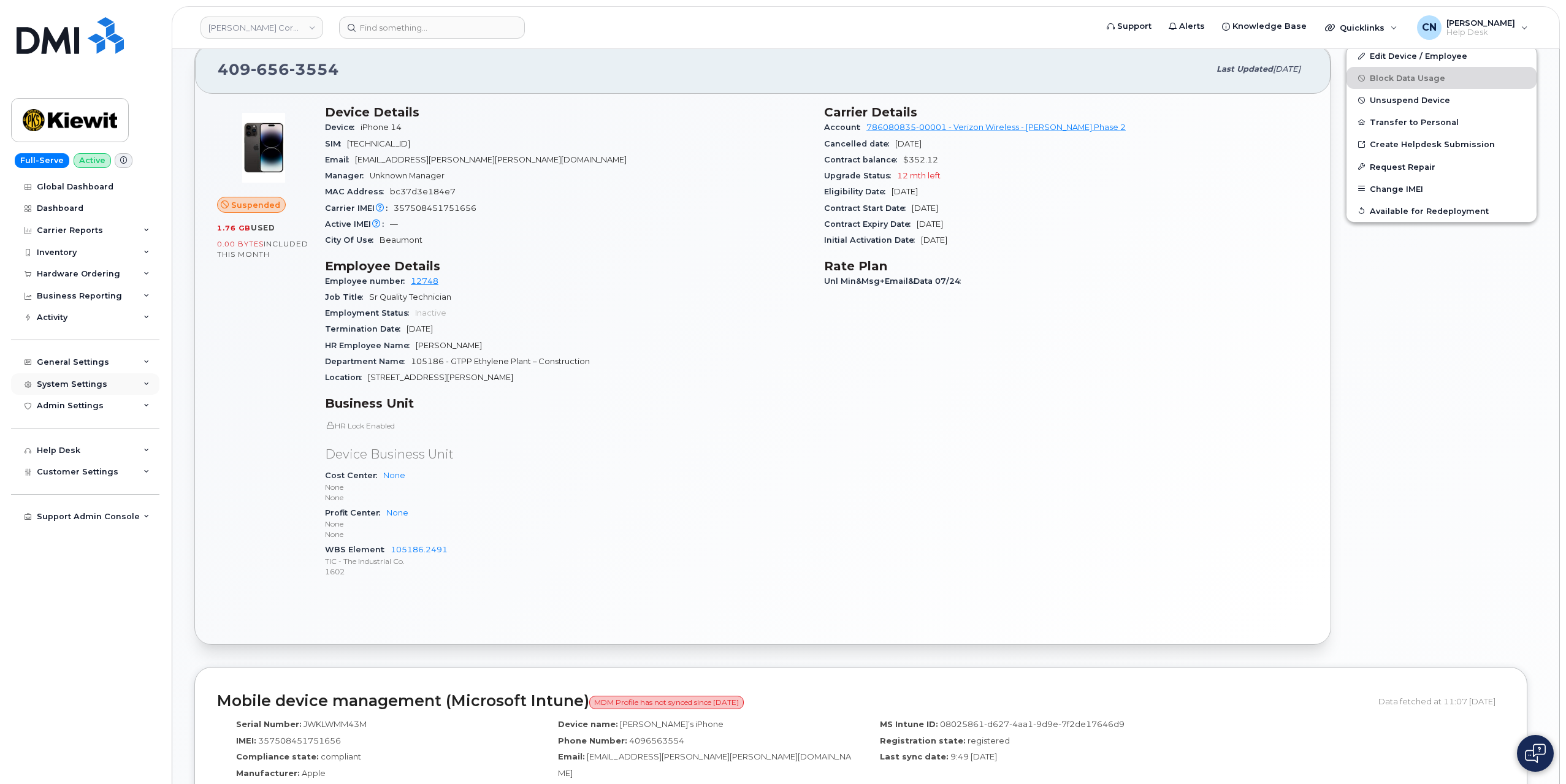
click at [68, 380] on div "System Settings" at bounding box center [71, 384] width 71 height 10
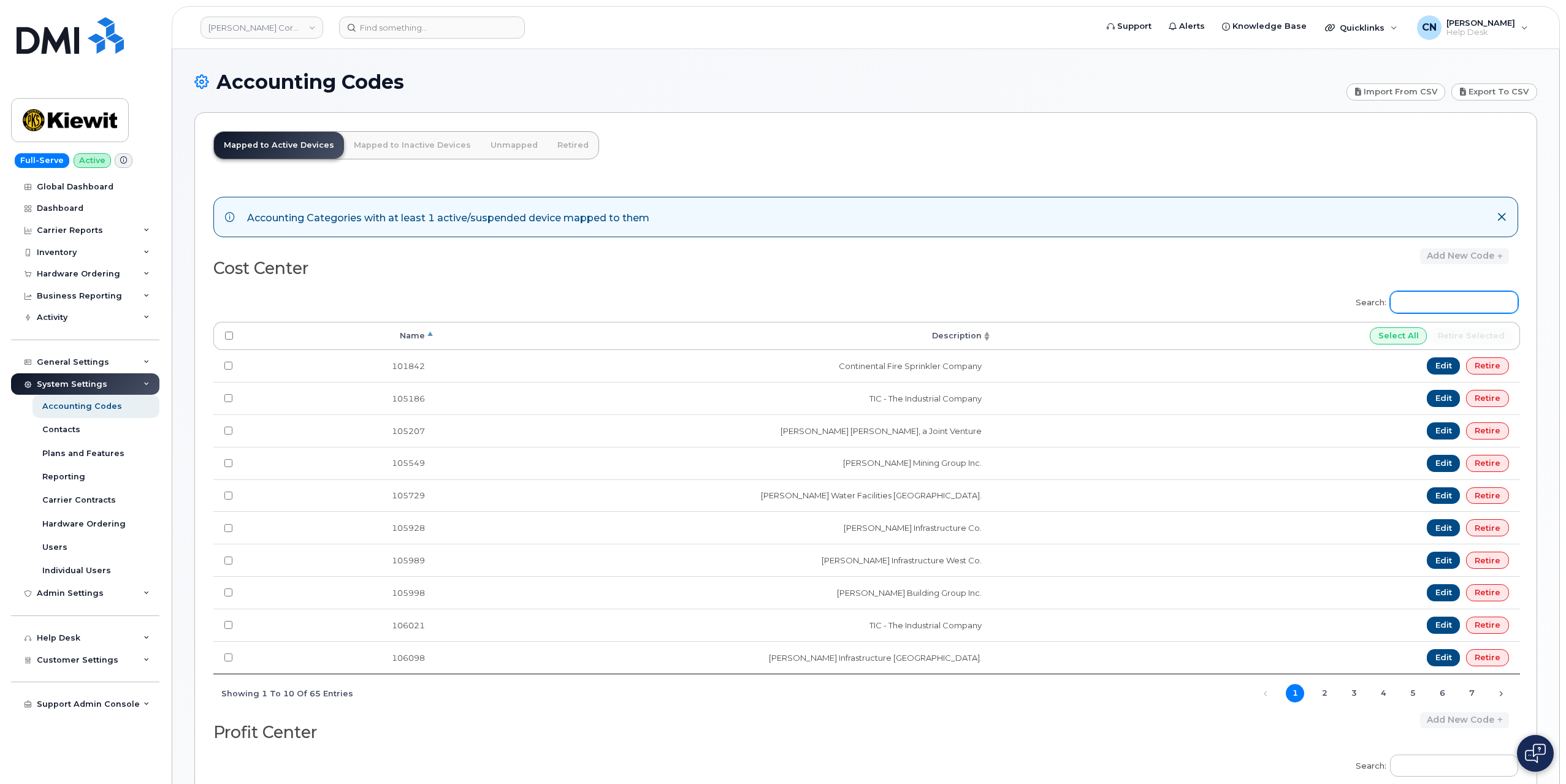
click at [1430, 302] on input "Search:" at bounding box center [1453, 302] width 128 height 22
click at [51, 357] on div "General Settings" at bounding box center [72, 362] width 72 height 10
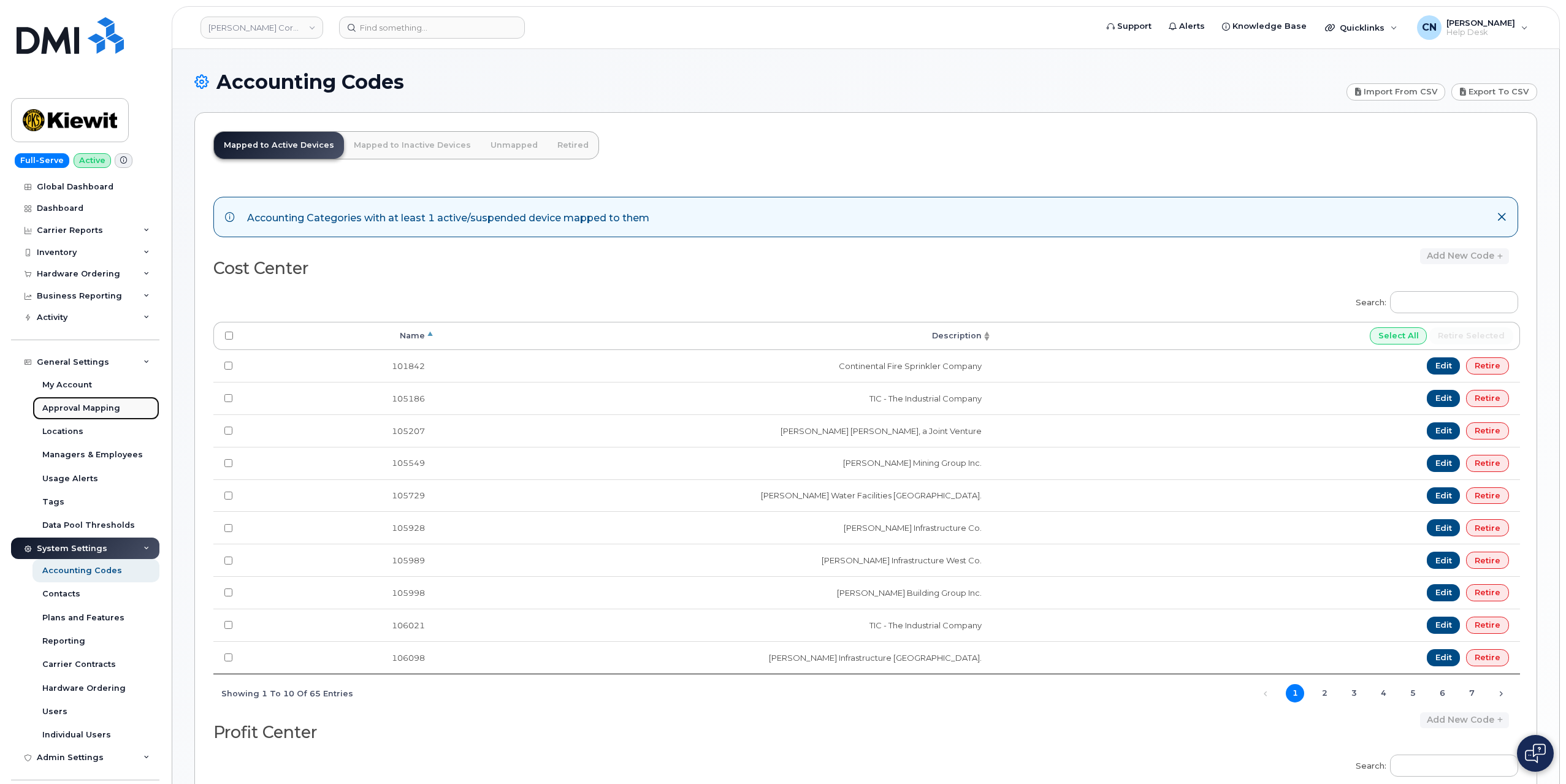
click at [61, 409] on div "Approval Mapping" at bounding box center [81, 408] width 78 height 11
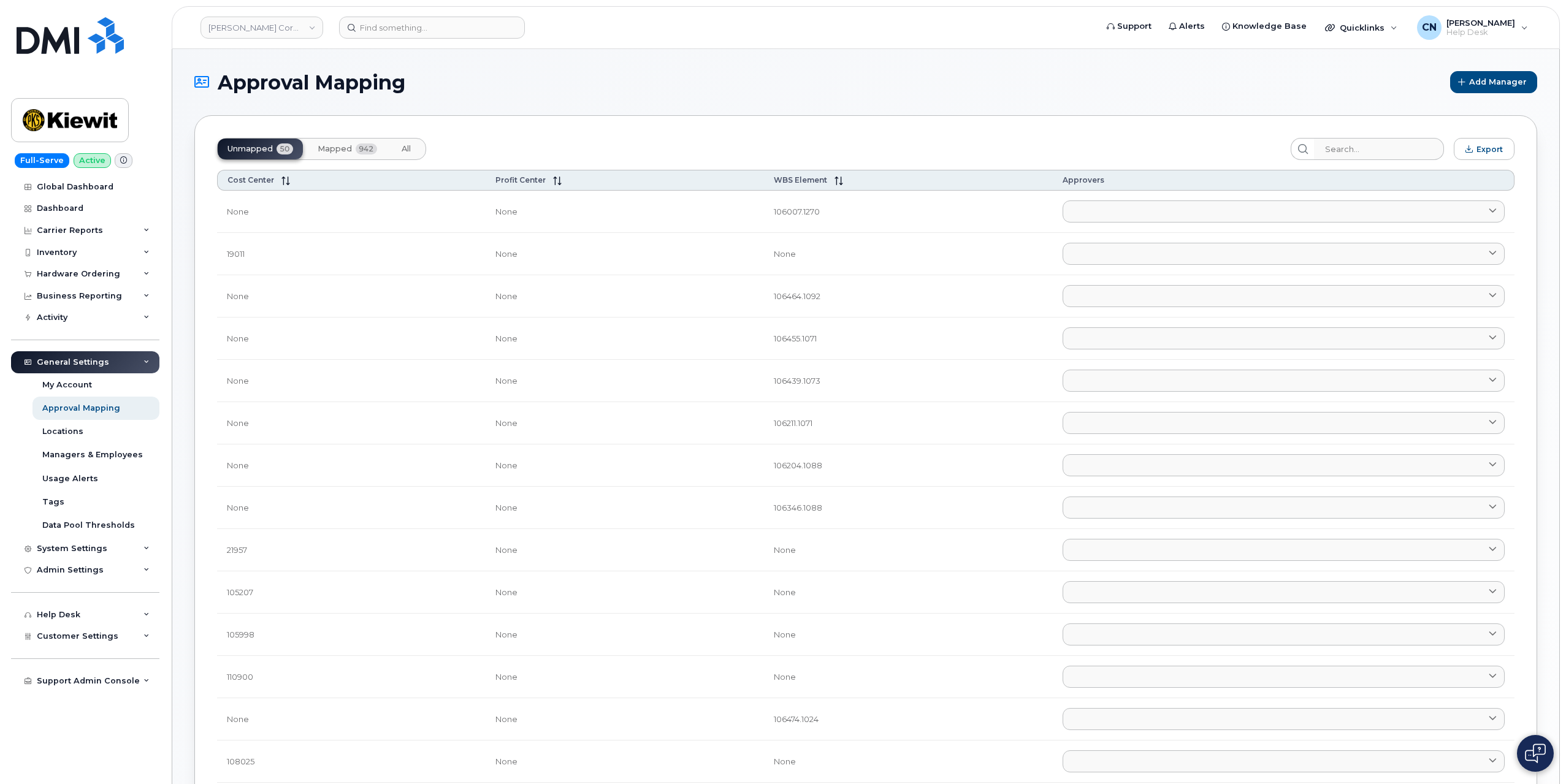
click at [413, 342] on td "None" at bounding box center [352, 338] width 269 height 42
click at [340, 149] on span "Mapped" at bounding box center [335, 149] width 34 height 10
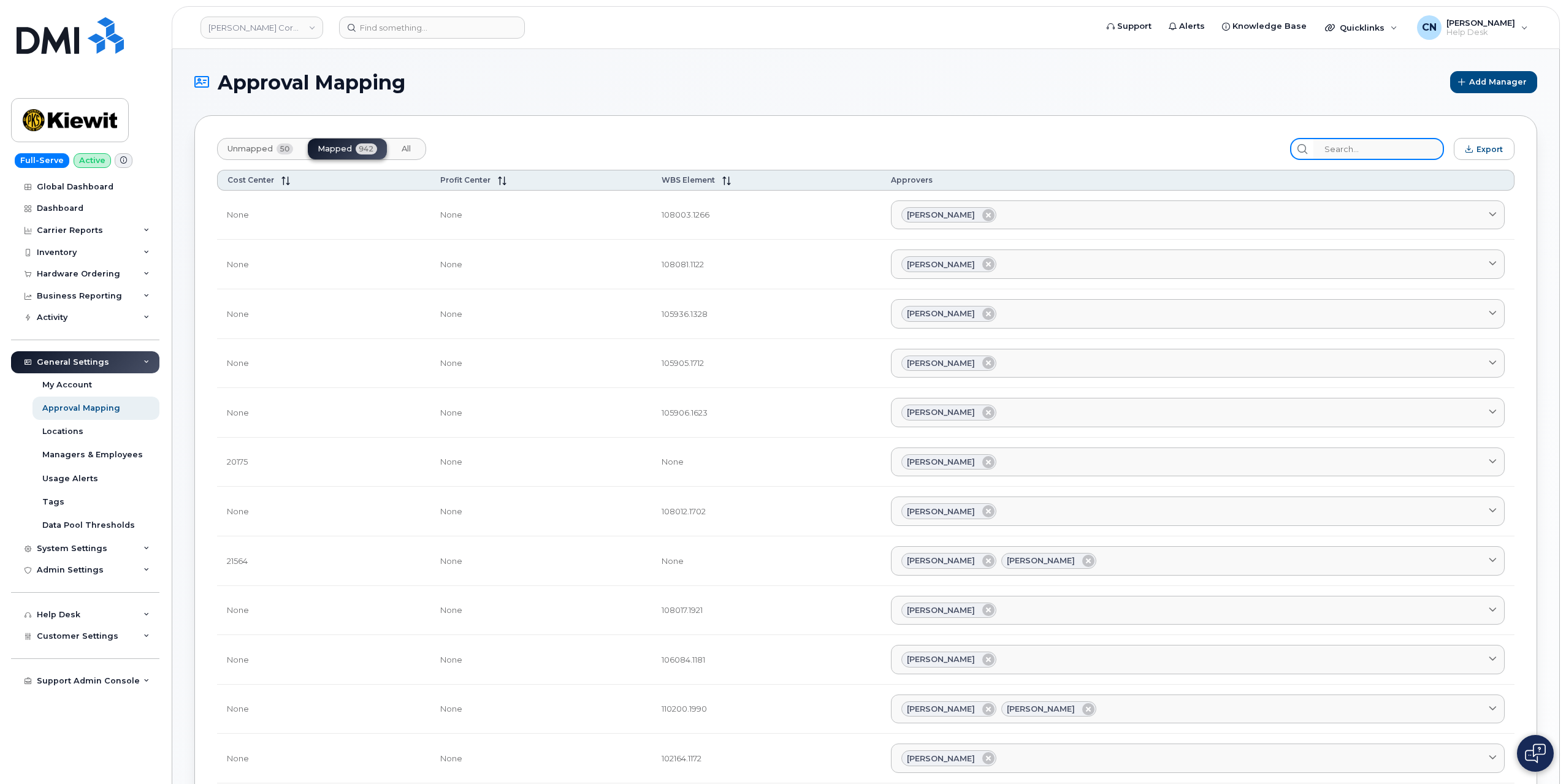
click at [1409, 150] on input "search" at bounding box center [1379, 149] width 130 height 22
paste input "105186.2491"
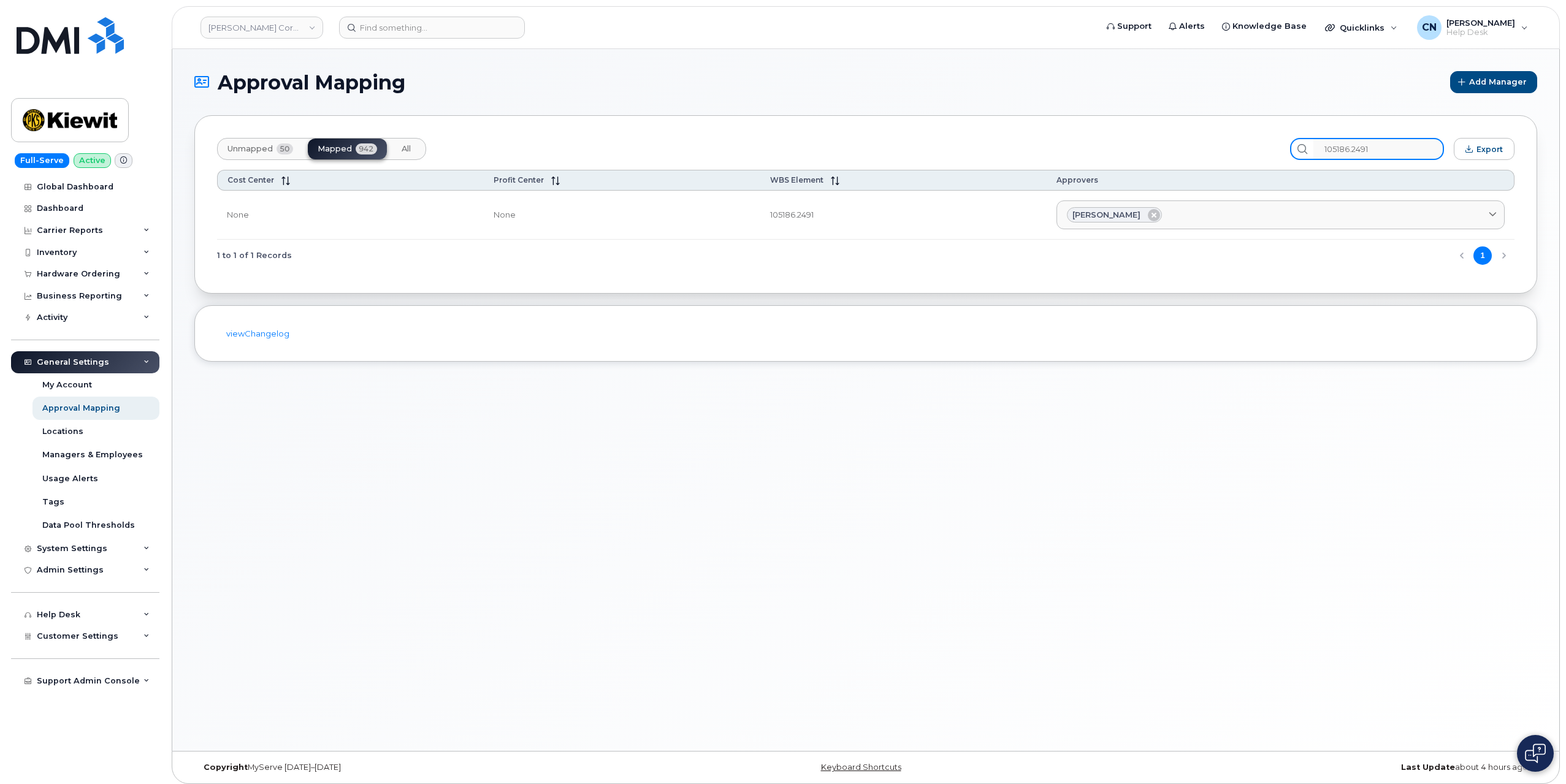
type input "105186.2491"
click at [400, 27] on input at bounding box center [432, 27] width 186 height 22
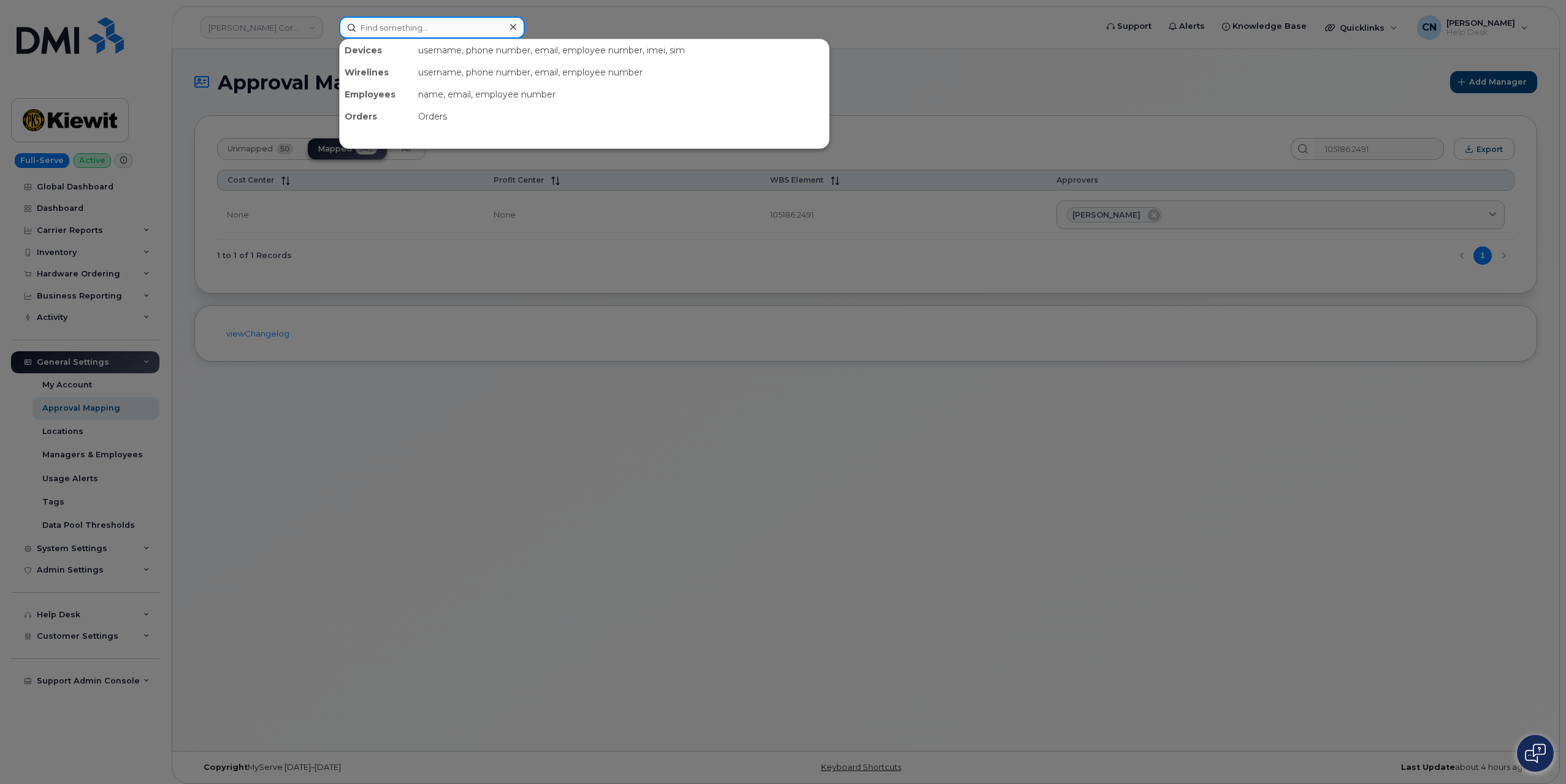
paste input "[PERSON_NAME]"
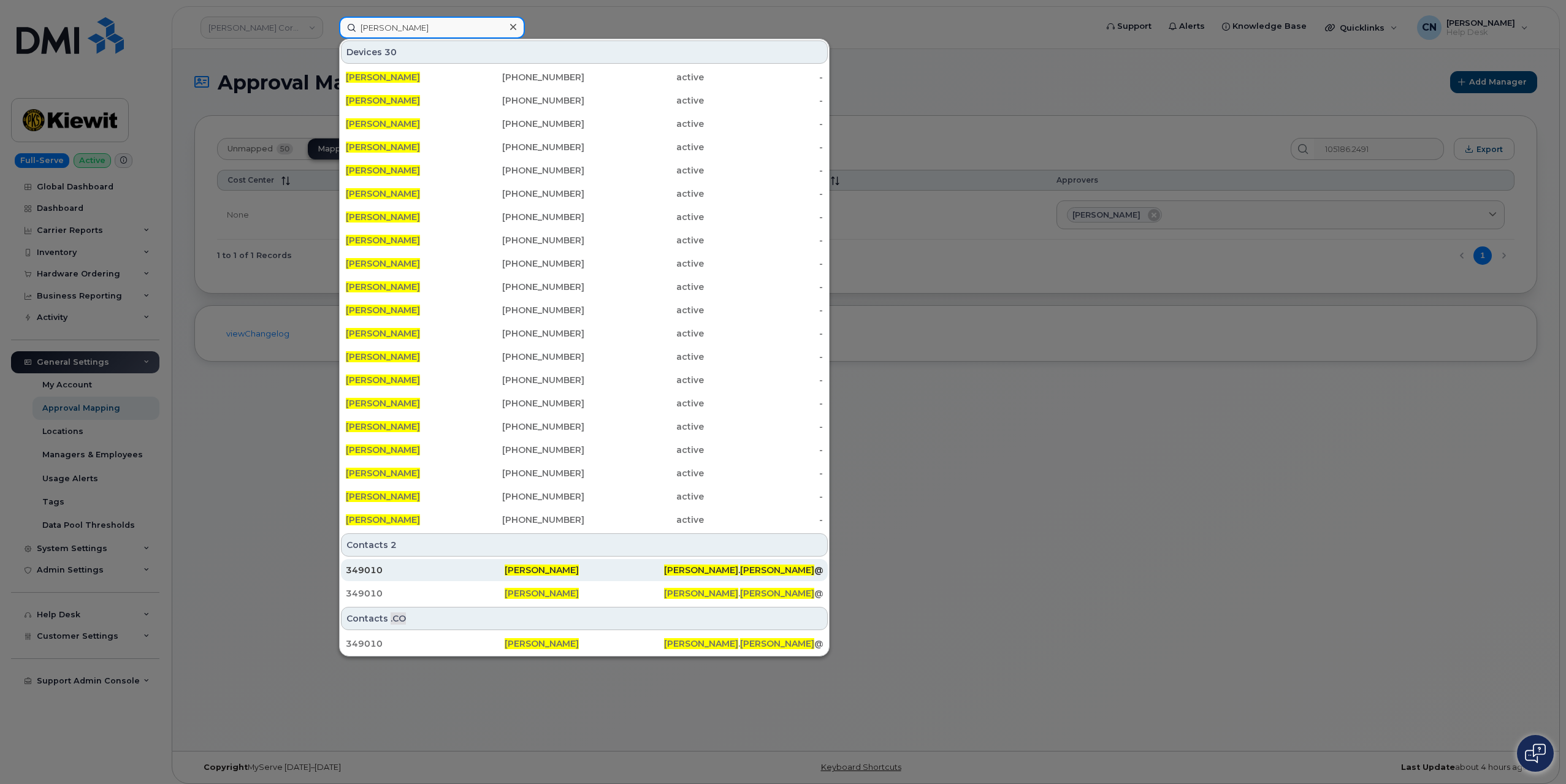
type input "[PERSON_NAME]"
click at [505, 561] on div "349010" at bounding box center [584, 570] width 159 height 22
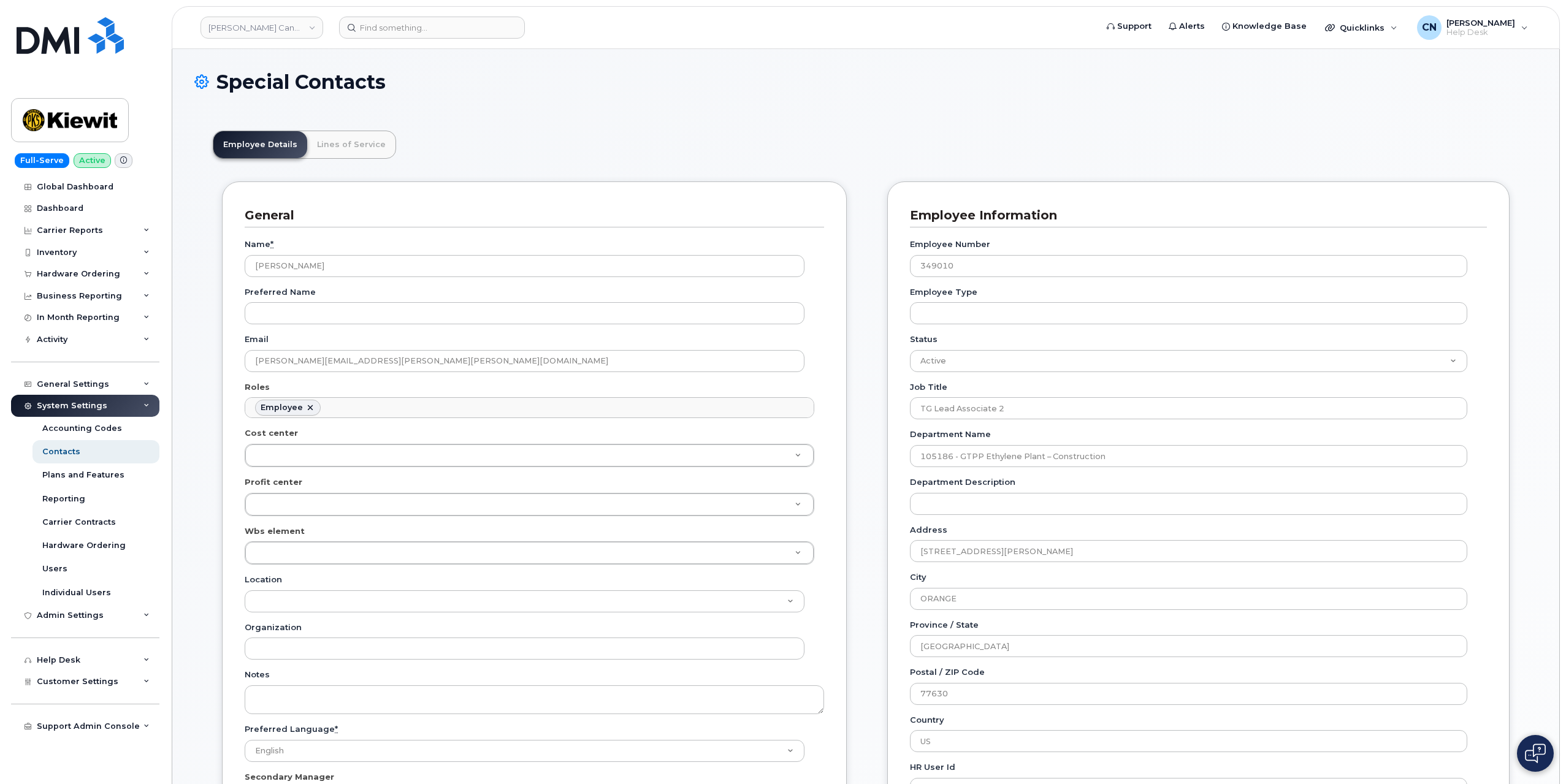
scroll to position [38, 0]
drag, startPoint x: 433, startPoint y: 363, endPoint x: 229, endPoint y: 361, distance: 204.0
click at [229, 361] on div "General Name * [PERSON_NAME] Preferred Name Email [PERSON_NAME][EMAIL_ADDRESS][…" at bounding box center [534, 518] width 625 height 672
